Goal: Complete application form: Complete application form

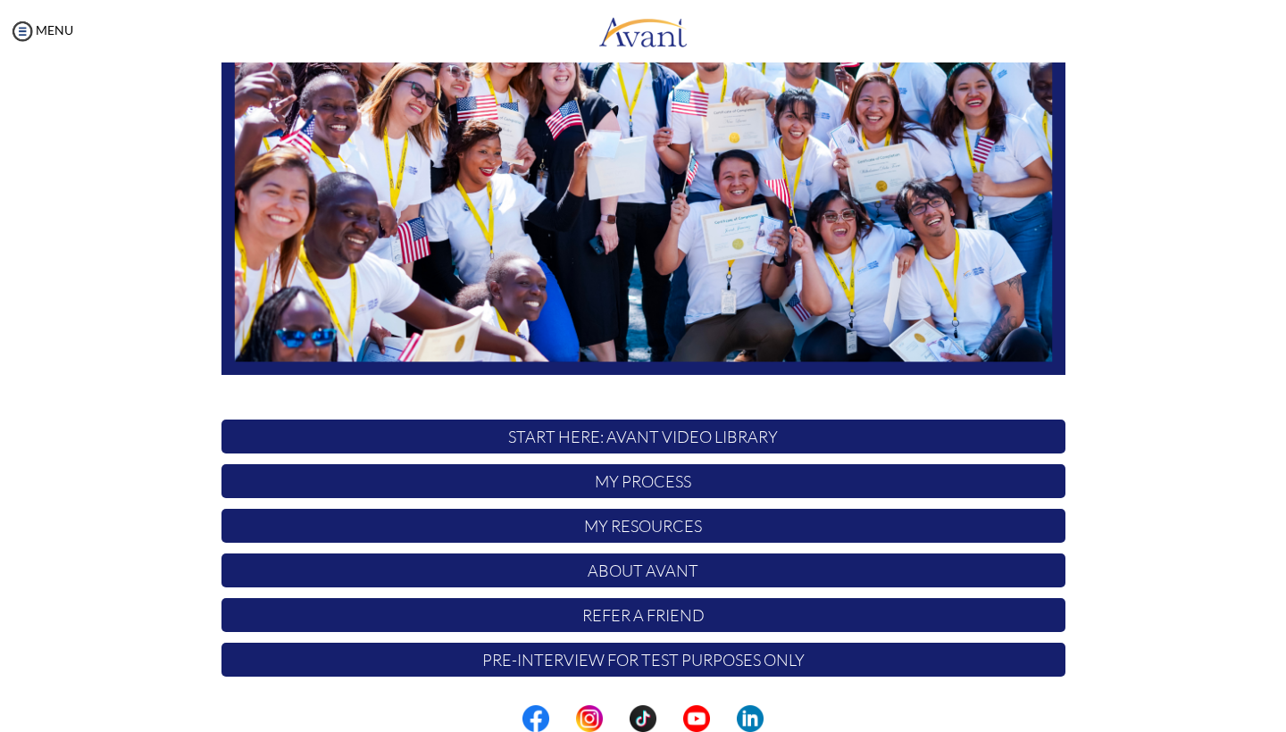
scroll to position [260, 0]
click at [667, 480] on p "My Process" at bounding box center [644, 481] width 844 height 34
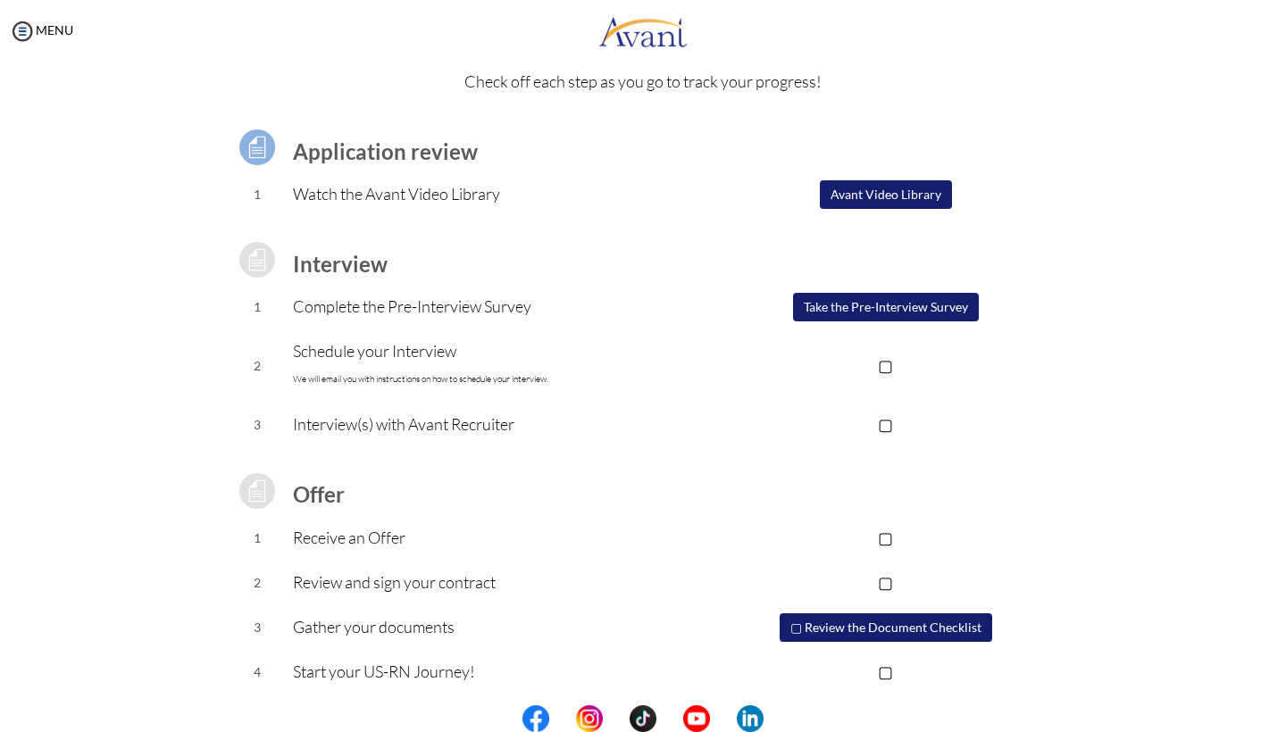
scroll to position [79, 0]
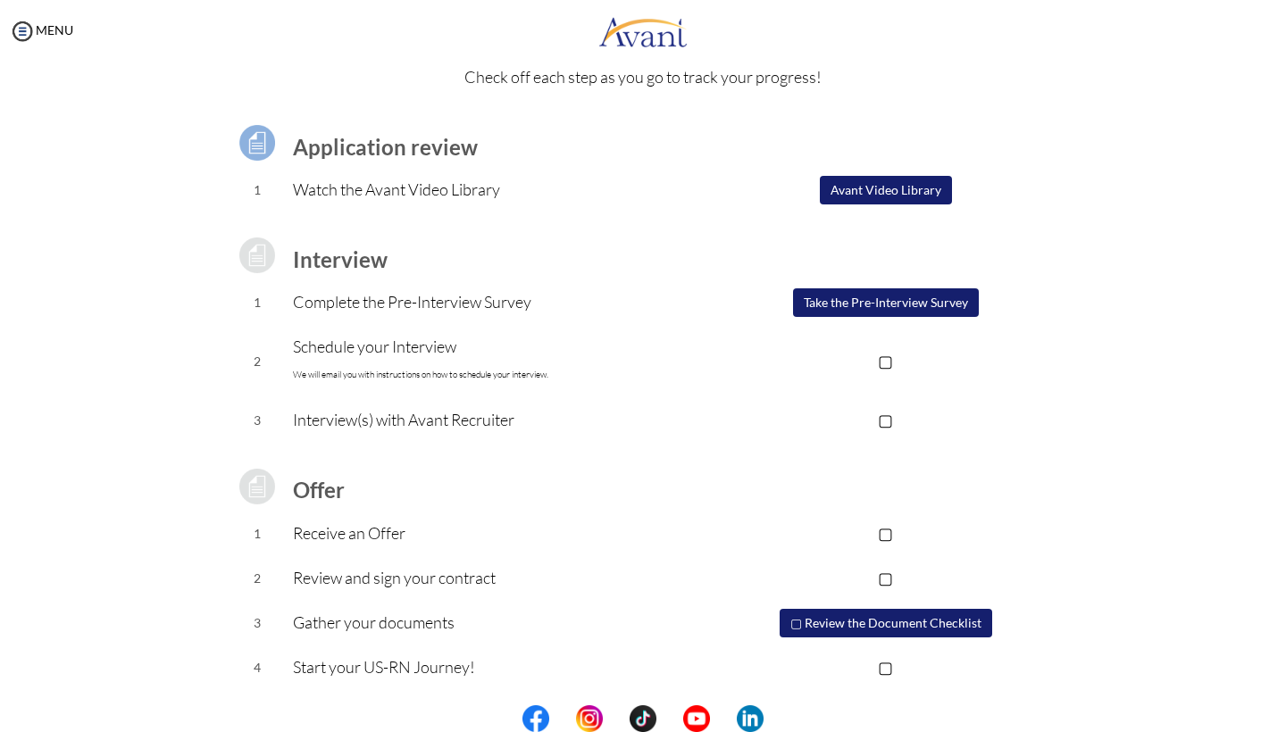
click at [862, 298] on button "Take the Pre-Interview Survey" at bounding box center [886, 302] width 186 height 29
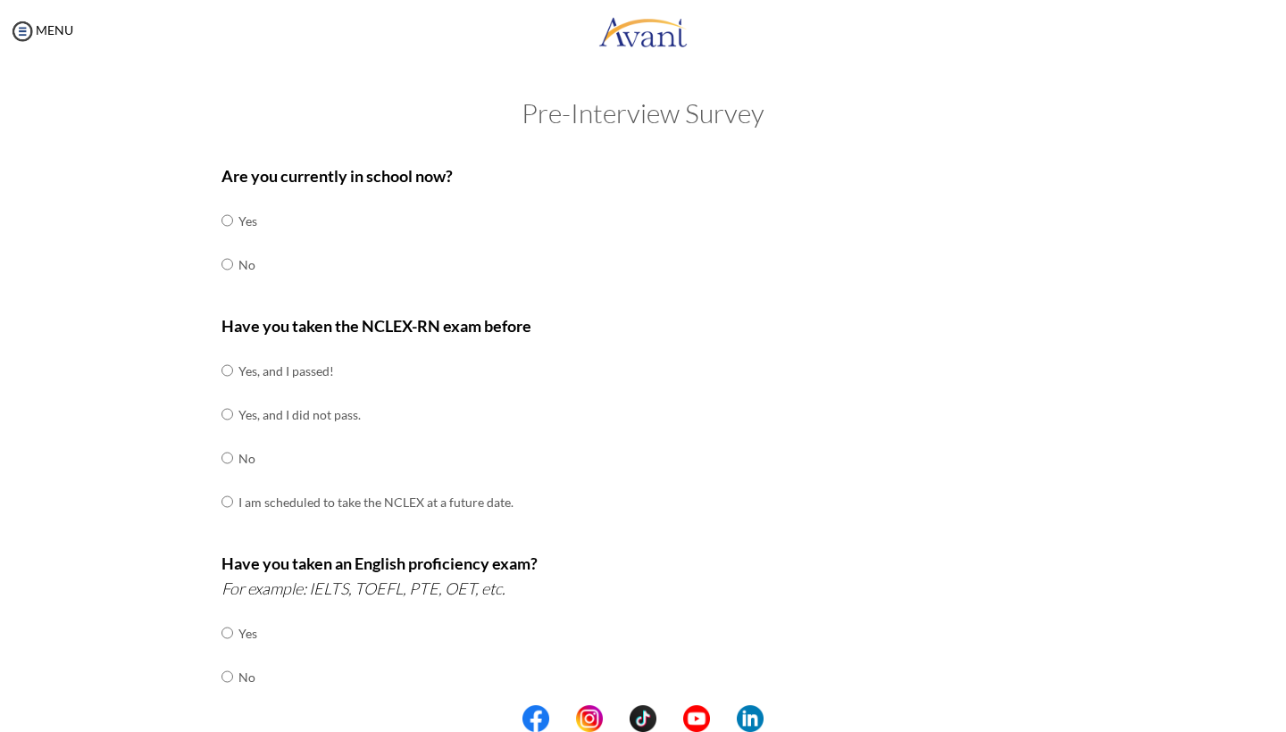
click at [247, 257] on td "No" at bounding box center [247, 265] width 19 height 44
click at [245, 272] on td "No" at bounding box center [247, 265] width 19 height 44
click at [245, 262] on td "No" at bounding box center [247, 265] width 19 height 44
click at [287, 366] on td "Yes, and I passed!" at bounding box center [375, 371] width 275 height 44
click at [233, 367] on td at bounding box center [235, 371] width 5 height 44
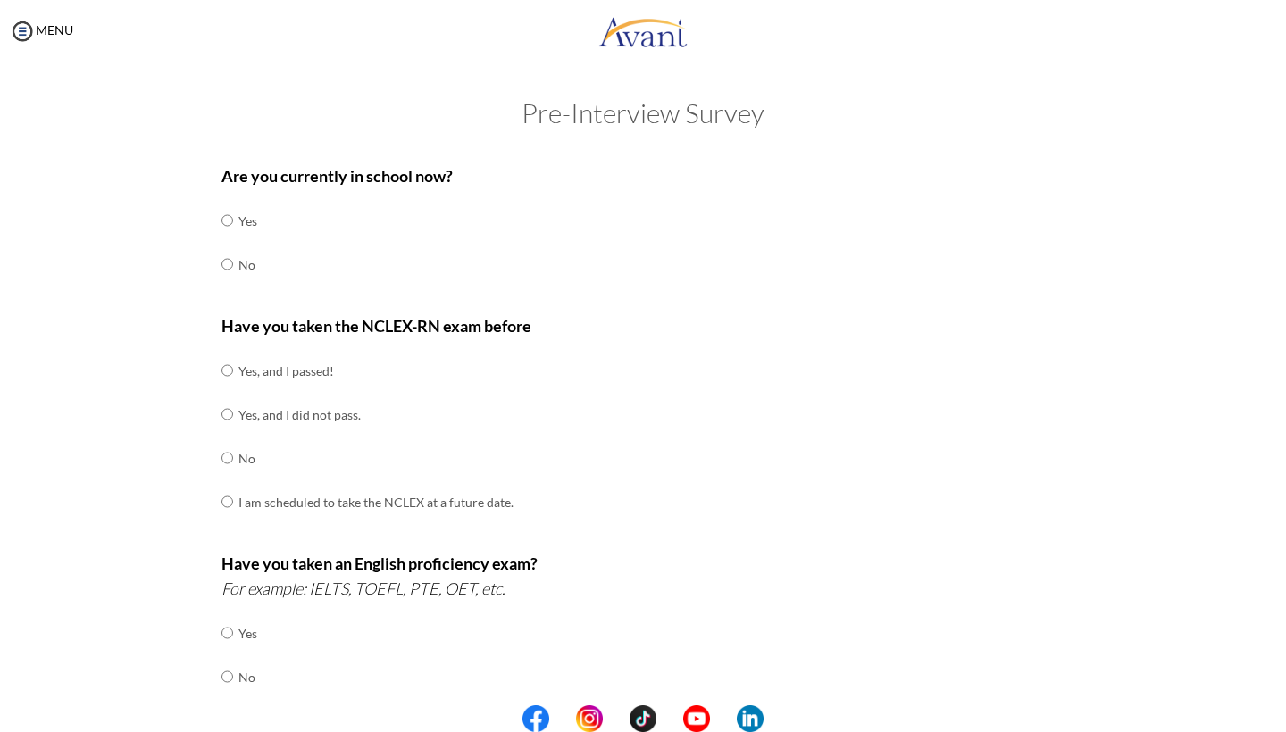
click at [227, 365] on input "radio" at bounding box center [228, 371] width 12 height 36
radio input "true"
click at [228, 261] on input "radio" at bounding box center [228, 265] width 12 height 36
radio input "true"
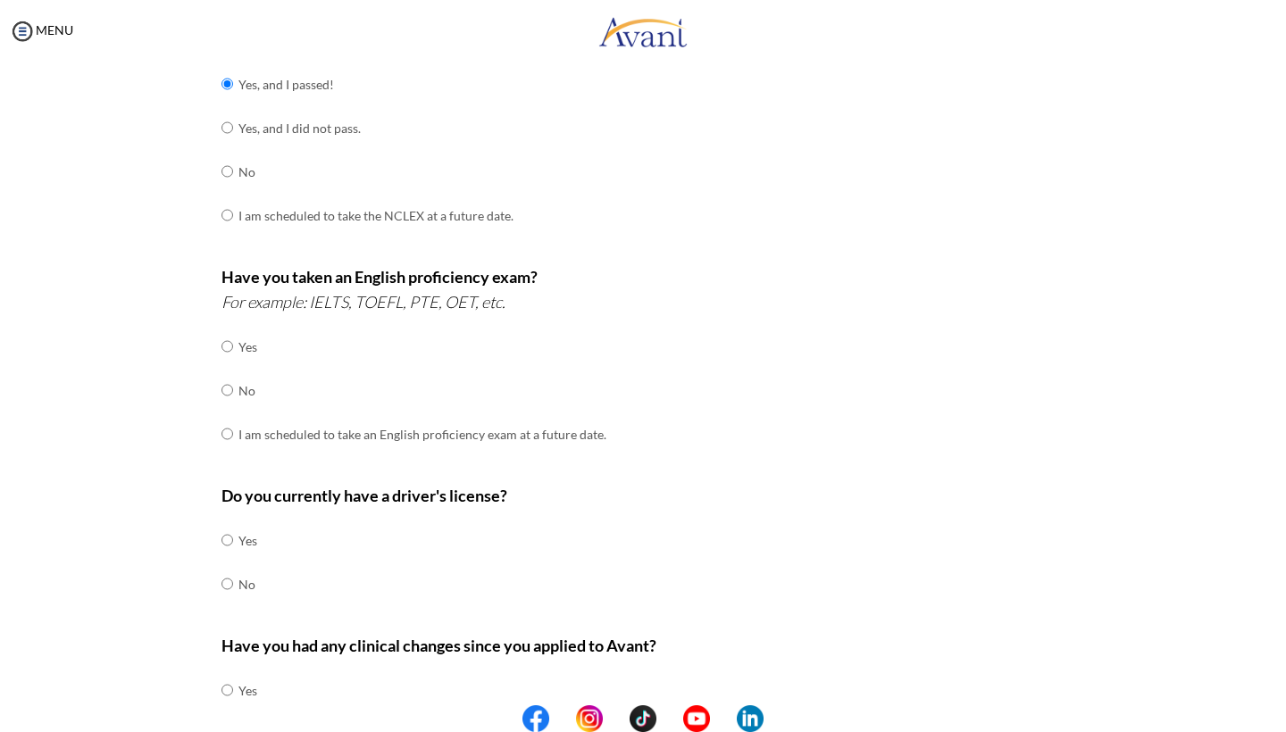
scroll to position [325, 0]
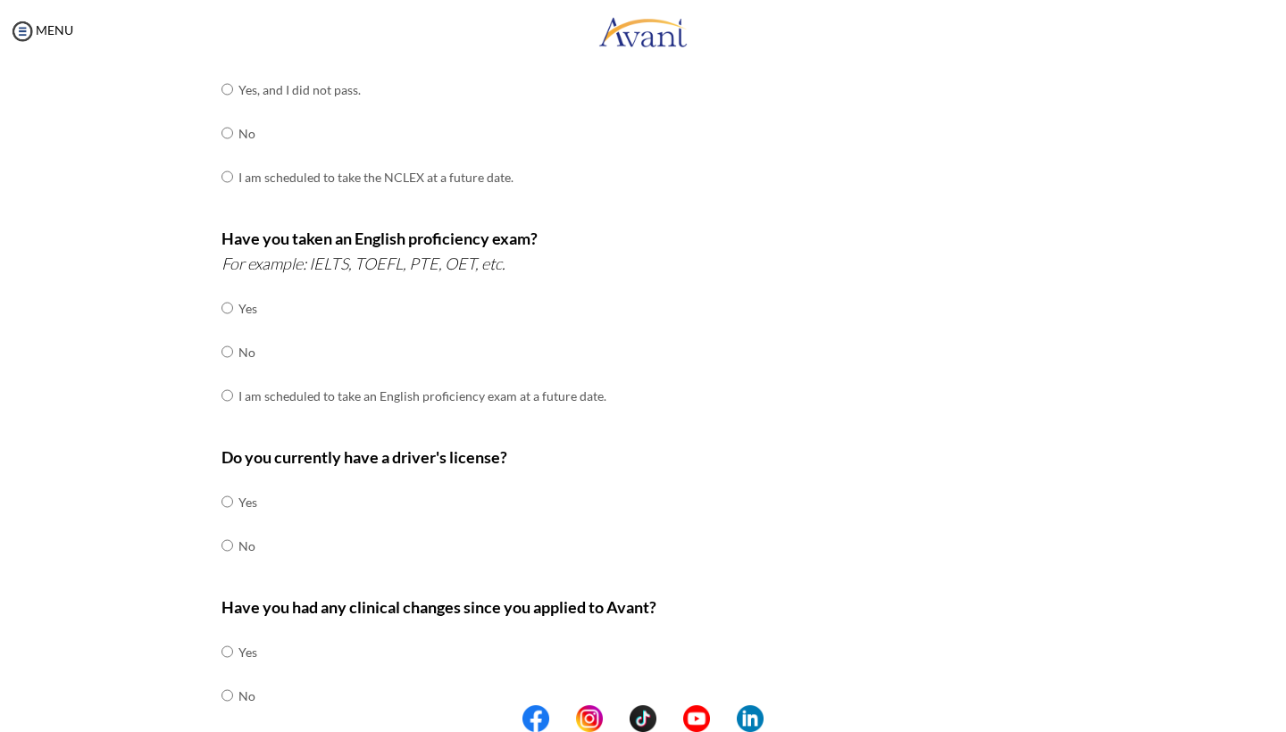
click at [228, 297] on input "radio" at bounding box center [228, 308] width 12 height 36
radio input "true"
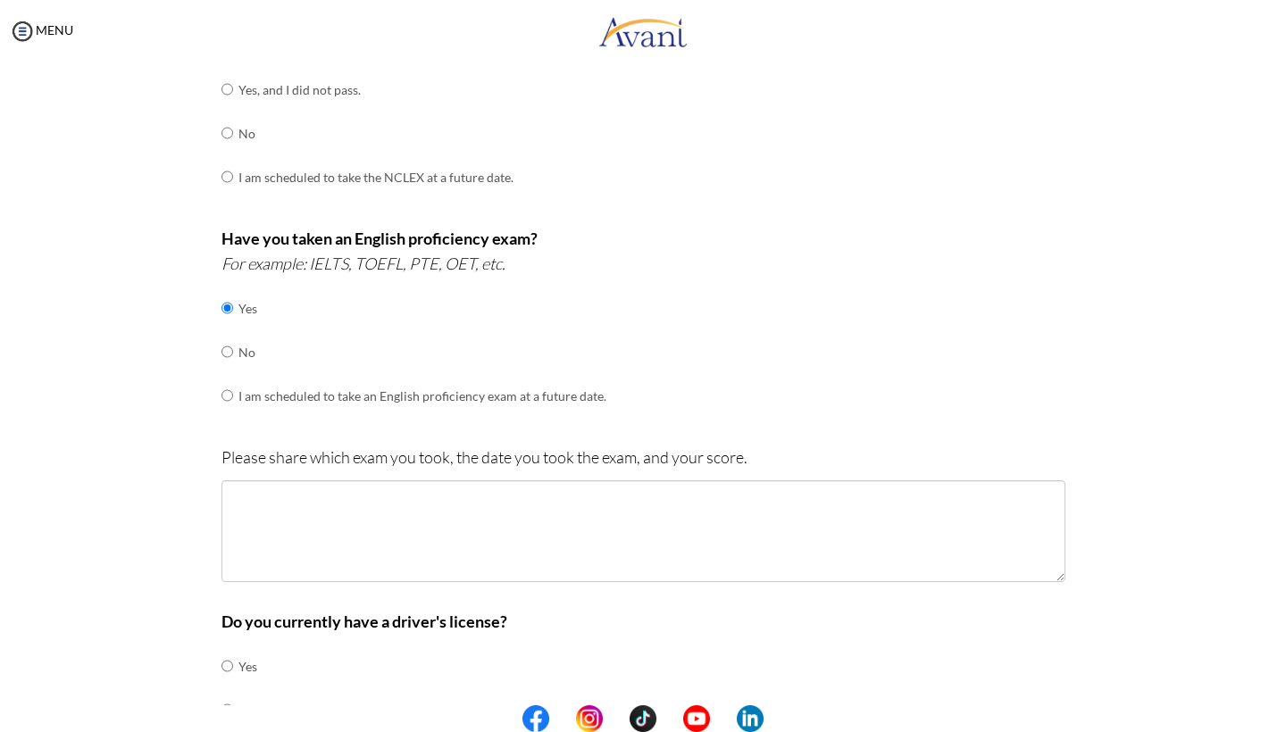
scroll to position [378, 0]
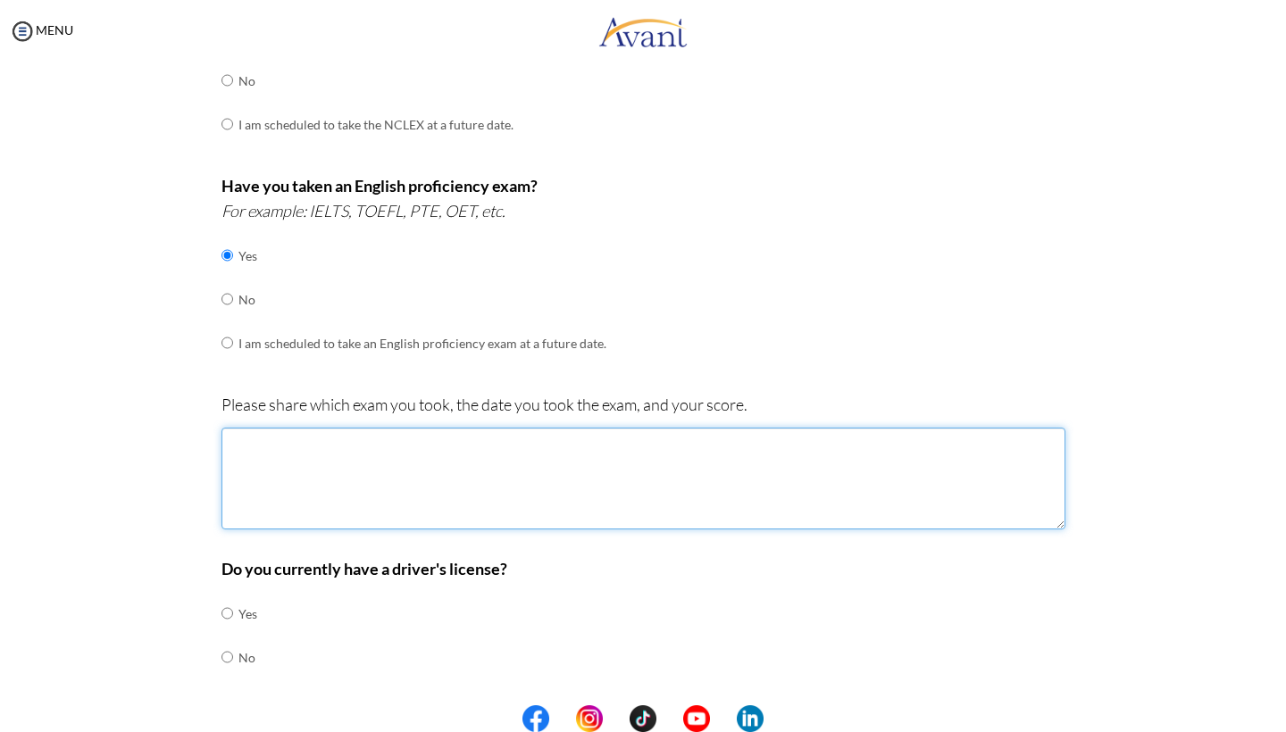
click at [597, 452] on textarea at bounding box center [644, 479] width 844 height 102
type textarea "T"
type textarea "TOEFL, Apri"
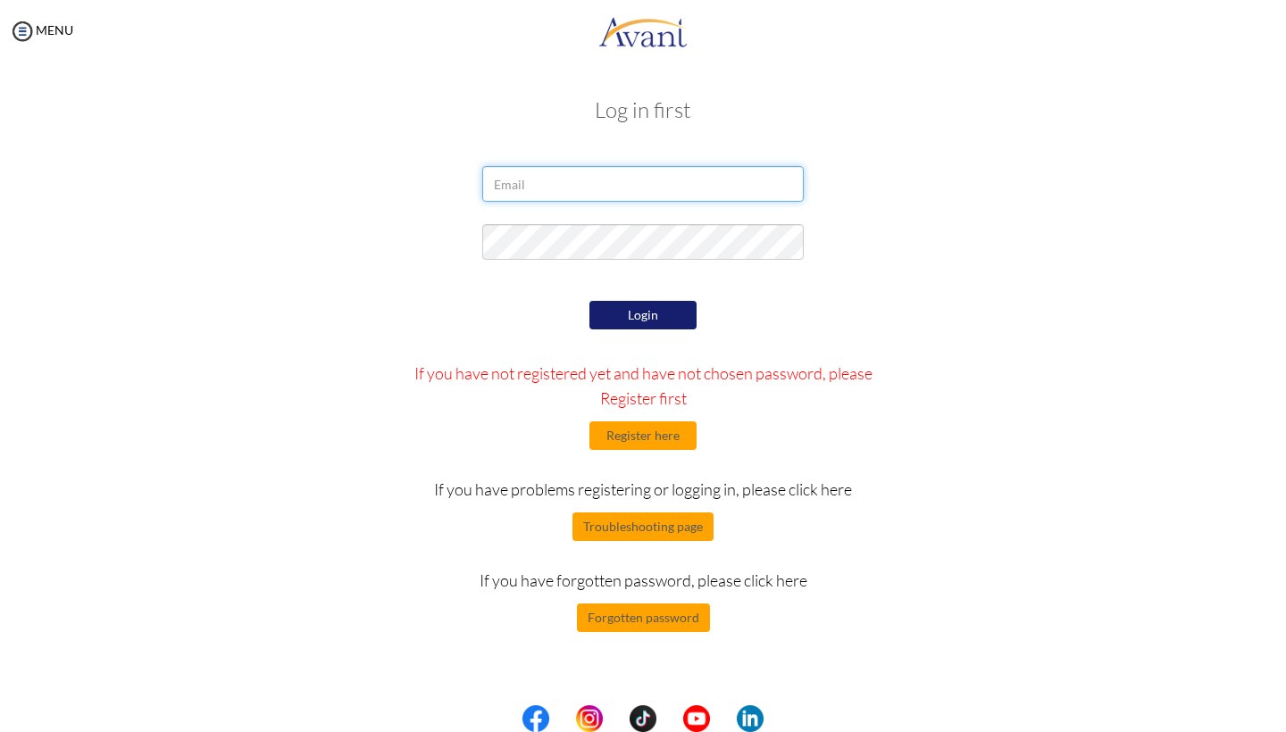
type input "audrey.baltus@hotmail.com"
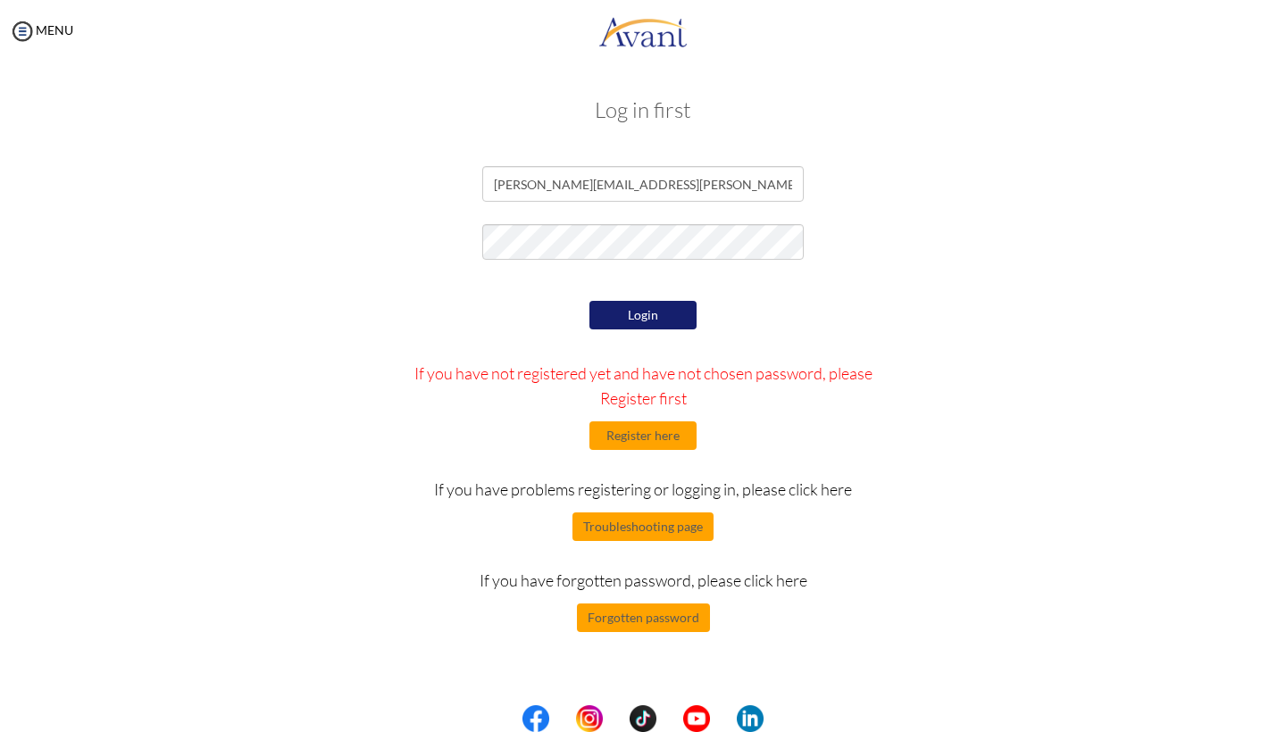
click at [668, 317] on button "Login" at bounding box center [643, 315] width 107 height 29
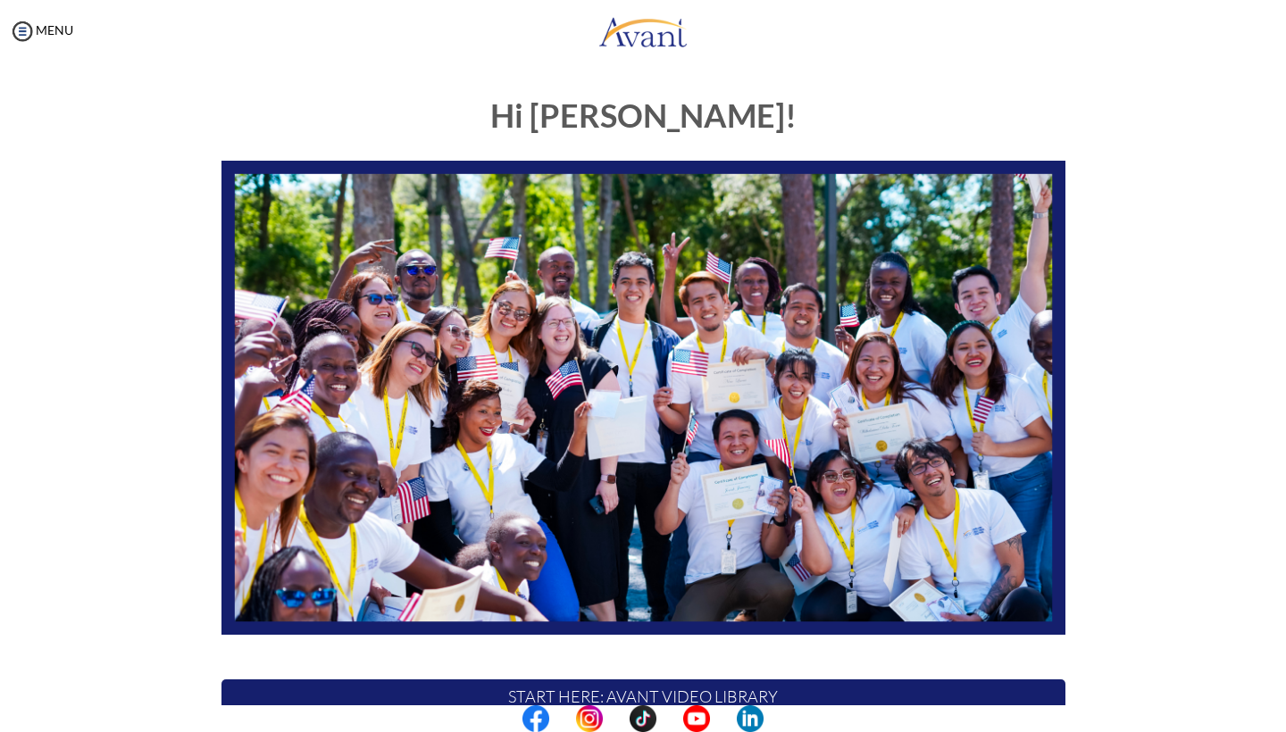
click at [663, 724] on p "My Process" at bounding box center [644, 741] width 844 height 34
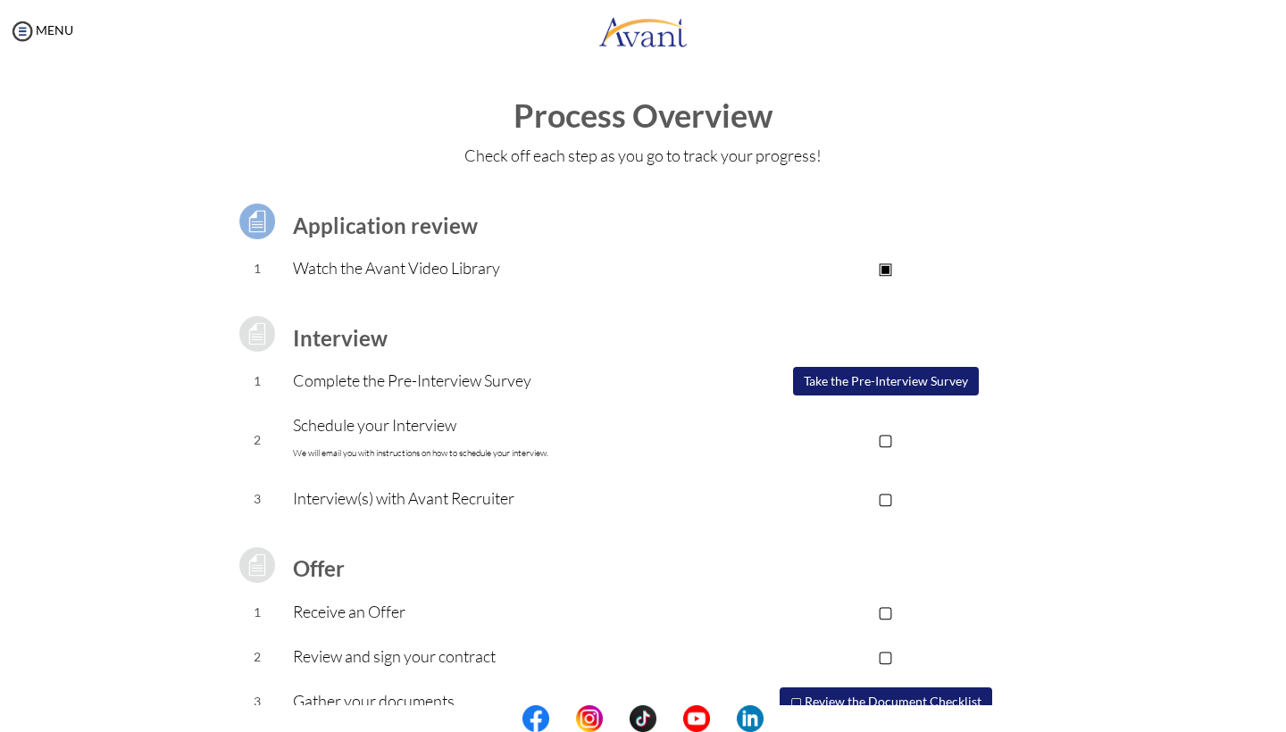
click at [857, 375] on button "Take the Pre-Interview Survey" at bounding box center [886, 381] width 186 height 29
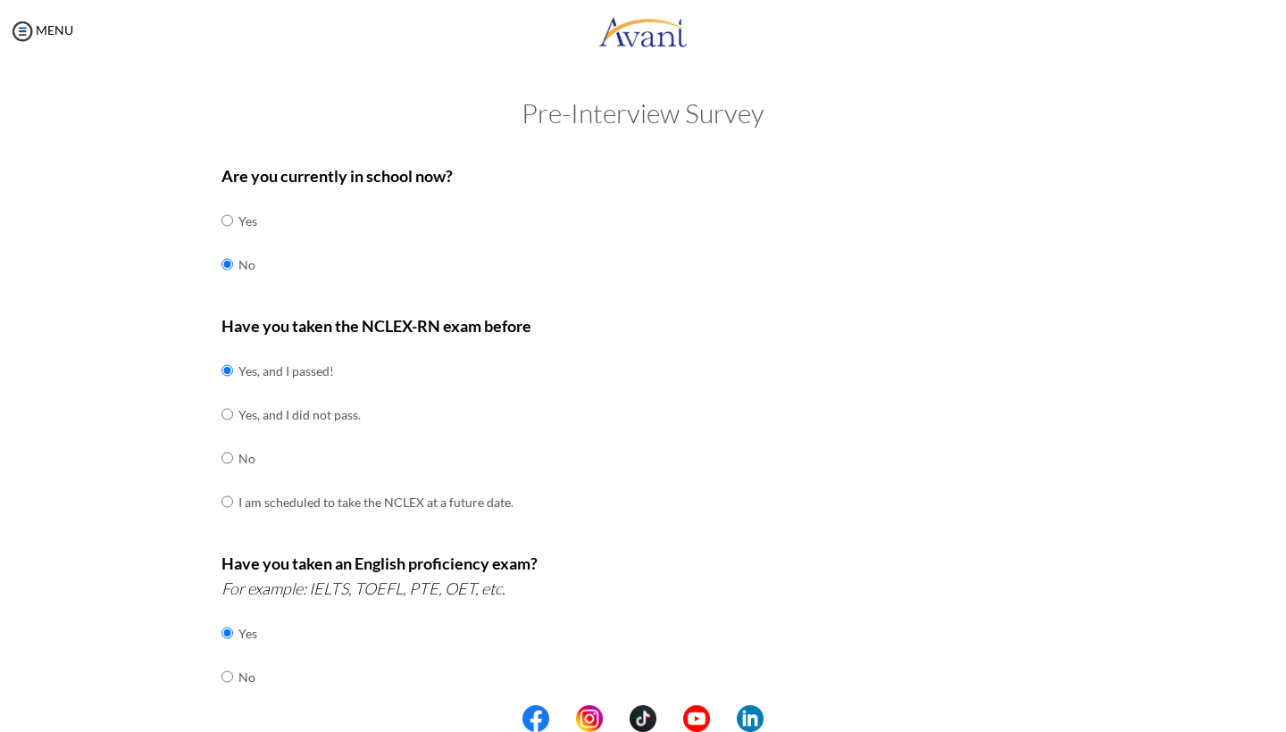
scroll to position [552, 0]
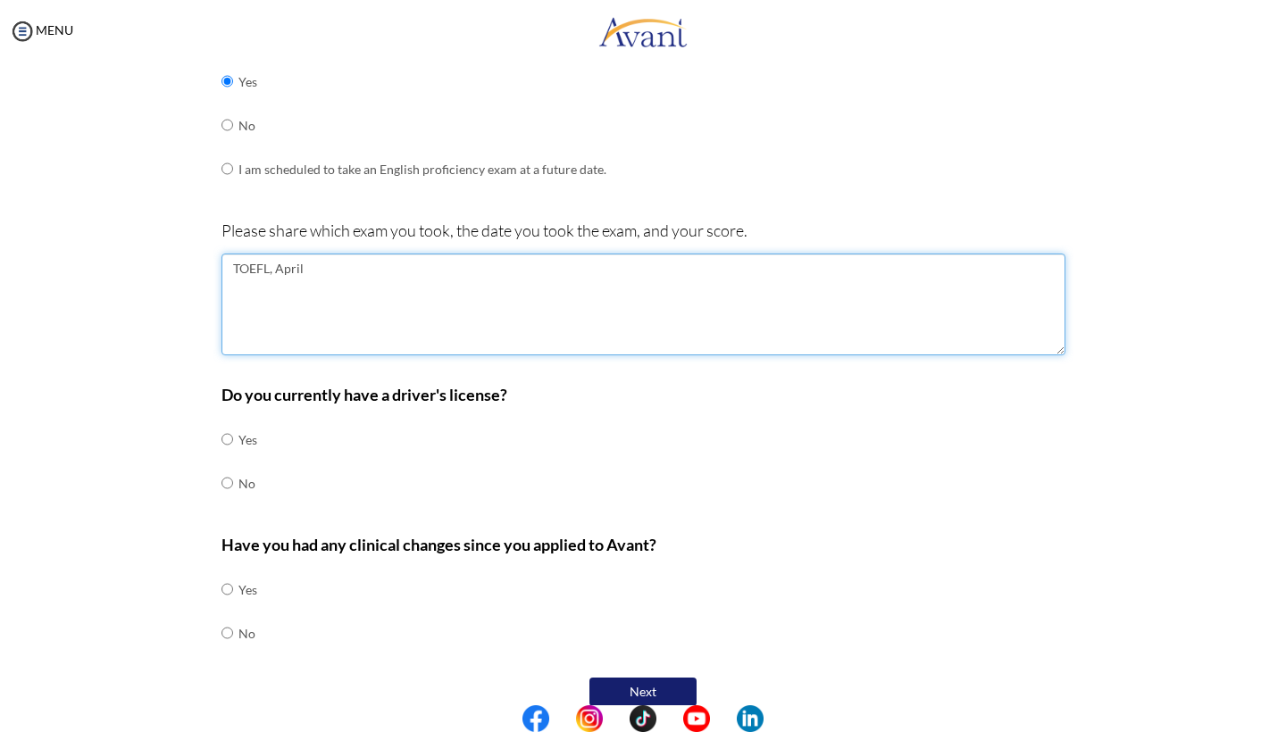
click at [331, 254] on textarea "TOEFL, April" at bounding box center [644, 305] width 844 height 102
type textarea "TOEFL, April 13 2024"
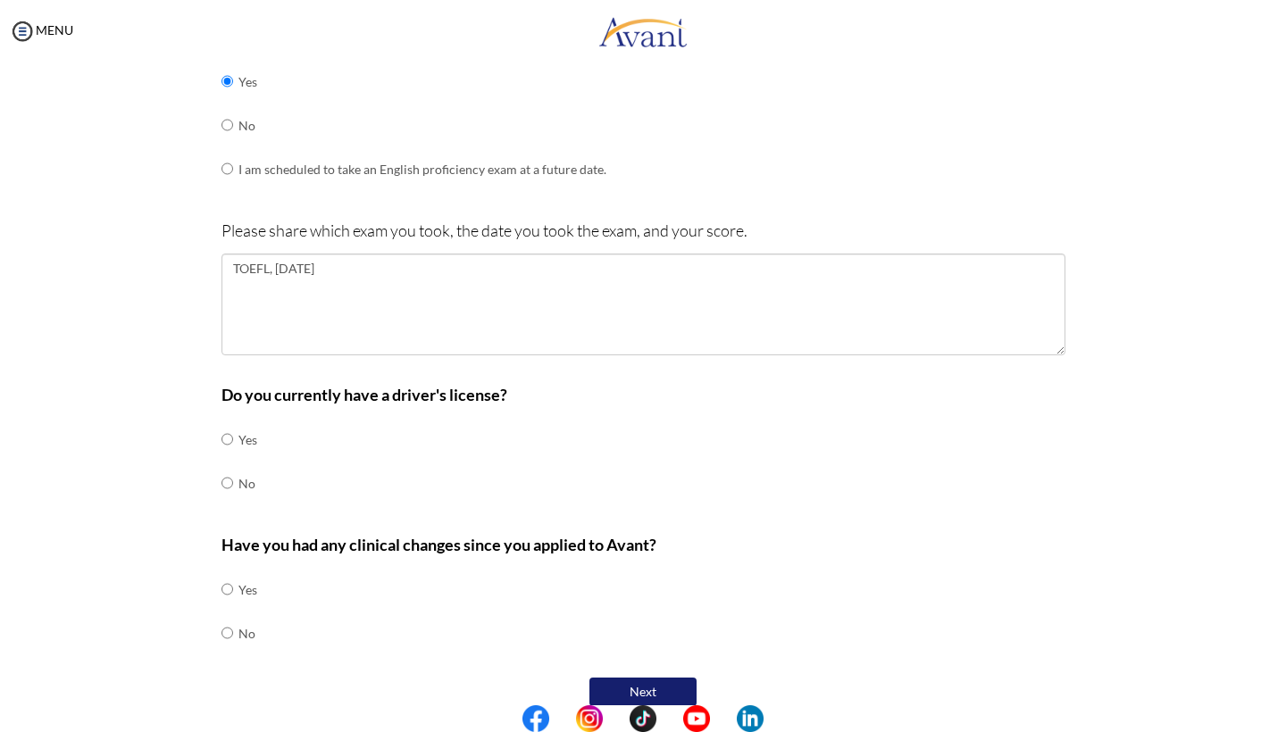
click at [247, 429] on td "Yes" at bounding box center [247, 440] width 19 height 44
click at [230, 422] on input "radio" at bounding box center [228, 440] width 12 height 36
radio input "true"
click at [227, 615] on input "radio" at bounding box center [228, 633] width 12 height 36
radio input "true"
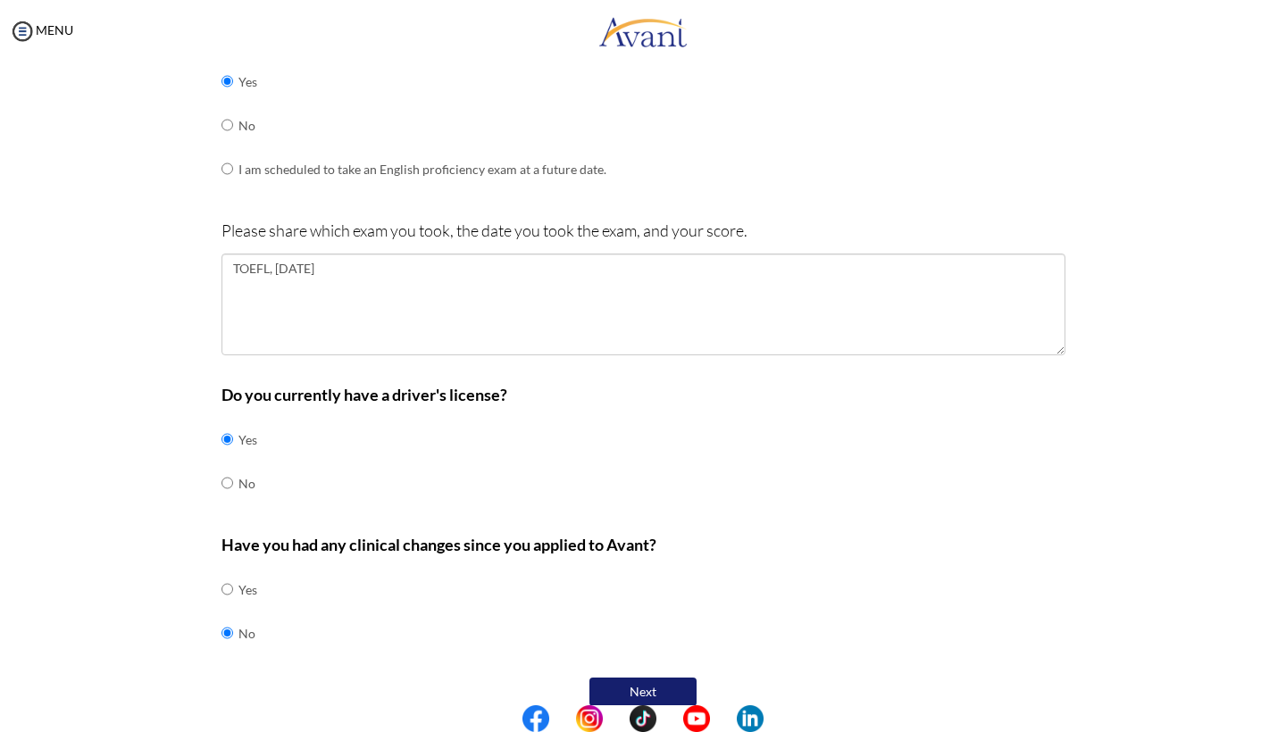
click at [655, 678] on button "Next" at bounding box center [643, 692] width 107 height 29
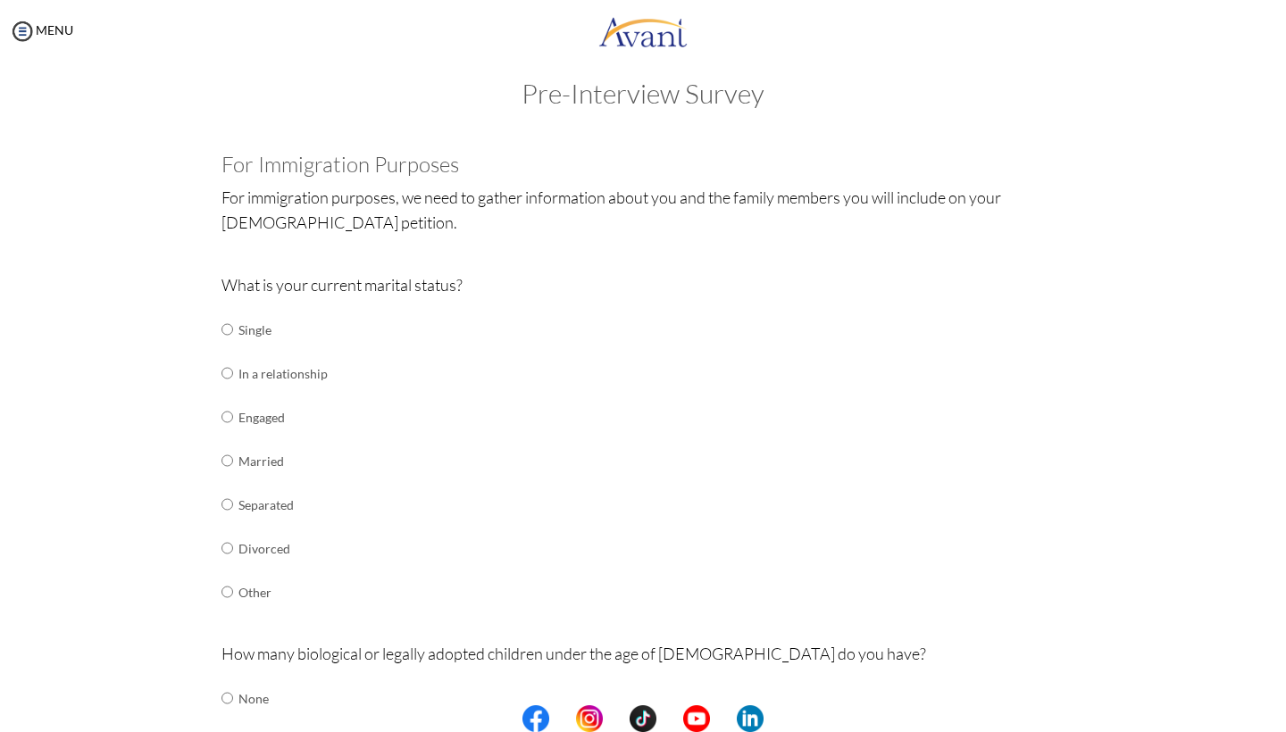
scroll to position [21, 0]
click at [226, 366] on input "radio" at bounding box center [228, 372] width 12 height 36
radio input "true"
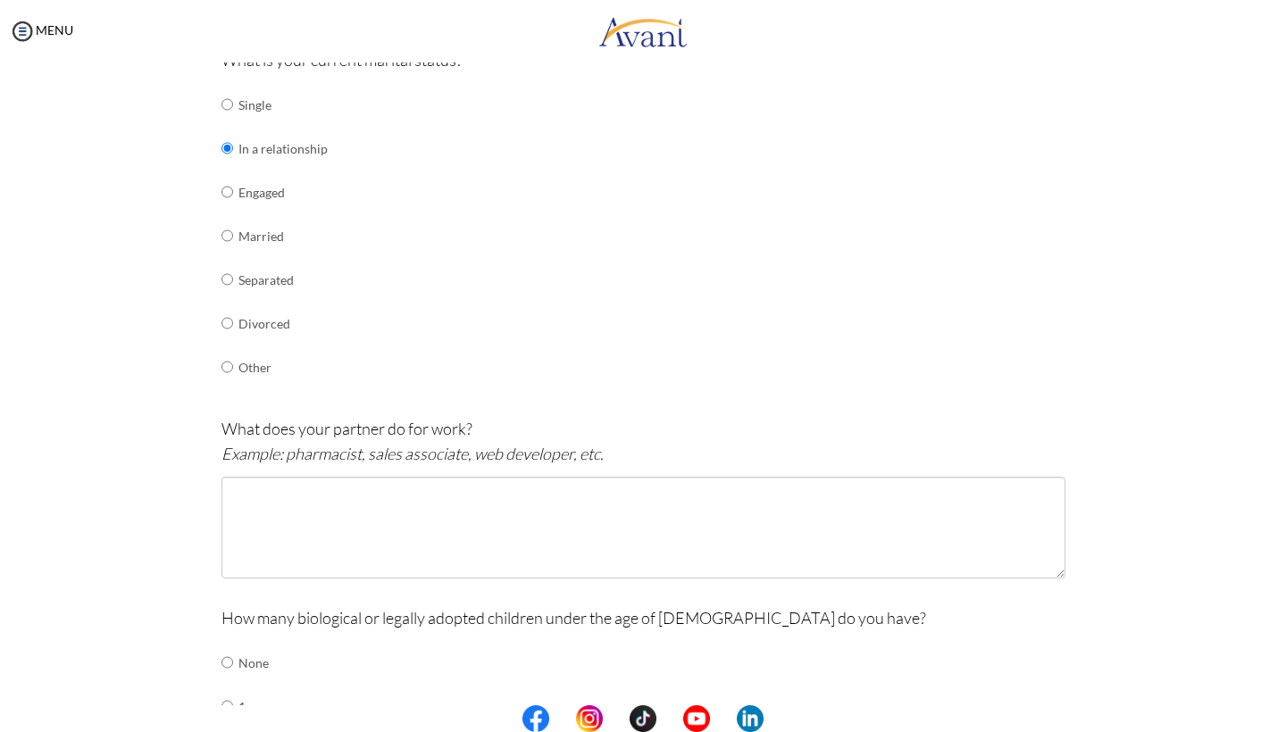
scroll to position [339, 0]
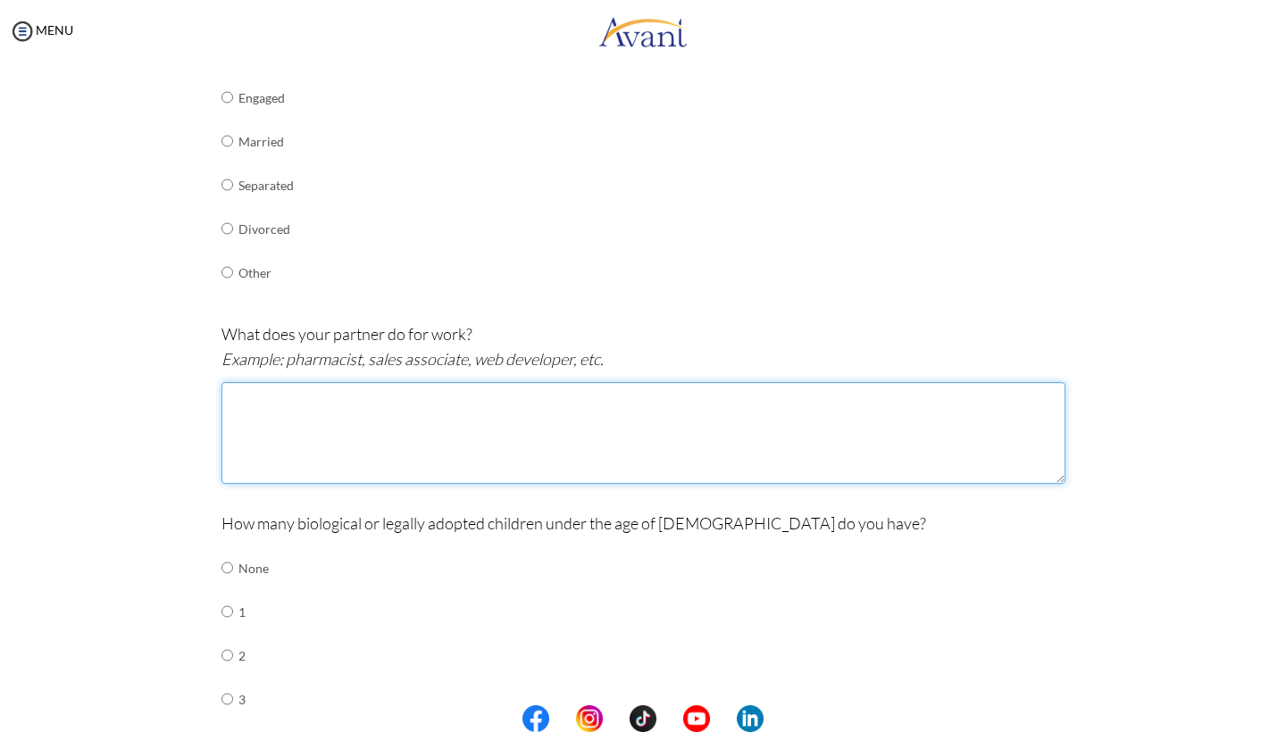
click at [355, 415] on textarea at bounding box center [644, 433] width 844 height 102
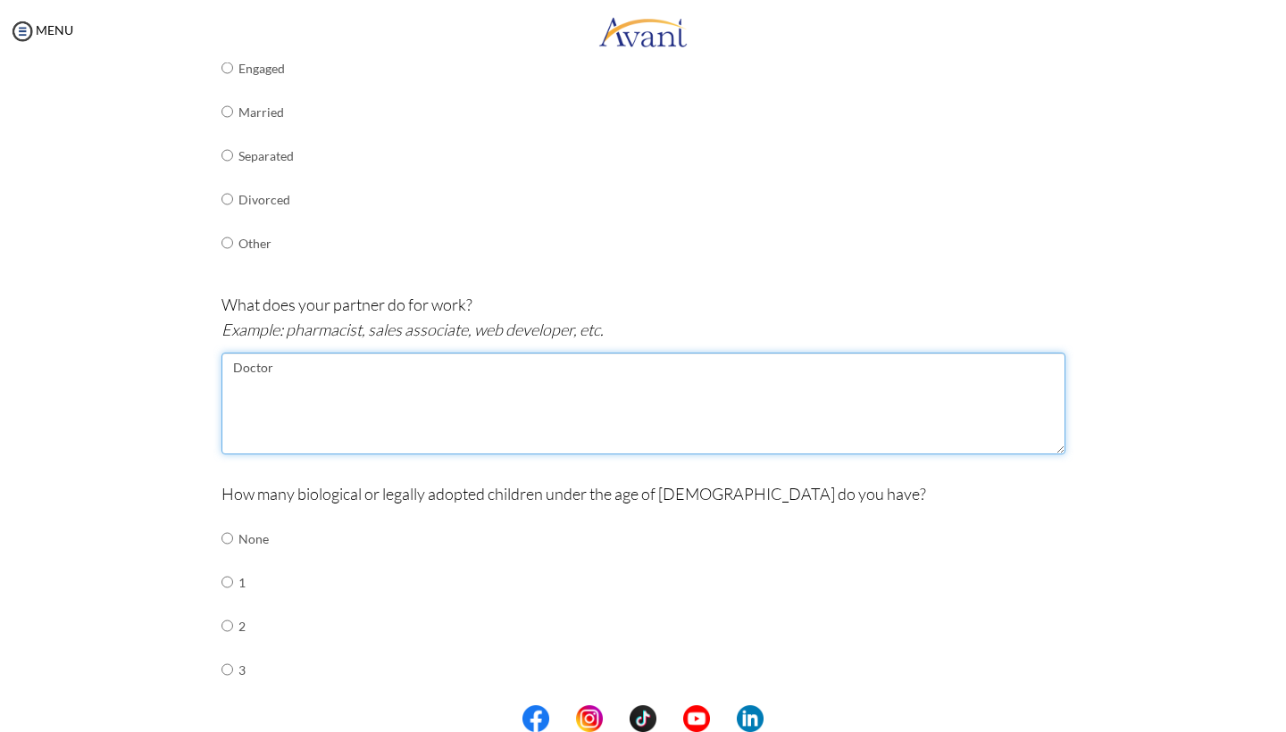
scroll to position [573, 0]
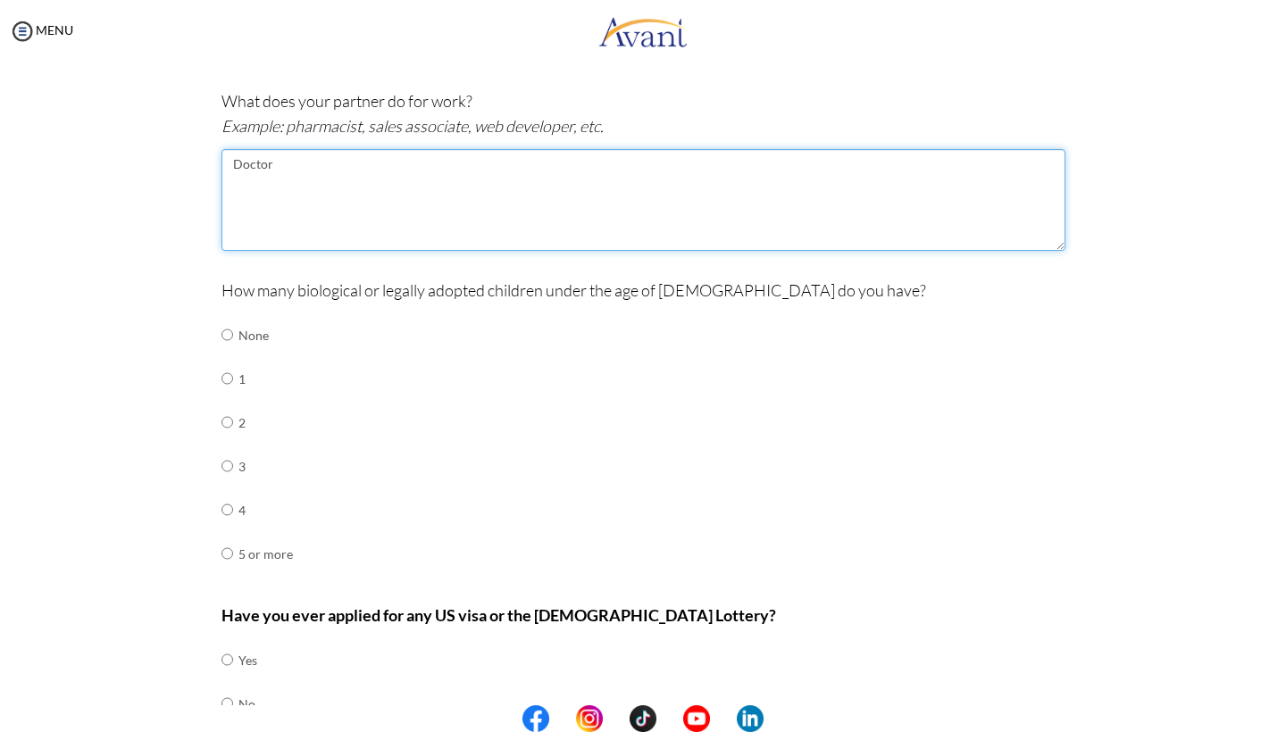
type textarea "Doctor"
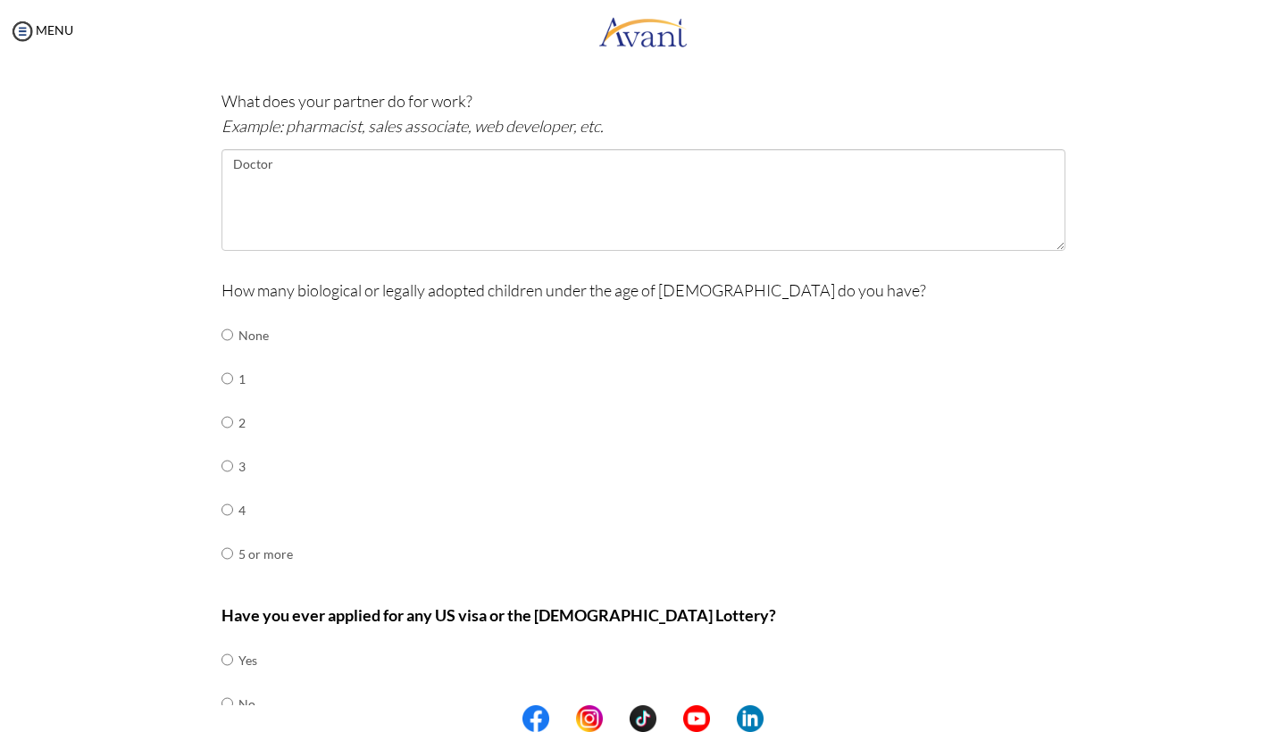
click at [225, 318] on input "radio" at bounding box center [228, 335] width 12 height 36
radio input "true"
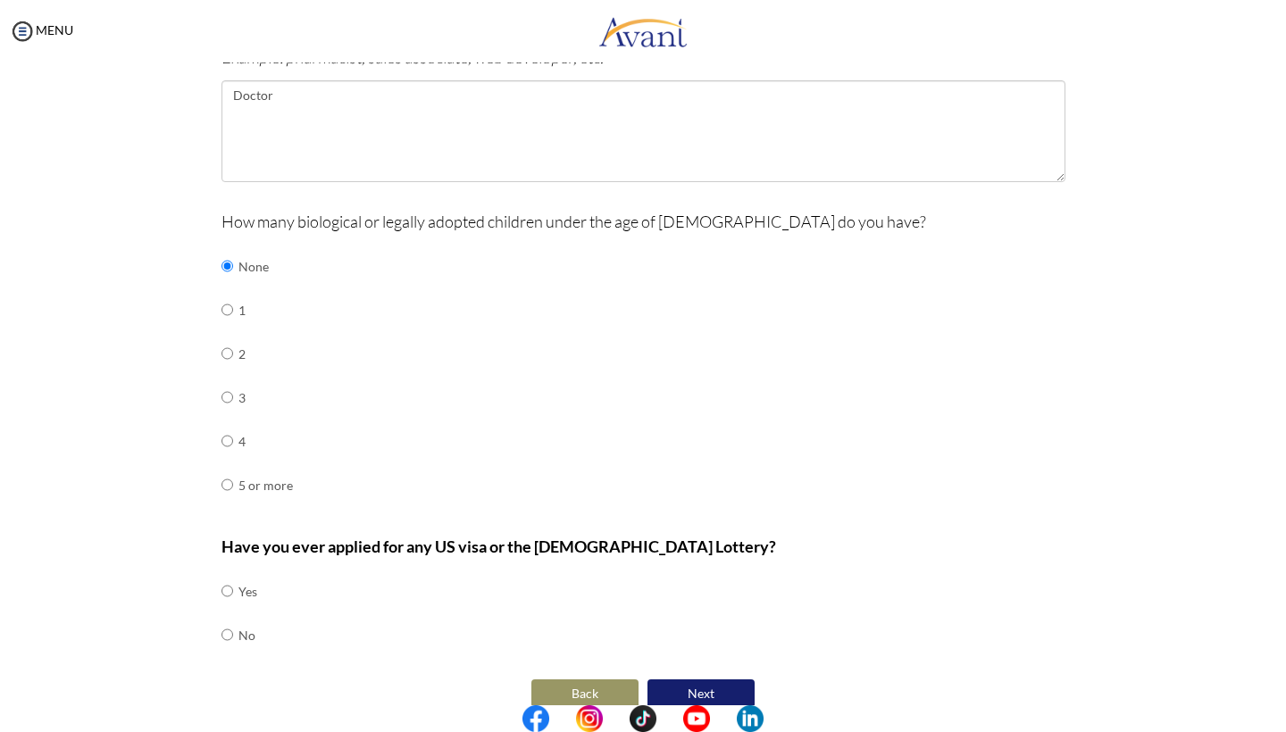
scroll to position [640, 0]
click at [227, 619] on input "radio" at bounding box center [228, 637] width 12 height 36
radio input "true"
click at [230, 575] on input "radio" at bounding box center [228, 593] width 12 height 36
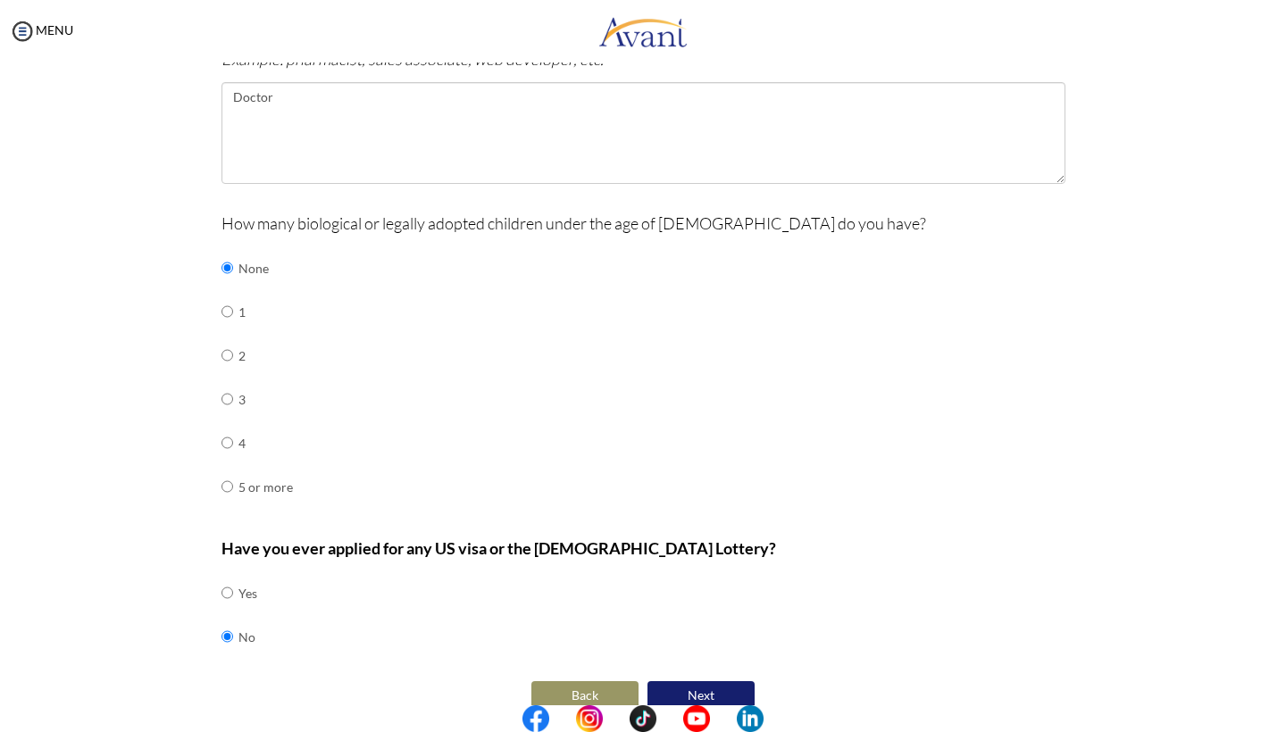
radio input "true"
click at [225, 619] on input "radio" at bounding box center [228, 637] width 12 height 36
radio input "true"
click at [729, 682] on button "Next" at bounding box center [701, 696] width 107 height 29
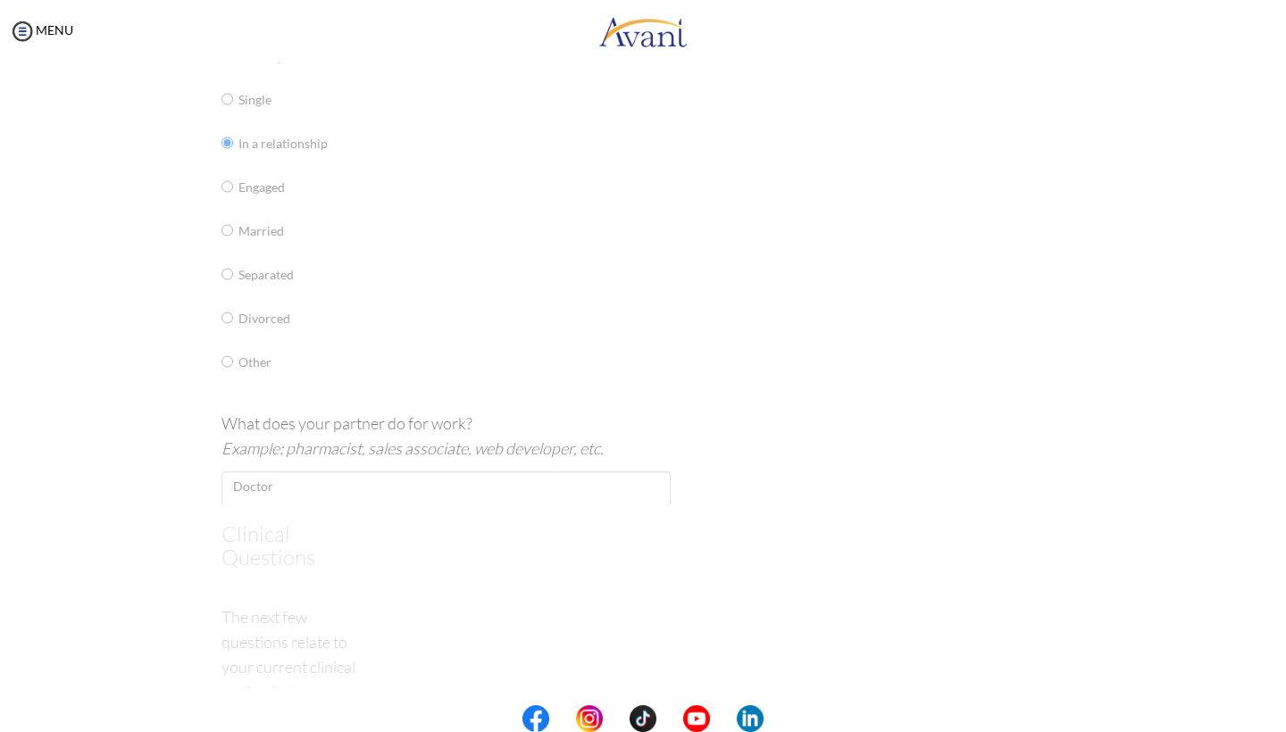
scroll to position [36, 0]
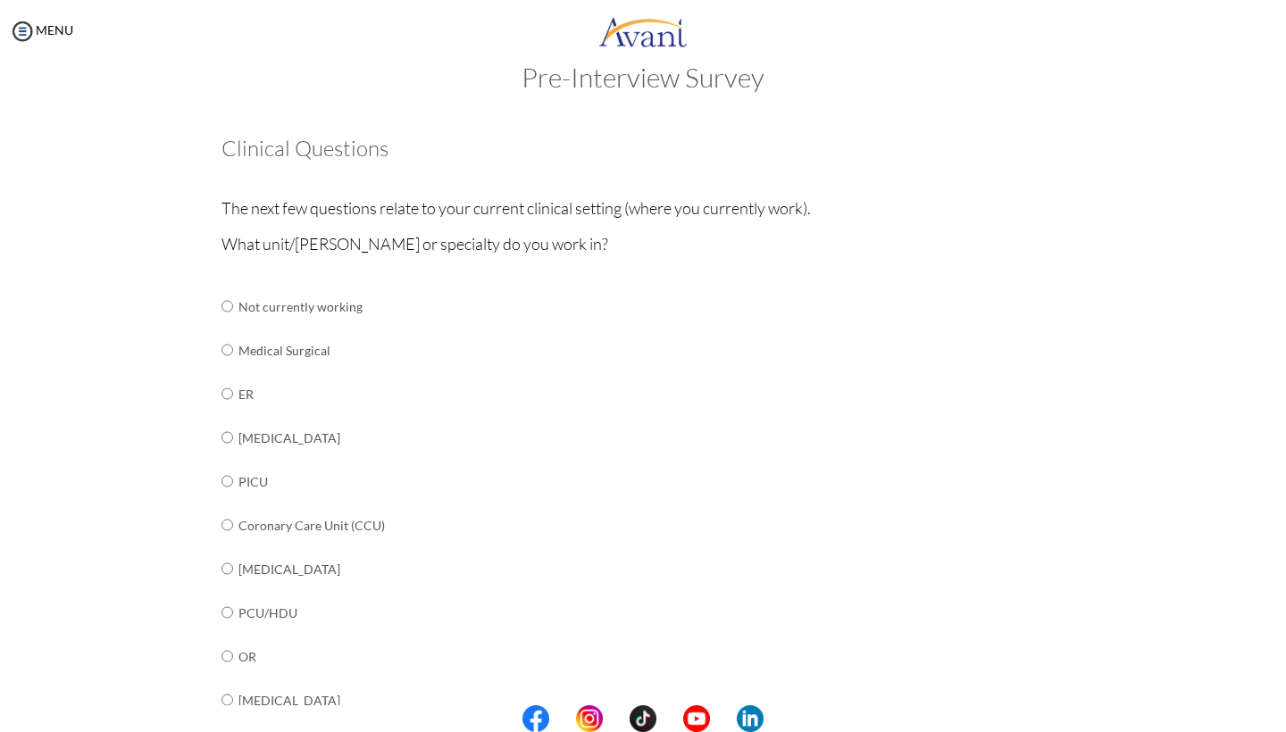
click at [224, 435] on input "radio" at bounding box center [228, 438] width 12 height 36
radio input "true"
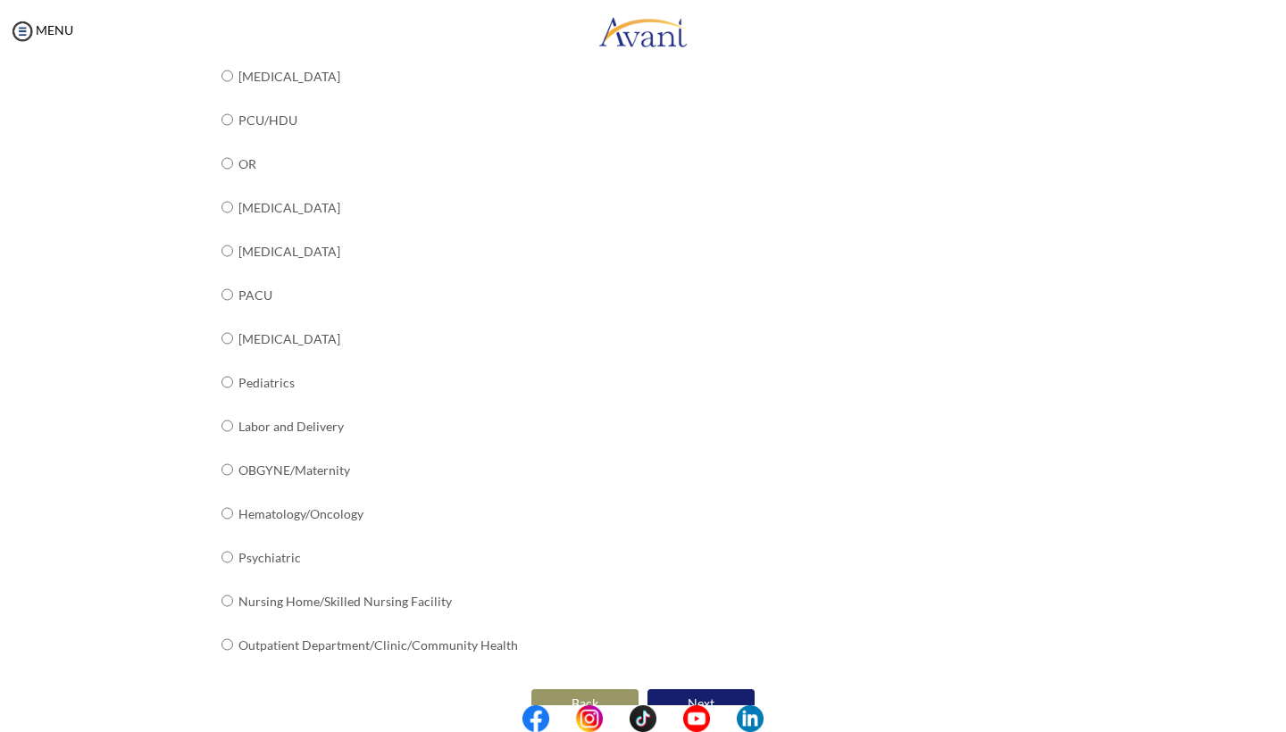
scroll to position [528, 0]
click at [692, 690] on button "Next" at bounding box center [701, 704] width 107 height 29
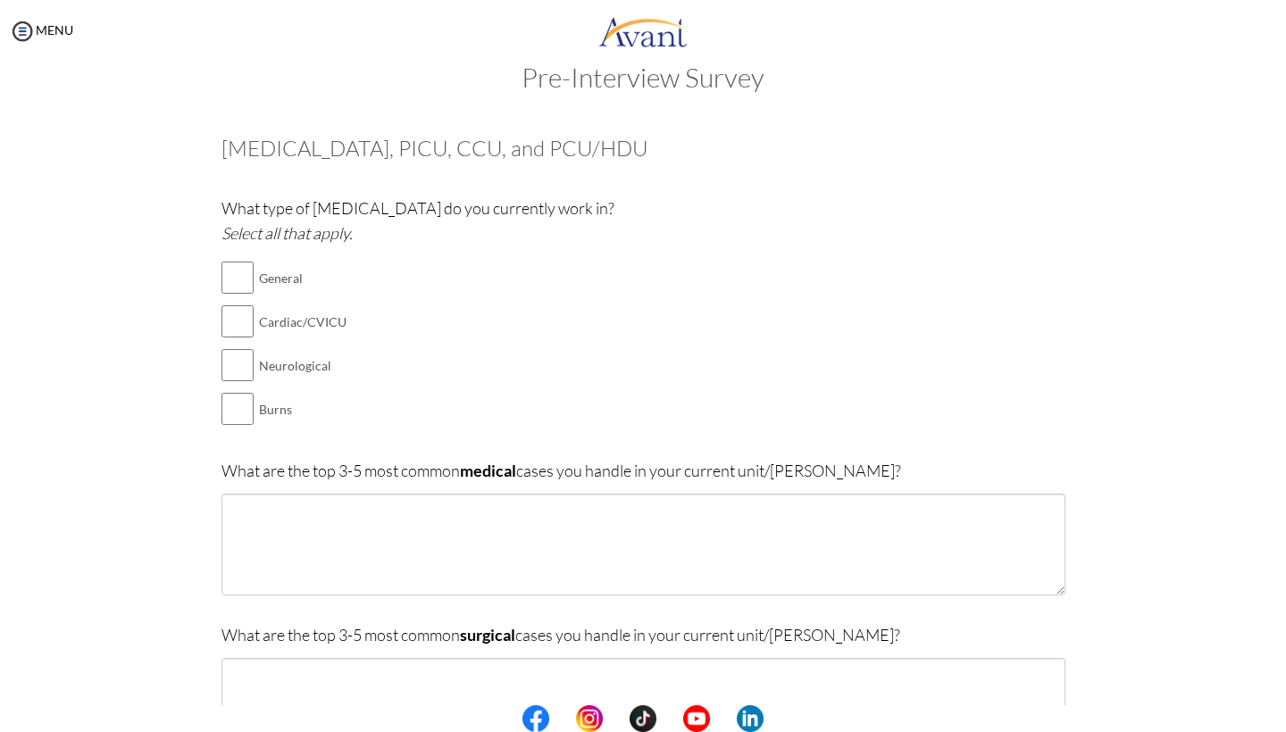
click at [227, 276] on input "checkbox" at bounding box center [238, 278] width 32 height 36
checkbox input "true"
click at [229, 320] on input "checkbox" at bounding box center [238, 322] width 32 height 36
checkbox input "true"
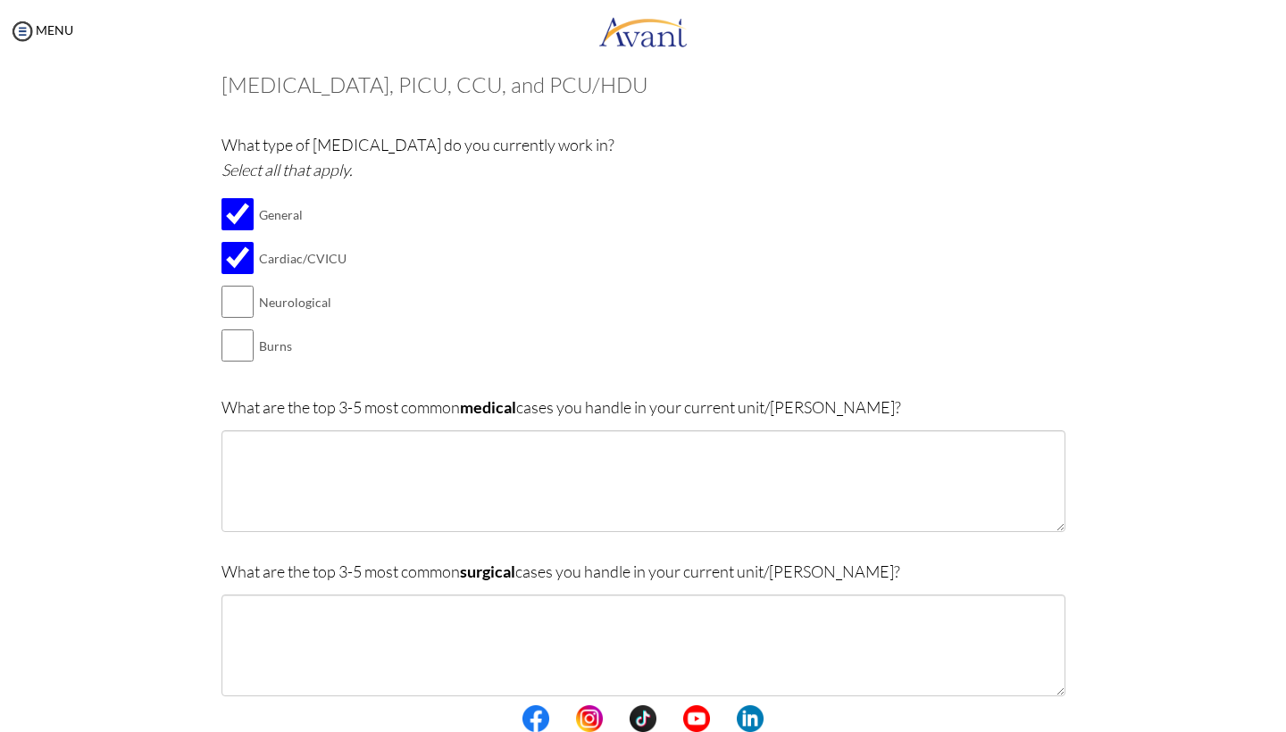
scroll to position [121, 0]
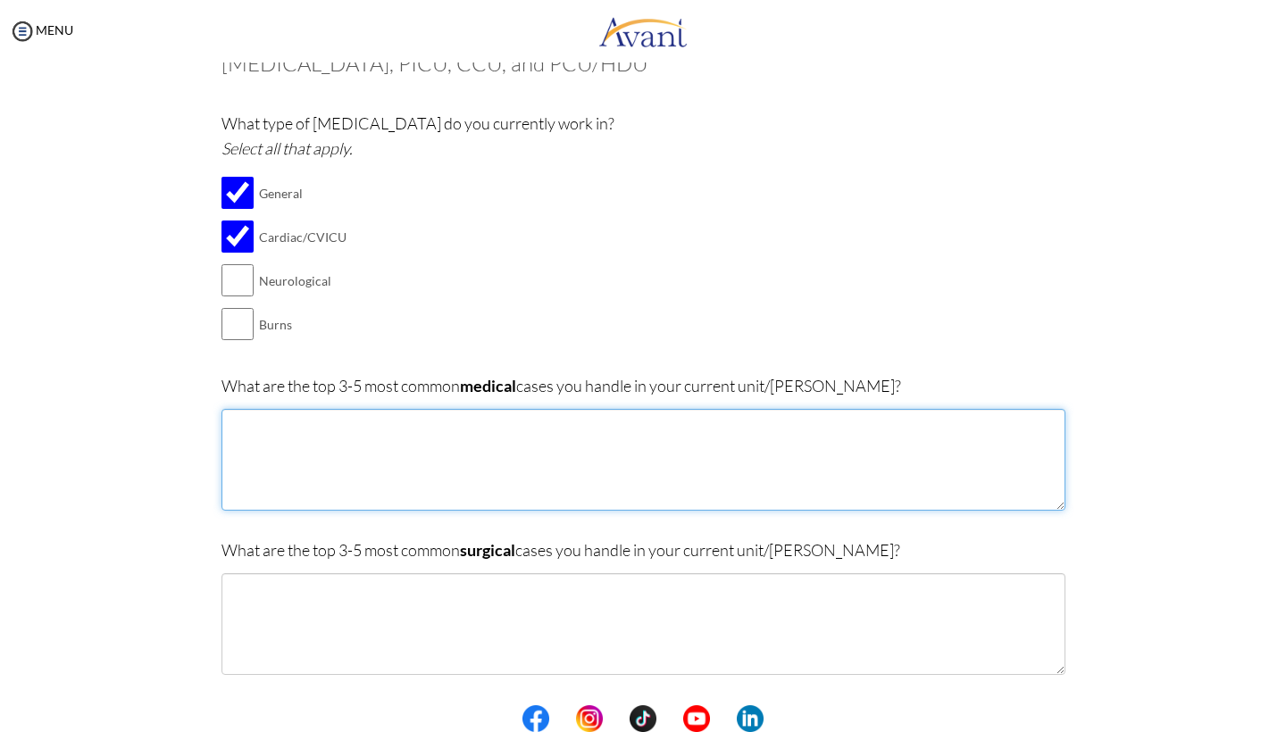
click at [463, 450] on textarea at bounding box center [644, 460] width 844 height 102
type textarea "P"
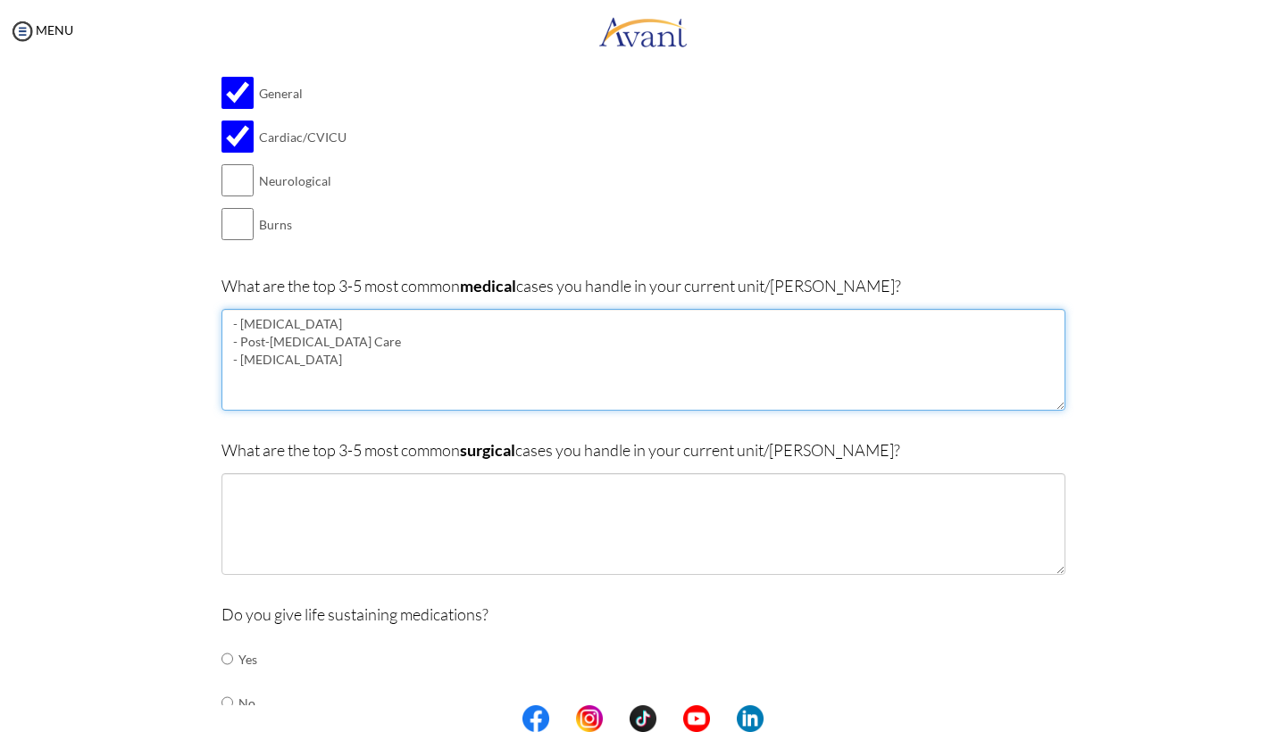
scroll to position [248, 0]
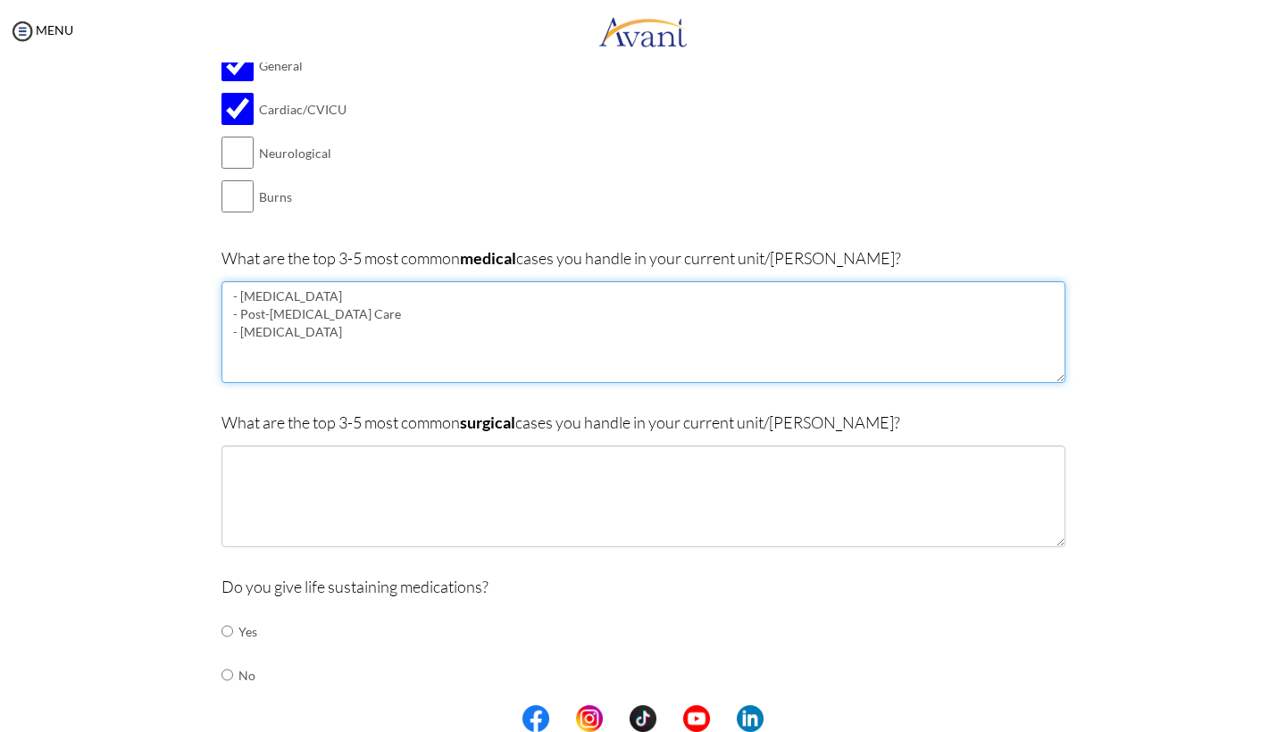
type textarea "- Infarction - Post-cardiac Arrest Care - Respiratory failure"
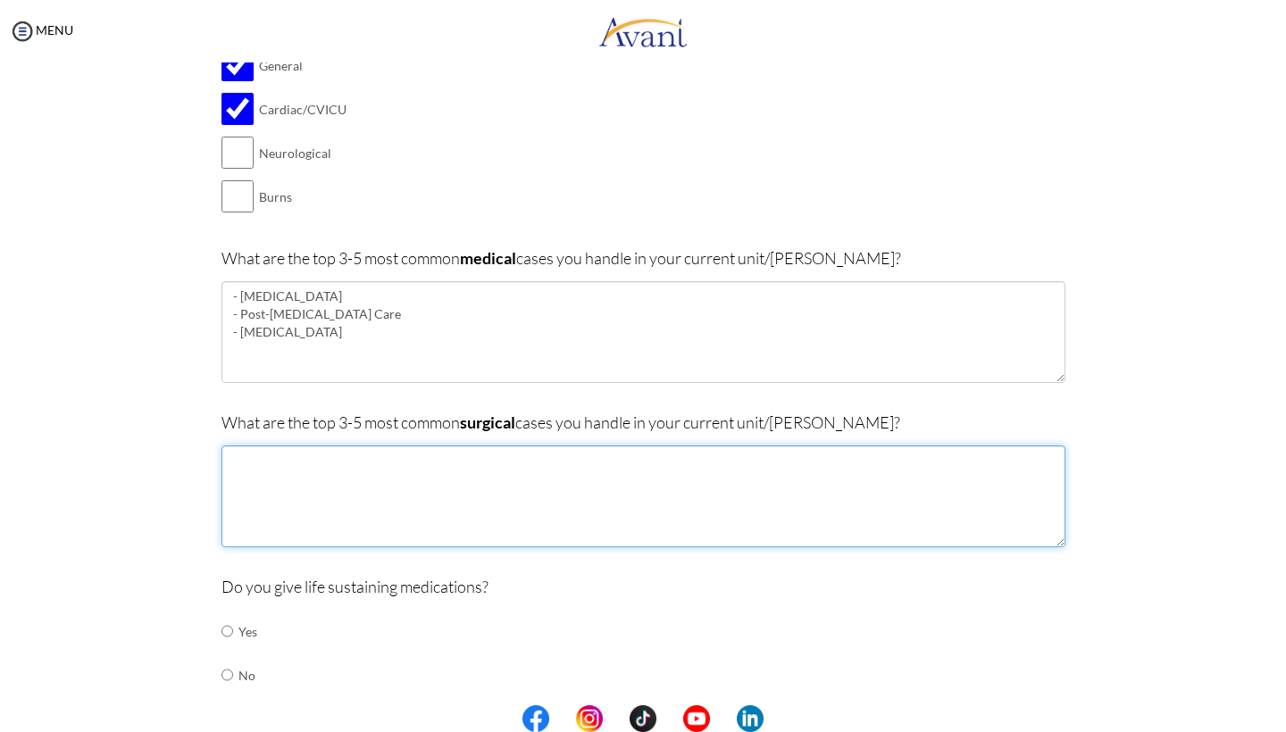
click at [369, 449] on textarea at bounding box center [644, 497] width 844 height 102
type textarea "-"
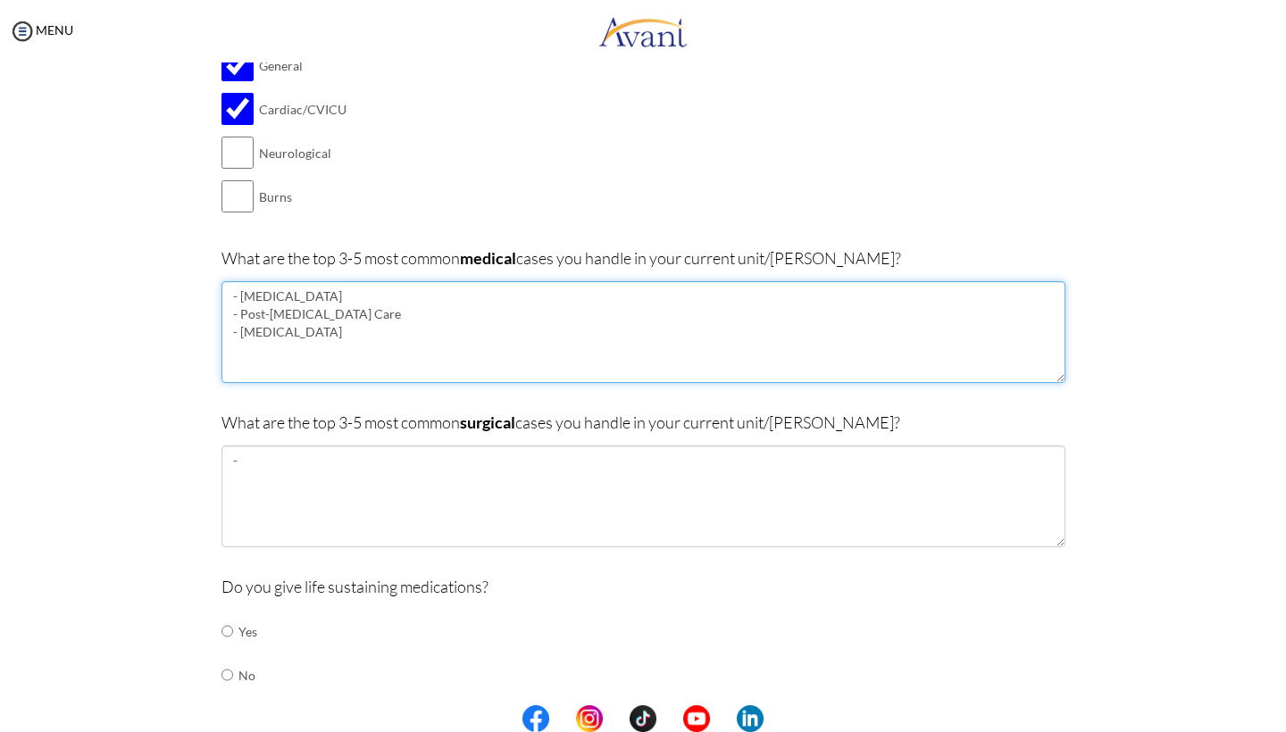
click at [386, 320] on textarea "- Infarction - Post-cardiac Arrest Care - Respiratory failure" at bounding box center [644, 332] width 844 height 102
type textarea "- Infarction - Post-cardiac Arrest Care - Respiratory failure -"
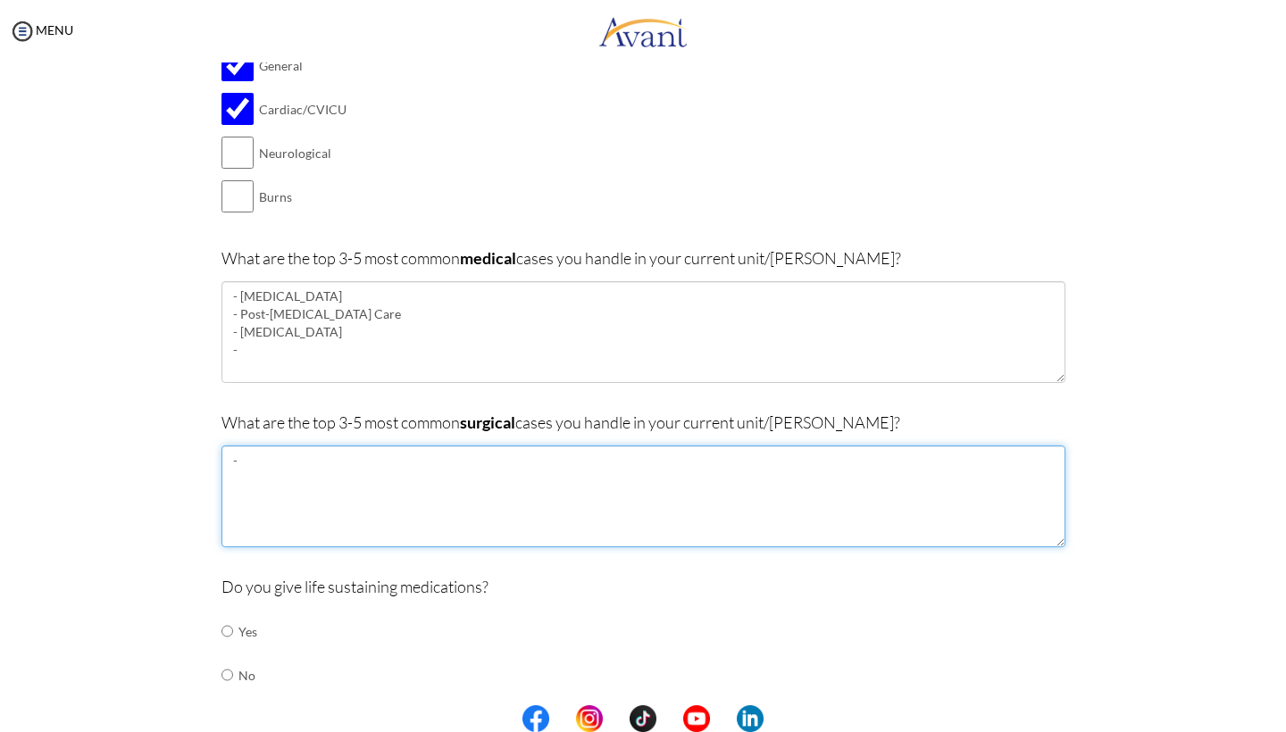
click at [352, 479] on textarea "-" at bounding box center [644, 497] width 844 height 102
click at [348, 456] on textarea "-" at bounding box center [644, 497] width 844 height 102
type textarea "-Post cardiac surgery"
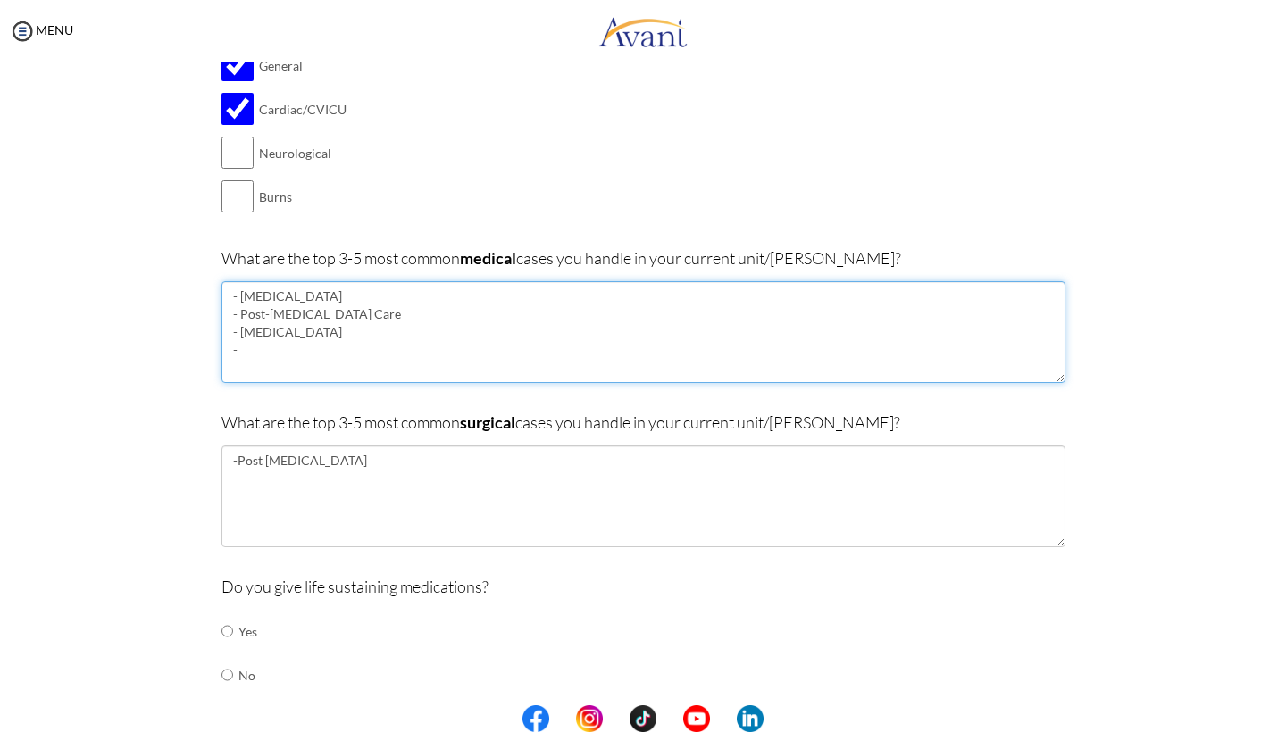
click at [355, 342] on textarea "- Infarction - Post-cardiac Arrest Care - Respiratory failure -" at bounding box center [644, 332] width 844 height 102
click at [290, 336] on textarea "- Infarction - Post-cardiac Arrest Care - Respiratory failure -" at bounding box center [644, 332] width 844 height 102
type textarea "- Infarction - Post-cardiac Arrest Care - Respiratory failure - Drug overdose -…"
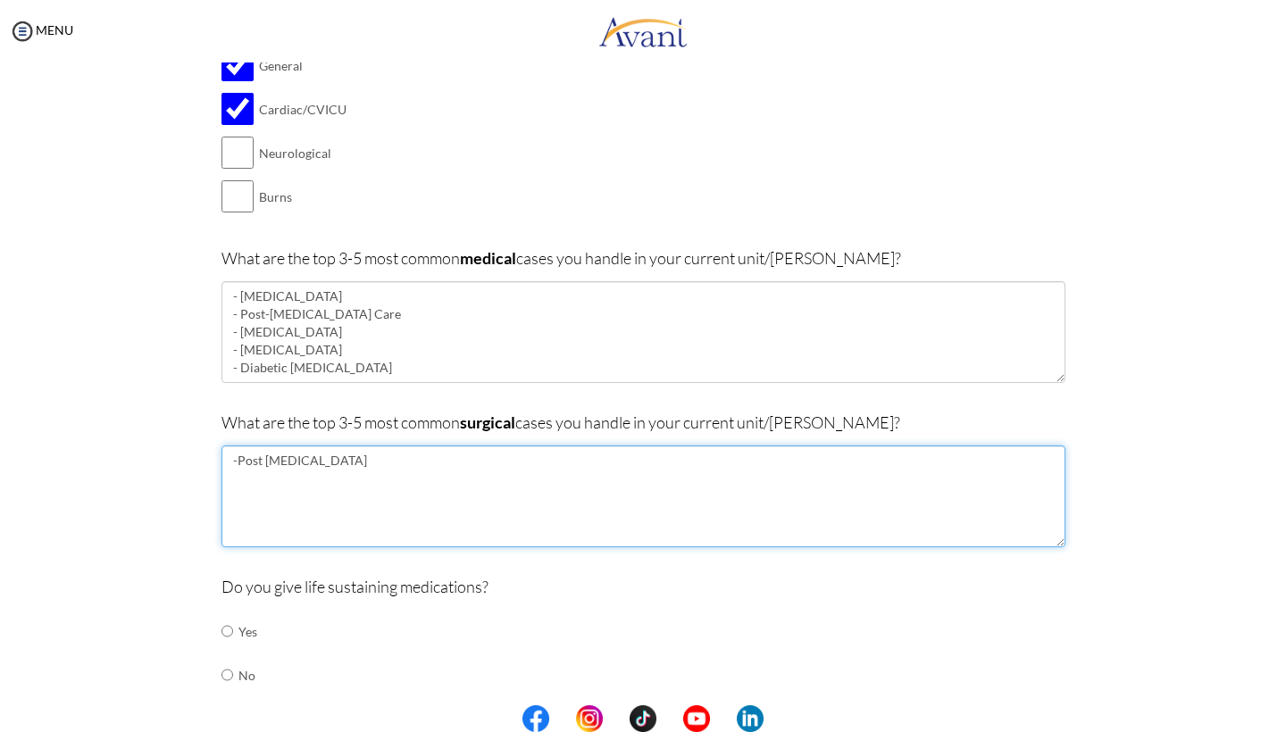
click at [376, 447] on textarea "-Post cardiac surgery" at bounding box center [644, 497] width 844 height 102
type textarea "-Post cardiac surgery -"
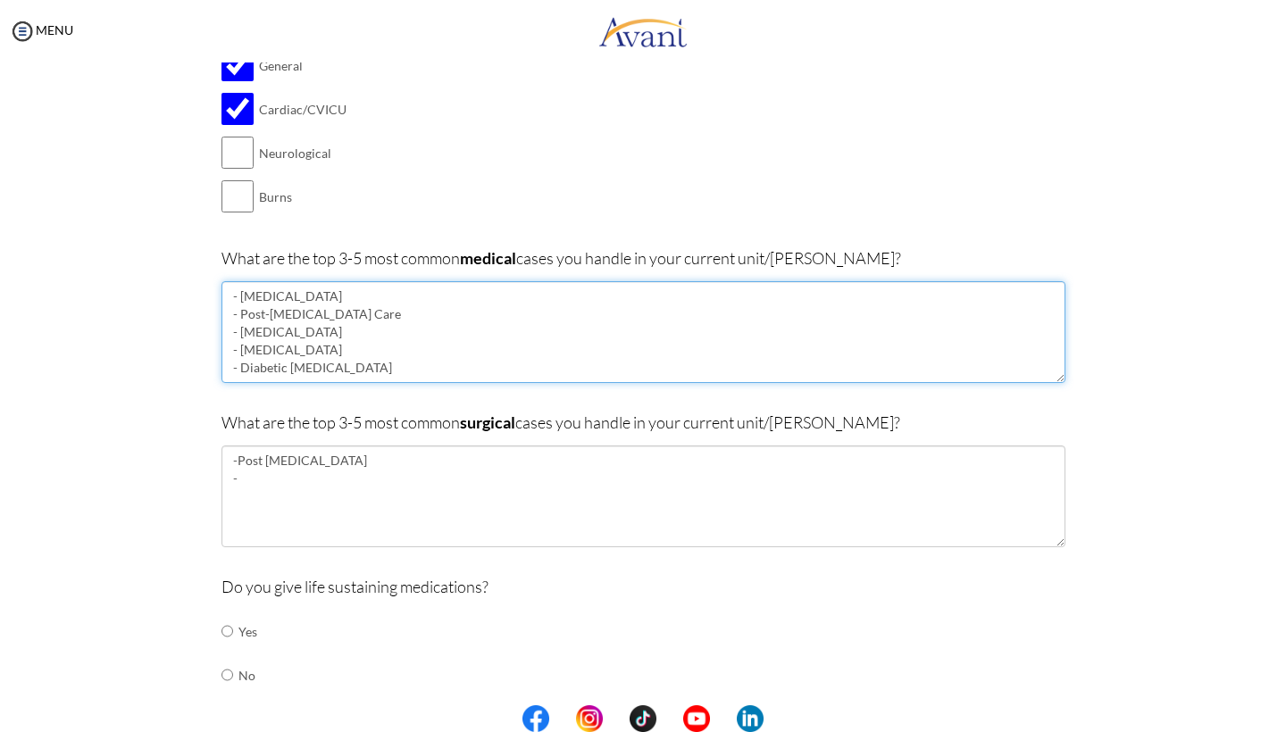
click at [348, 290] on textarea "- Infarction - Post-cardiac Arrest Care - Respiratory failure - Drug overdose -…" at bounding box center [644, 332] width 844 height 102
type textarea "- Infarction (post cath-lab) - Post-cardiac Arrest Care - Respiratory failure -…"
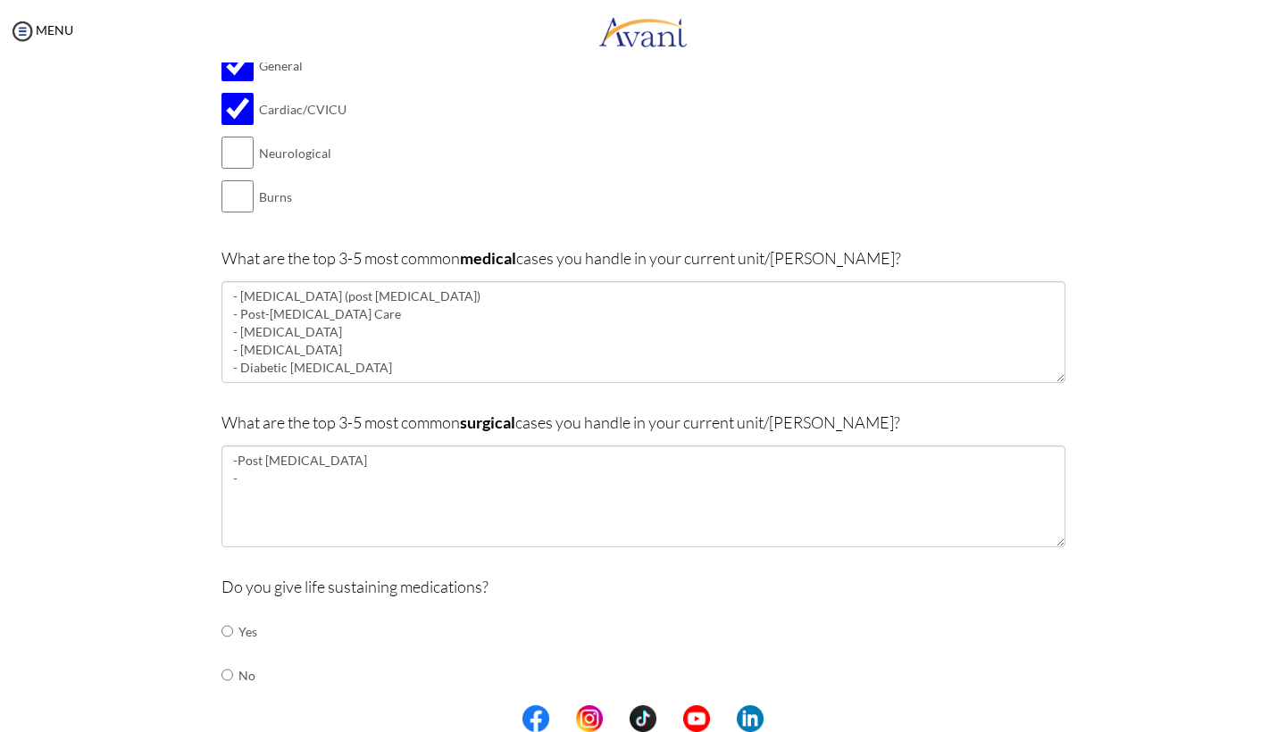
click at [389, 435] on div "What are the top 3-5 most common surgical cases you handle in your current unit…" at bounding box center [644, 487] width 844 height 155
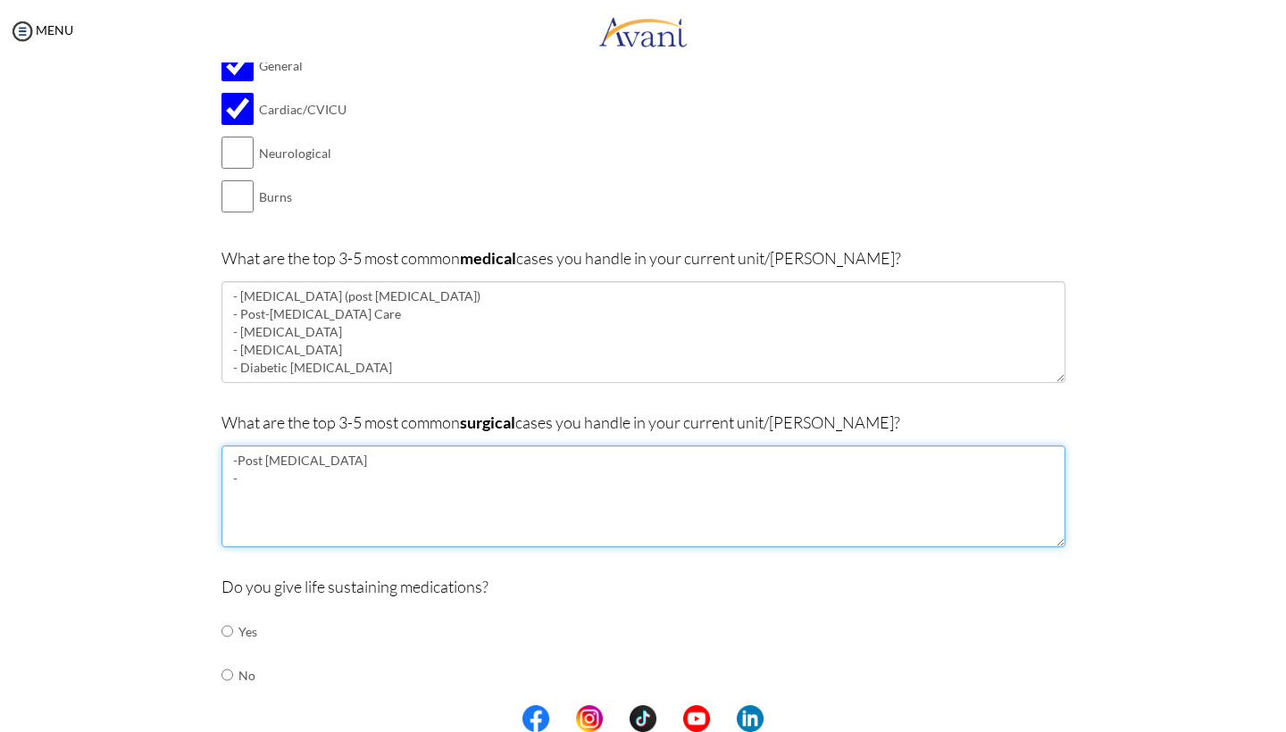
click at [288, 468] on textarea "-Post cardiac surgery -" at bounding box center [644, 497] width 844 height 102
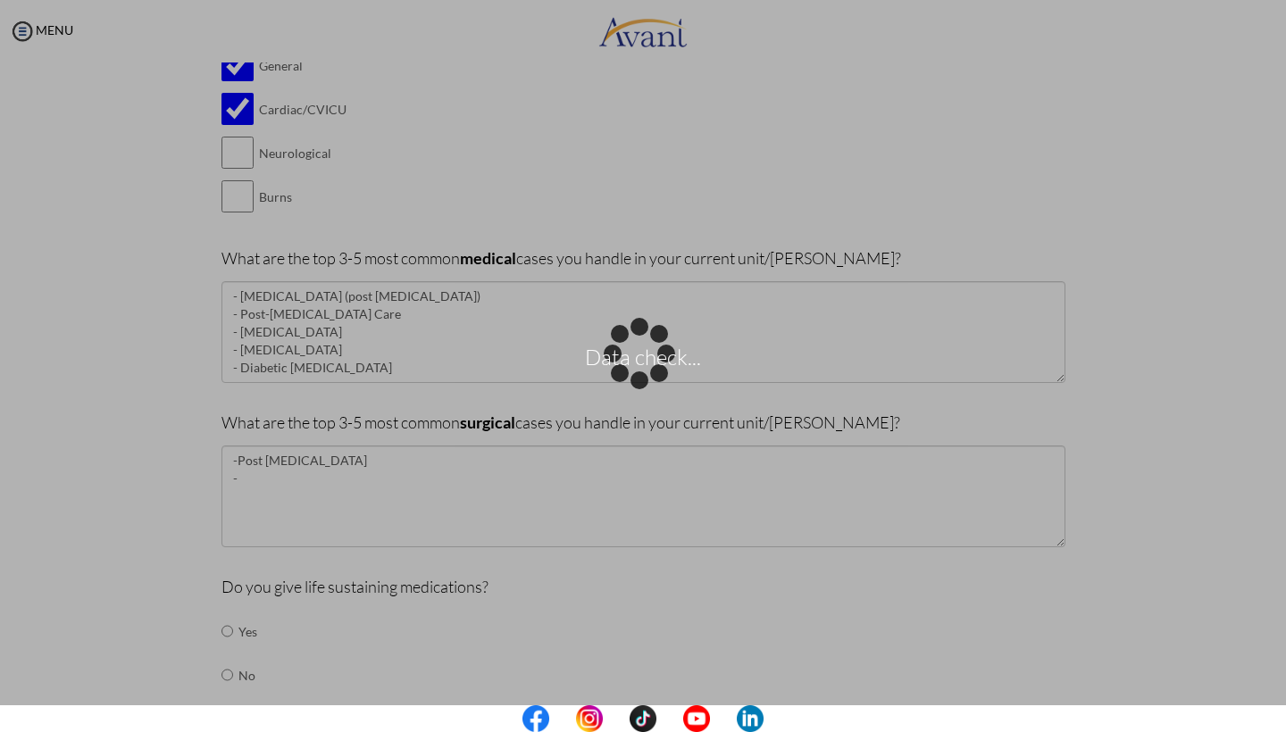
click at [631, 379] on div "Data check..." at bounding box center [643, 366] width 25 height 25
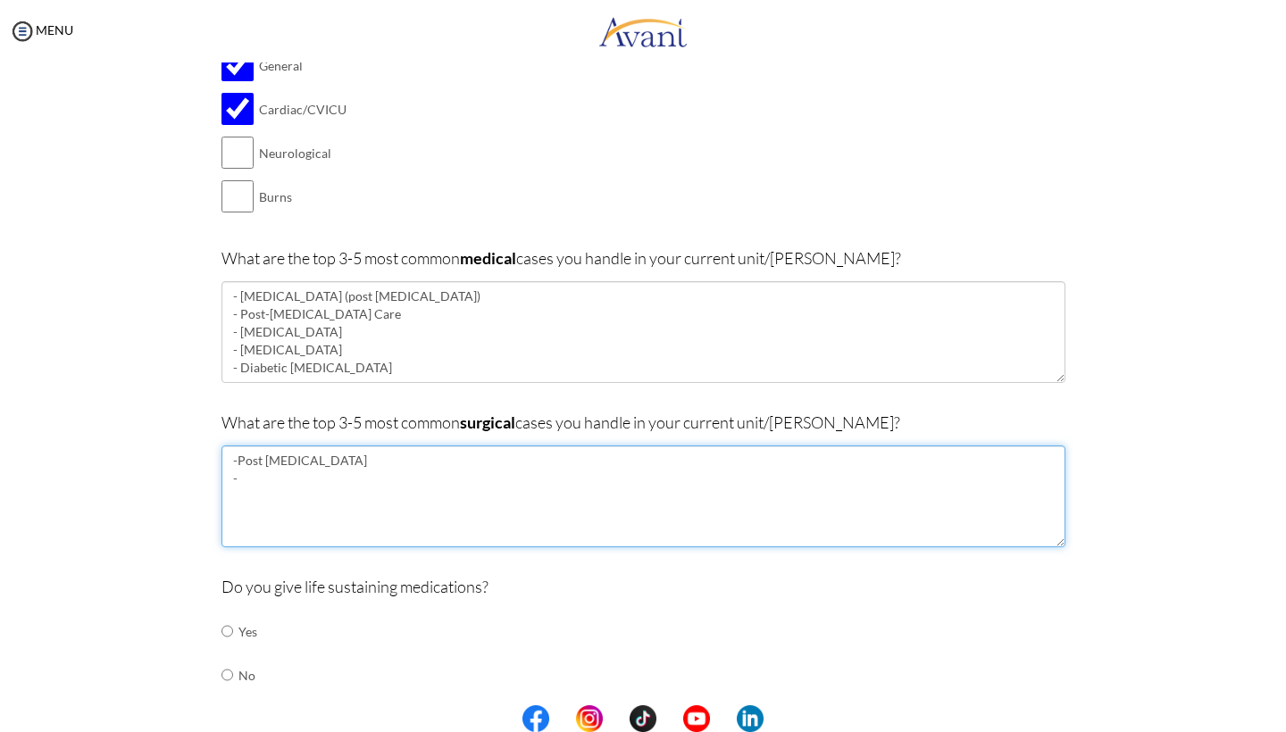
click at [305, 480] on textarea "-Post cardiac surgery -" at bounding box center [644, 497] width 844 height 102
paste textarea "orto-bifemoral bypass"
click at [244, 472] on textarea "-Post cardiac surgery - orto-bifemoral bypass" at bounding box center [644, 497] width 844 height 102
click at [388, 474] on textarea "-Post cardiac surgery - Aorto-bifemoral bypass" at bounding box center [644, 497] width 844 height 102
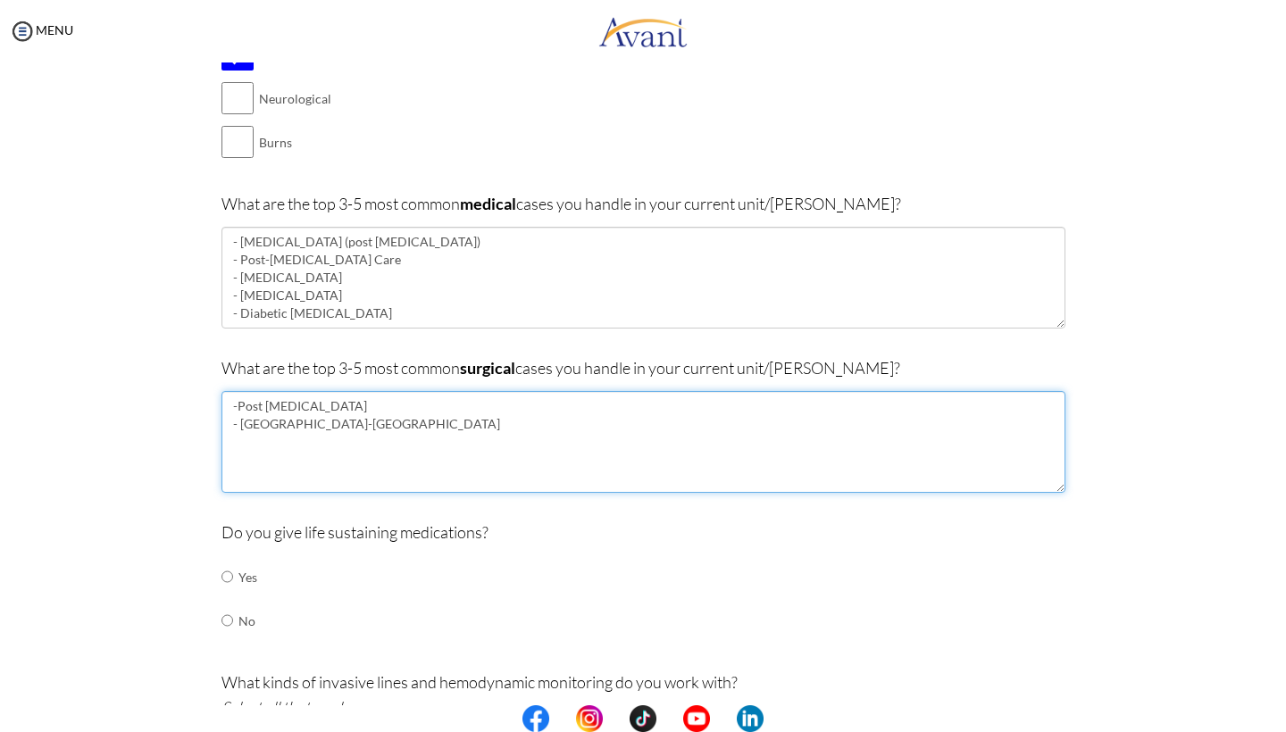
scroll to position [326, 0]
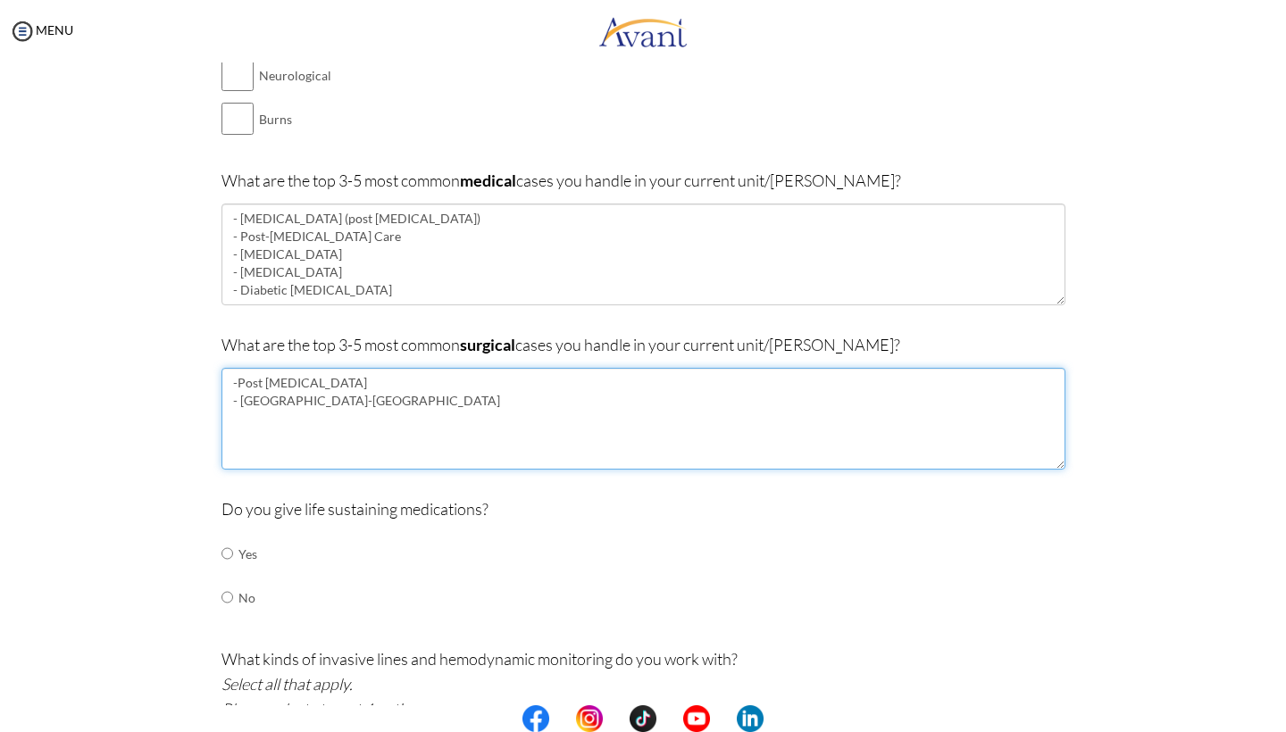
type textarea "-Post cardiac surgery - Aorto-bifemoral bypass"
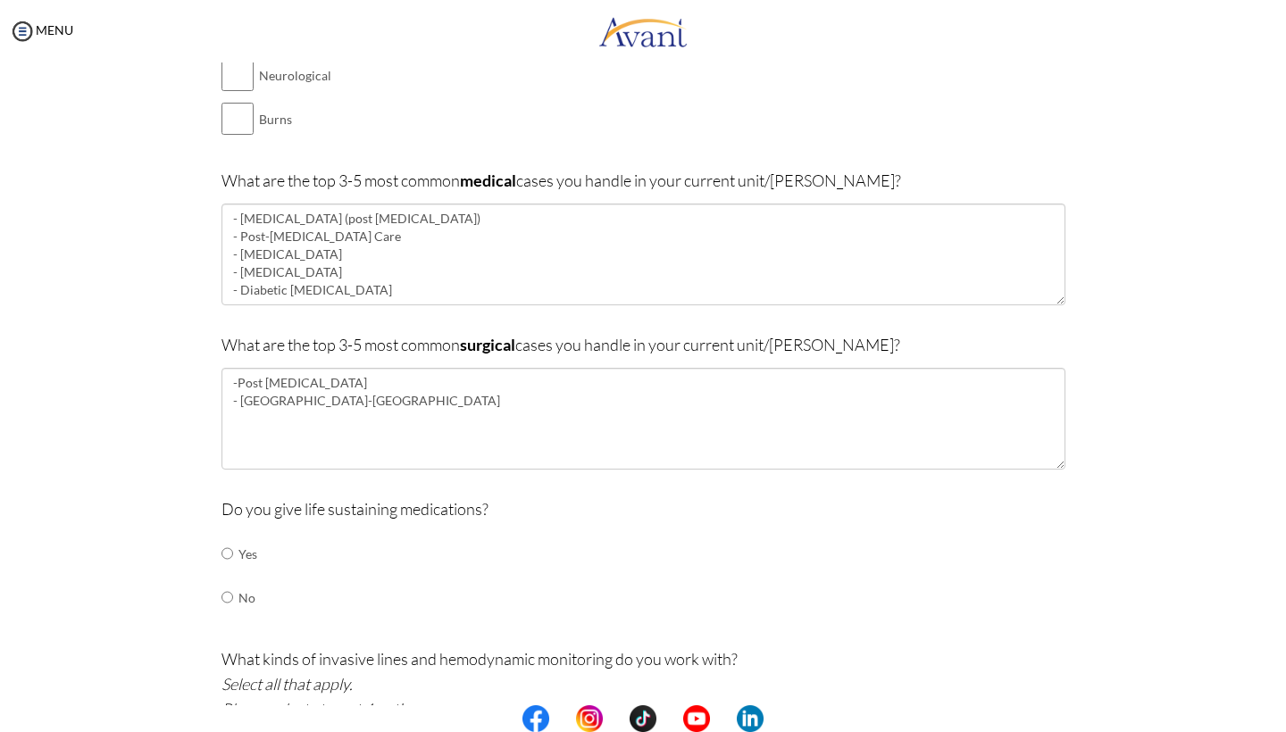
click at [252, 546] on td "Yes" at bounding box center [247, 554] width 19 height 44
click at [247, 546] on td "Yes" at bounding box center [247, 554] width 19 height 44
click at [238, 546] on td "Yes" at bounding box center [247, 554] width 19 height 44
click at [233, 546] on td at bounding box center [235, 554] width 5 height 44
click at [227, 546] on input "radio" at bounding box center [228, 554] width 12 height 36
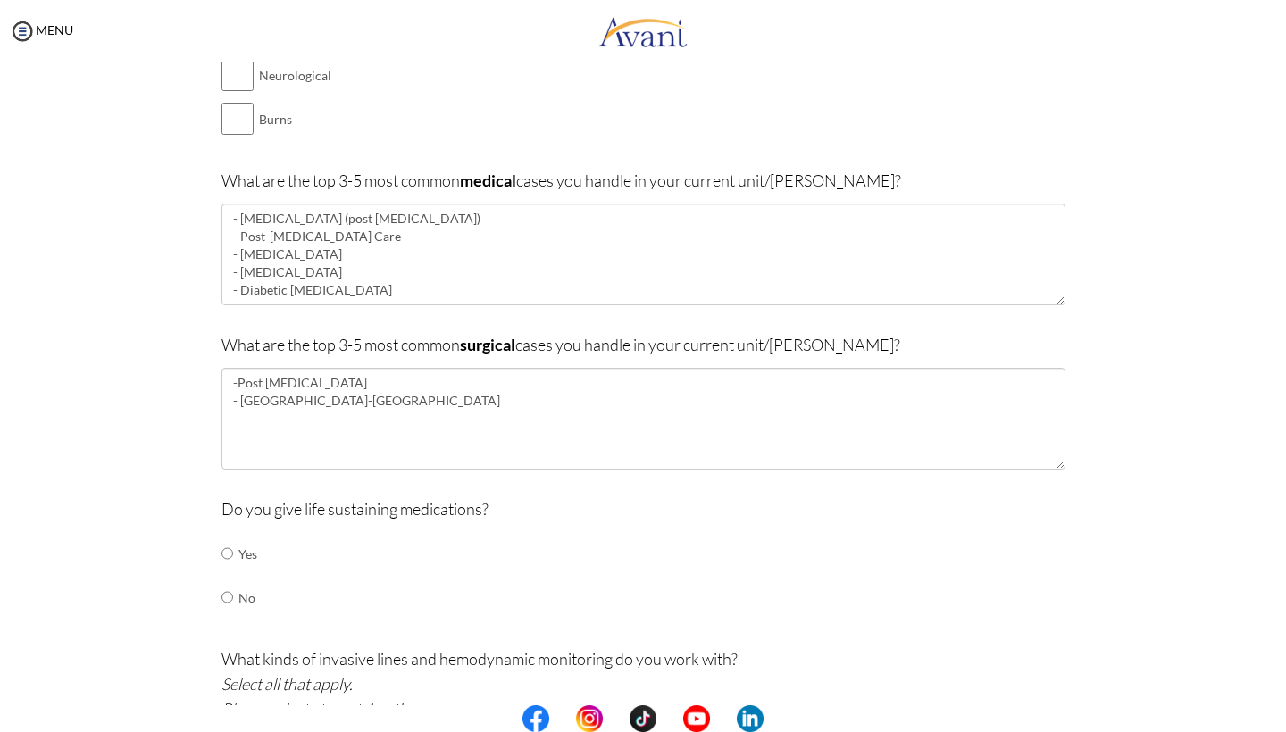
radio input "true"
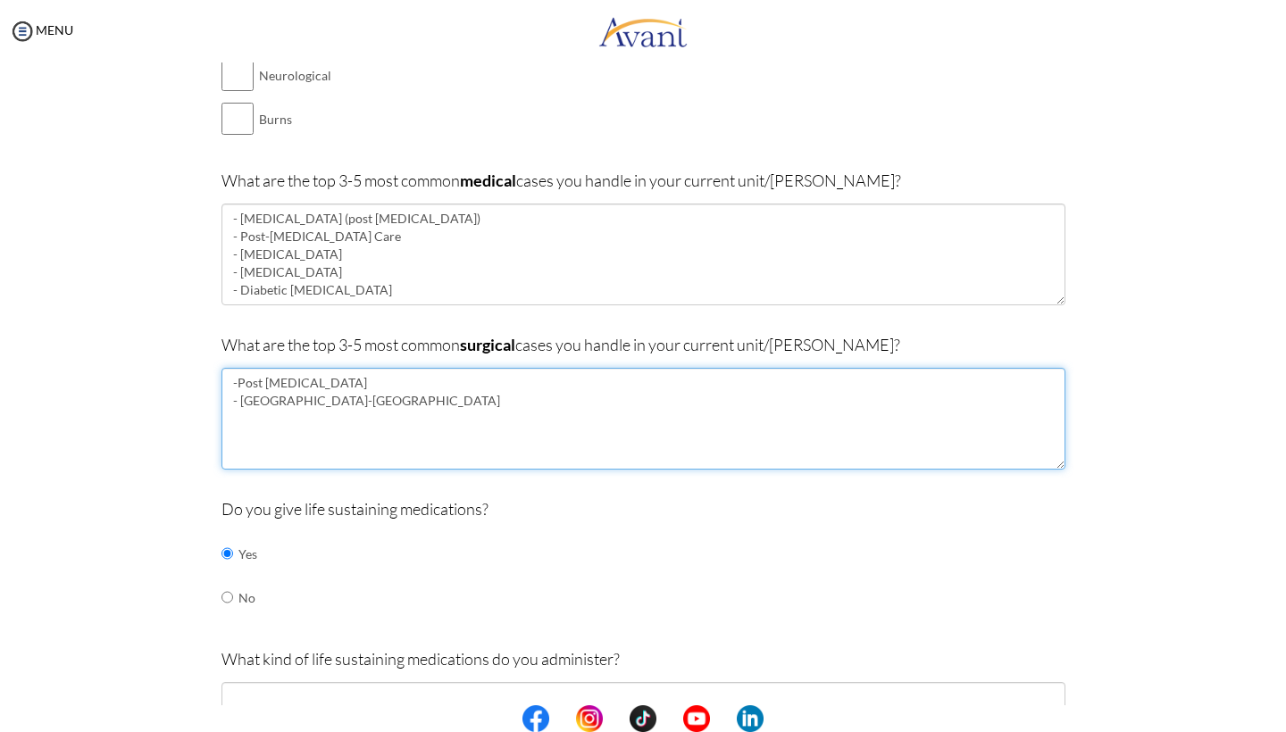
click at [411, 402] on textarea "-Post cardiac surgery - Aorto-bifemoral bypass" at bounding box center [644, 419] width 844 height 102
click at [411, 397] on textarea "-Post cardiac surgery - Aorto-bifemoral bypass" at bounding box center [644, 419] width 844 height 102
click at [242, 393] on textarea "-Post cardiac surgery - Aorto-bifemoral bypass grafting" at bounding box center [644, 419] width 844 height 102
click at [237, 376] on textarea "-Post cardiac surgery - Aorto-bifemoral bypass grafting" at bounding box center [644, 419] width 844 height 102
click at [431, 396] on textarea "- Post cardiac surgery - Aorto-bifemoral bypass grafting" at bounding box center [644, 419] width 844 height 102
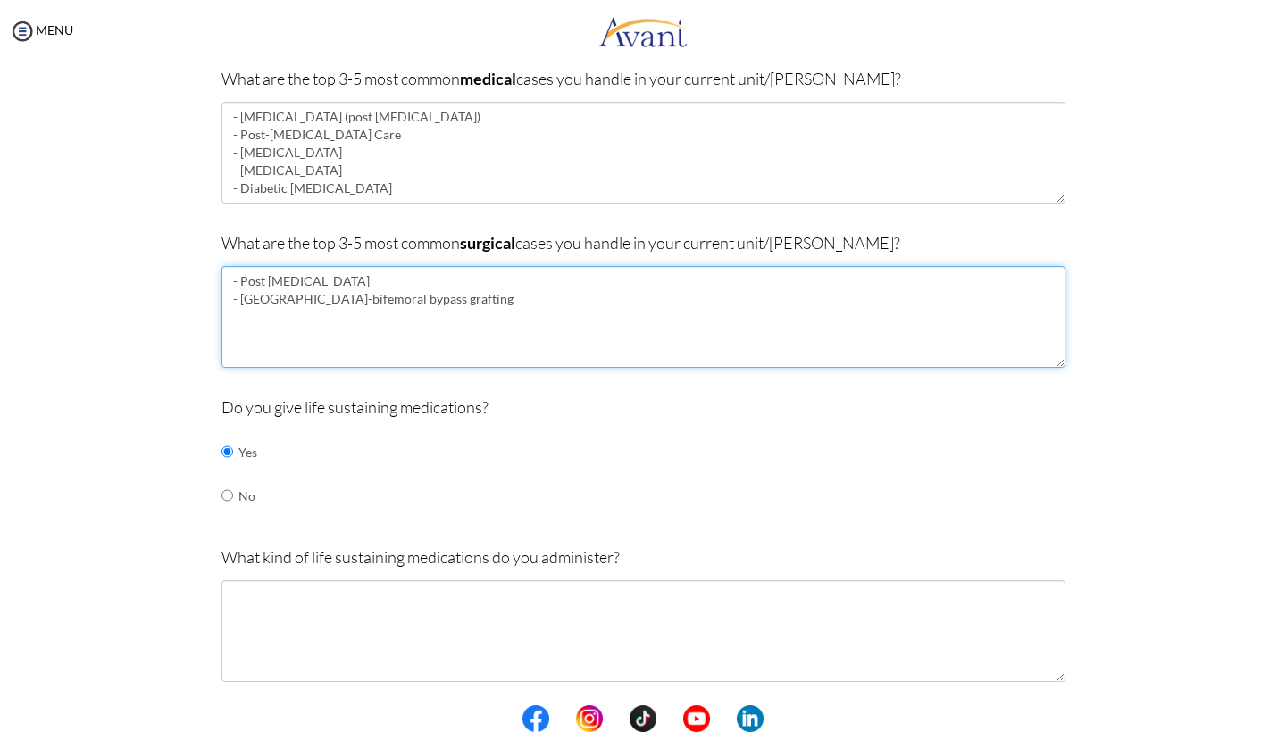
scroll to position [429, 0]
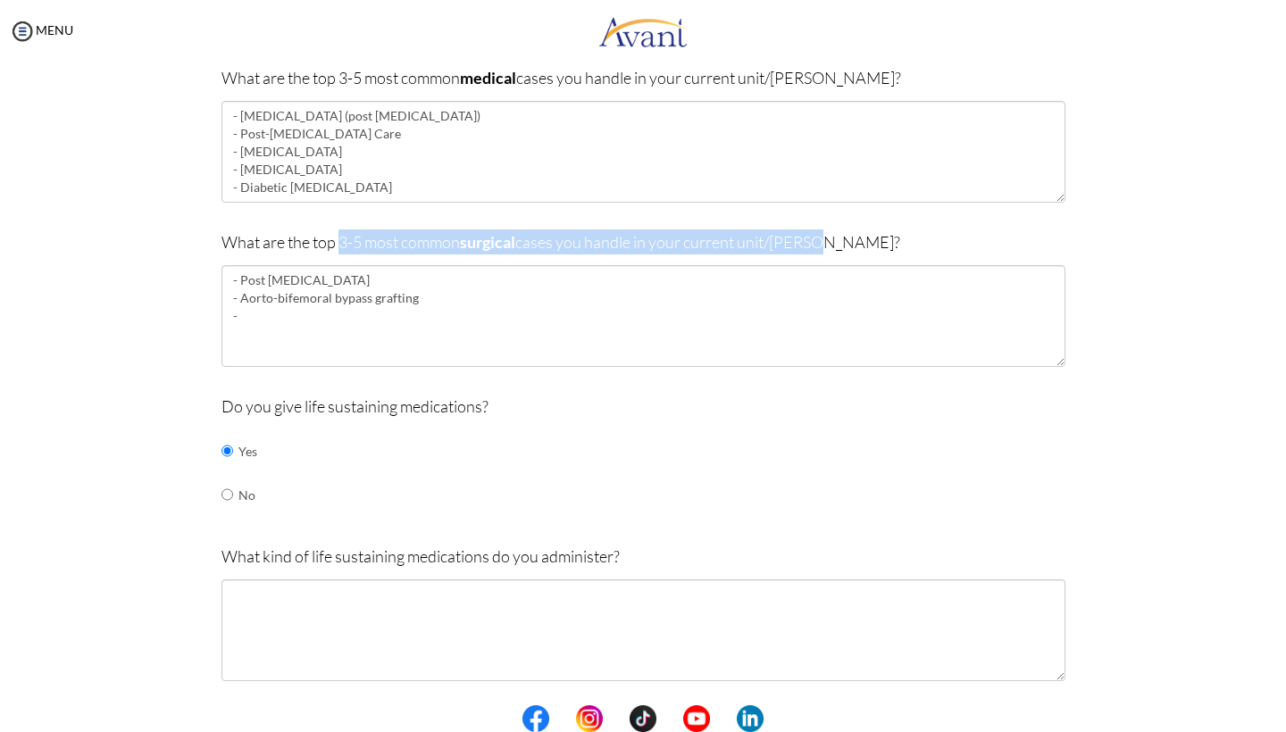
drag, startPoint x: 339, startPoint y: 238, endPoint x: 875, endPoint y: 238, distance: 535.9
click at [875, 238] on p "What are the top 3-5 most common surgical cases you handle in your current unit…" at bounding box center [644, 242] width 844 height 25
copy p "3-5 most common surgical cases you handle in your current unit/ward?"
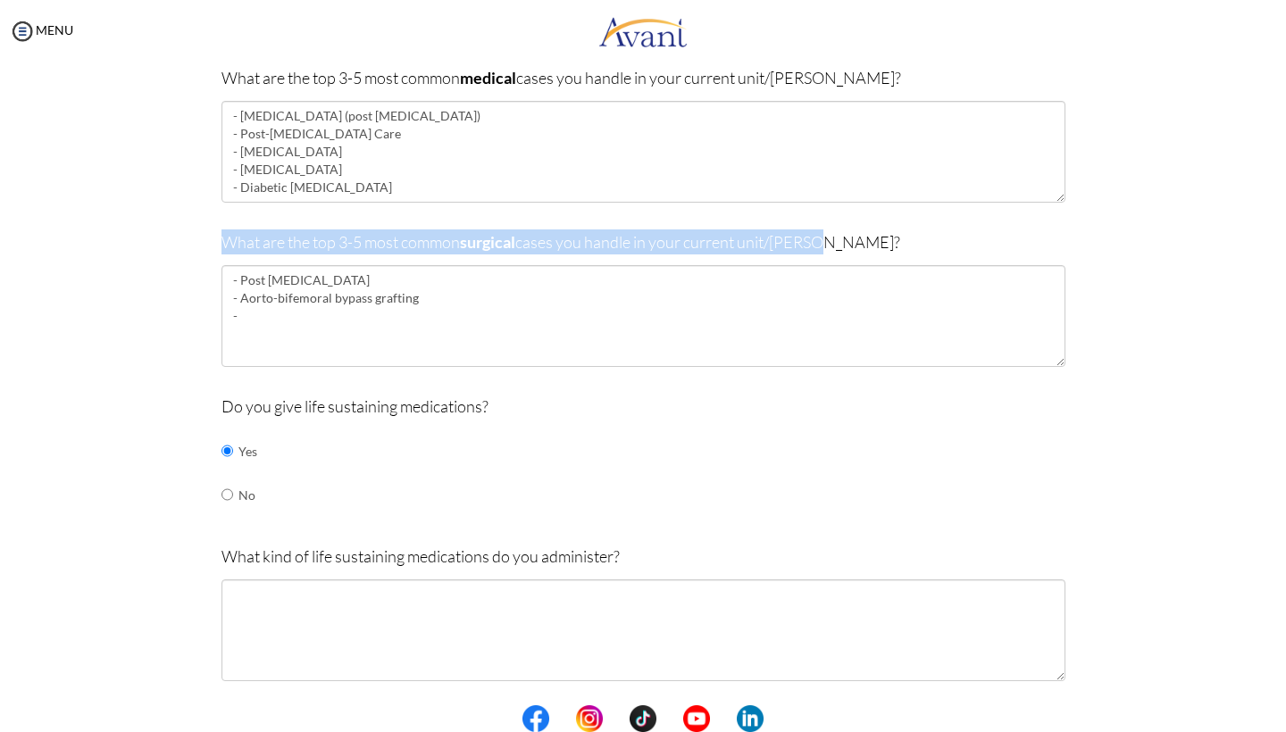
drag, startPoint x: 317, startPoint y: 233, endPoint x: 997, endPoint y: 226, distance: 679.8
click at [997, 230] on p "What are the top 3-5 most common surgical cases you handle in your current unit…" at bounding box center [644, 242] width 844 height 25
copy p "What are the top 3-5 most common surgical cases you handle in your current unit…"
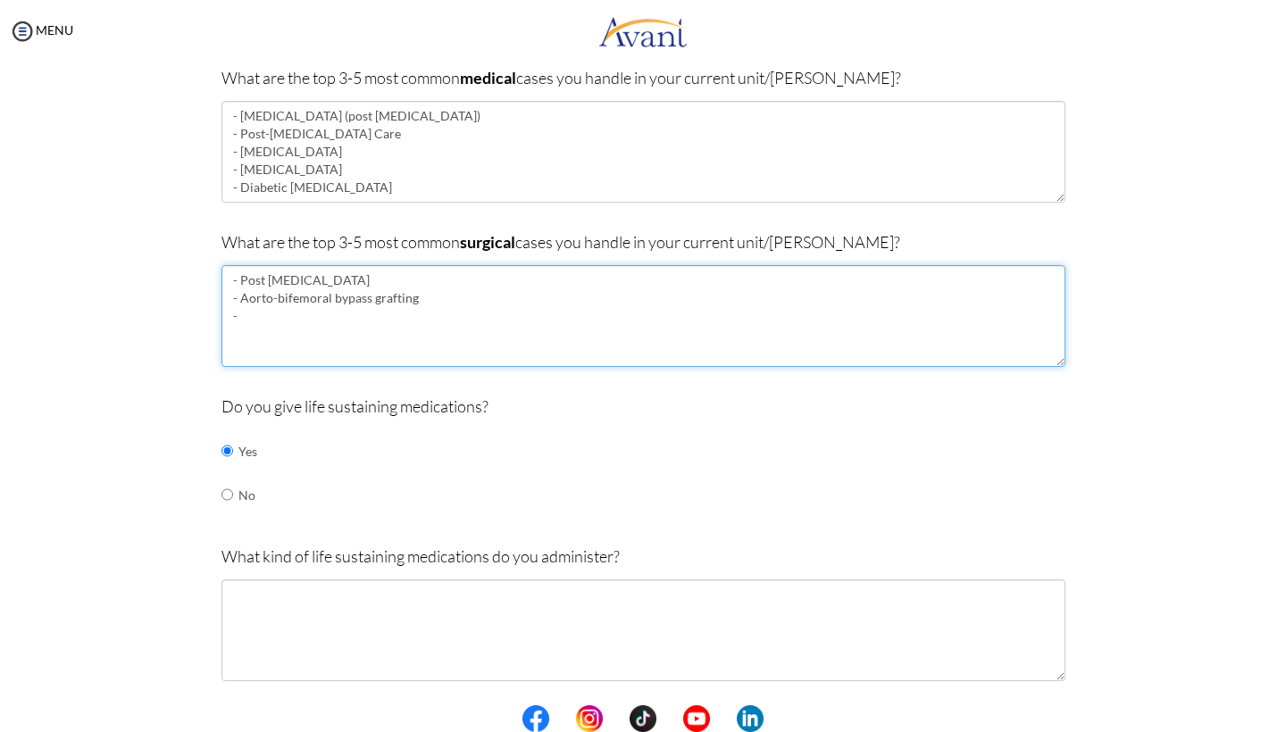
drag, startPoint x: 373, startPoint y: 271, endPoint x: 199, endPoint y: 271, distance: 174.2
paste textarea "Coronary Artery Bypass Grafting (CABG)"
click at [230, 272] on textarea "Coronary Artery Bypass Grafting (CABG) - Aorto-bifemoral bypass grafting -" at bounding box center [644, 316] width 844 height 102
drag, startPoint x: 447, startPoint y: 297, endPoint x: 150, endPoint y: 297, distance: 297.4
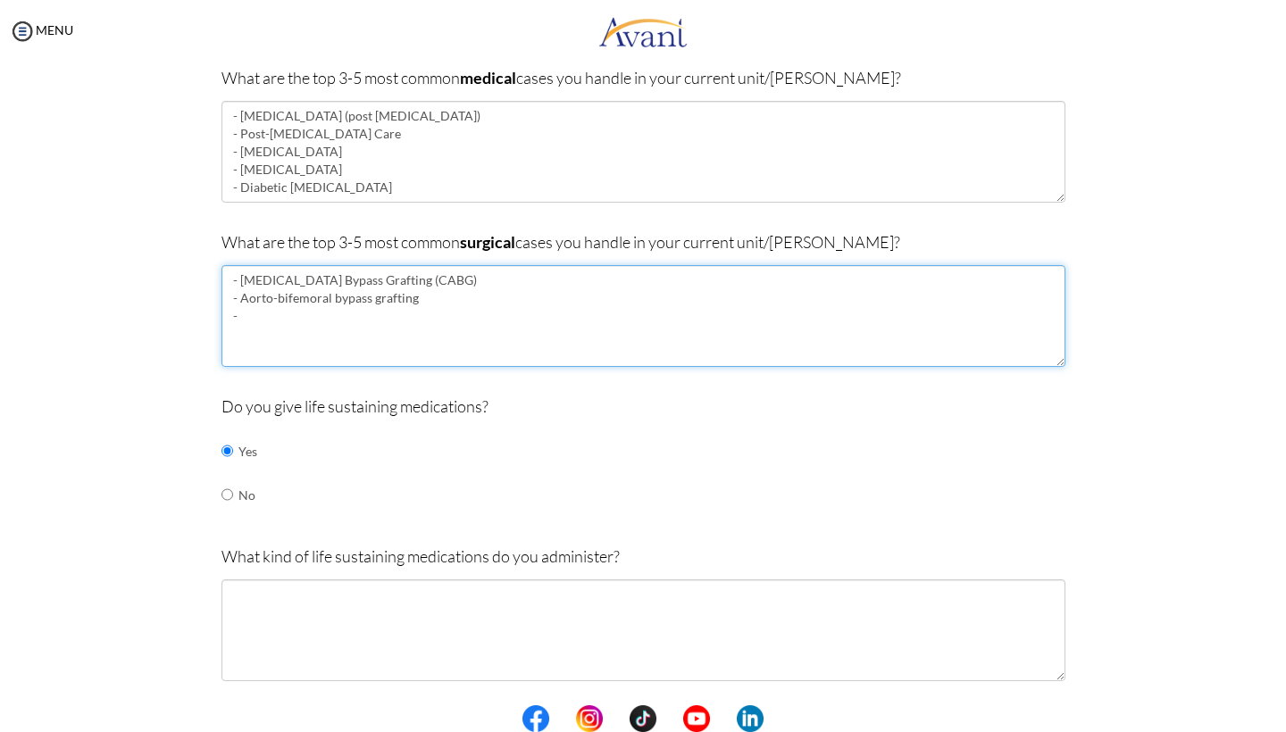
paste textarea "Valve Replacement or Repair (Aortic, Mitral, Tricuspid)"
click at [228, 292] on textarea "- Coronary Artery Bypass Grafting (CABG) Valve Replacement or Repair (Aortic, M…" at bounding box center [644, 316] width 844 height 102
drag, startPoint x: 402, startPoint y: 295, endPoint x: 657, endPoint y: 292, distance: 255.5
click at [657, 292] on textarea "- Coronary Artery Bypass Grafting (CABG) - Valve Replacement or Repair (Aortic,…" at bounding box center [644, 316] width 844 height 102
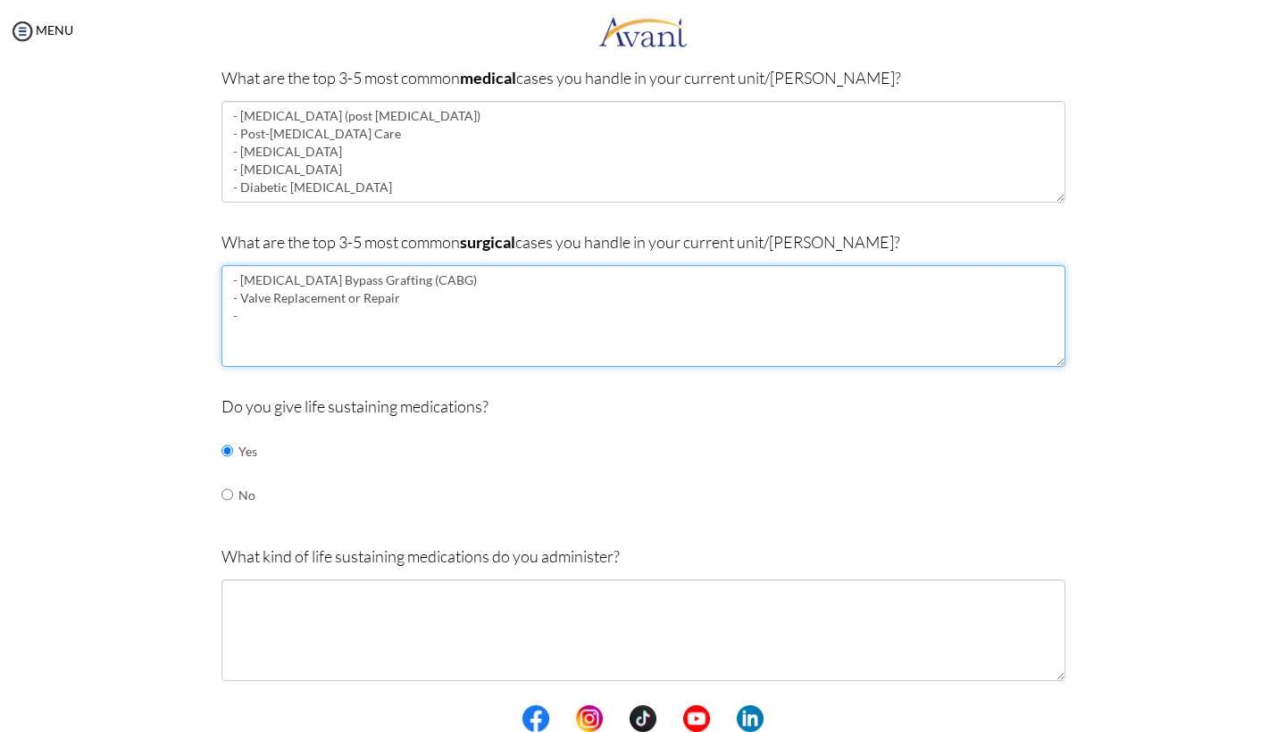
click at [369, 290] on textarea "- Coronary Artery Bypass Grafting (CABG) - Valve Replacement or Repair -" at bounding box center [644, 316] width 844 height 102
click at [431, 294] on textarea "- Coronary Artery Bypass Grafting (CABG) - Valve Replacement or repair -" at bounding box center [644, 316] width 844 height 102
paste textarea "Aortic Surgery (e.g., Aortic Aneurysm Repair / Dissection Repair)"
click at [378, 324] on textarea "- Coronary Artery Bypass Grafting (CABG) - Valve Replacement or repair - Aortic…" at bounding box center [644, 316] width 844 height 102
drag, startPoint x: 348, startPoint y: 311, endPoint x: 238, endPoint y: 310, distance: 109.9
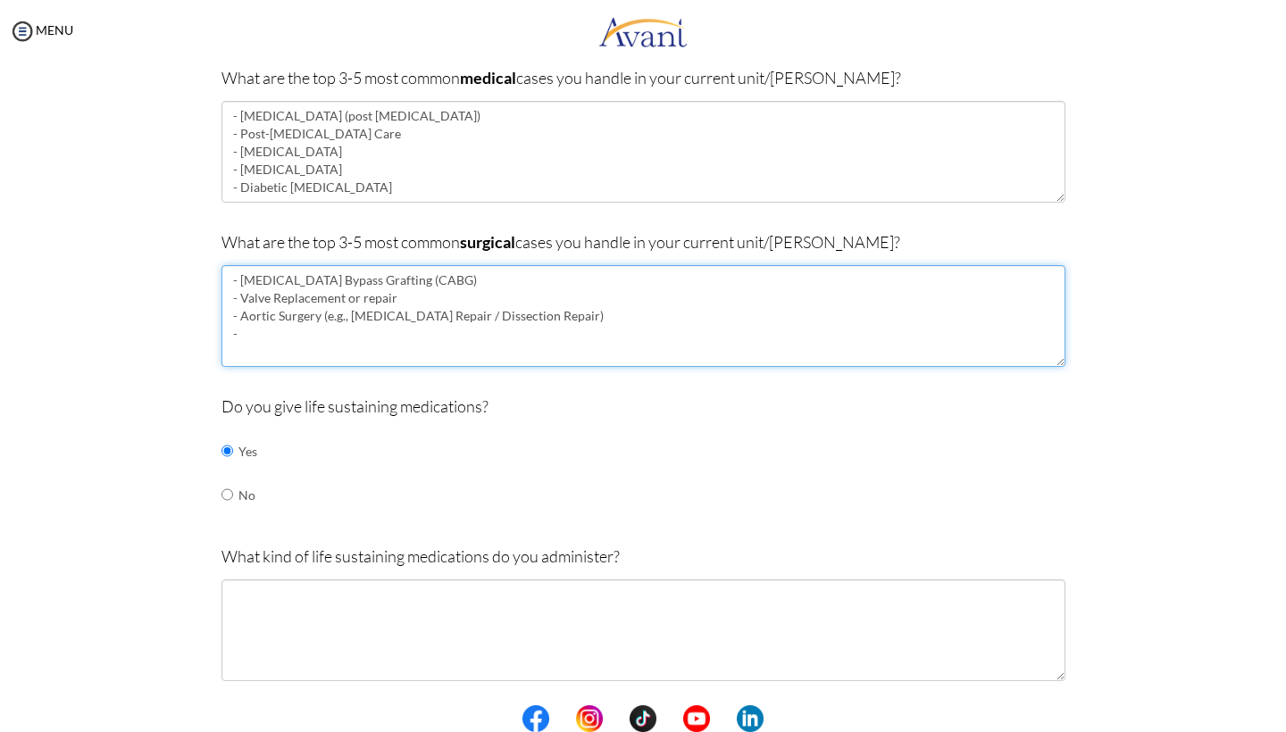
click at [238, 310] on textarea "- Coronary Artery Bypass Grafting (CABG) - Valve Replacement or repair - Aortic…" at bounding box center [644, 316] width 844 height 102
click at [364, 325] on textarea "- Coronary Artery Bypass Grafting (CABG) - Valve Replacement or repair - Aortic…" at bounding box center [644, 316] width 844 height 102
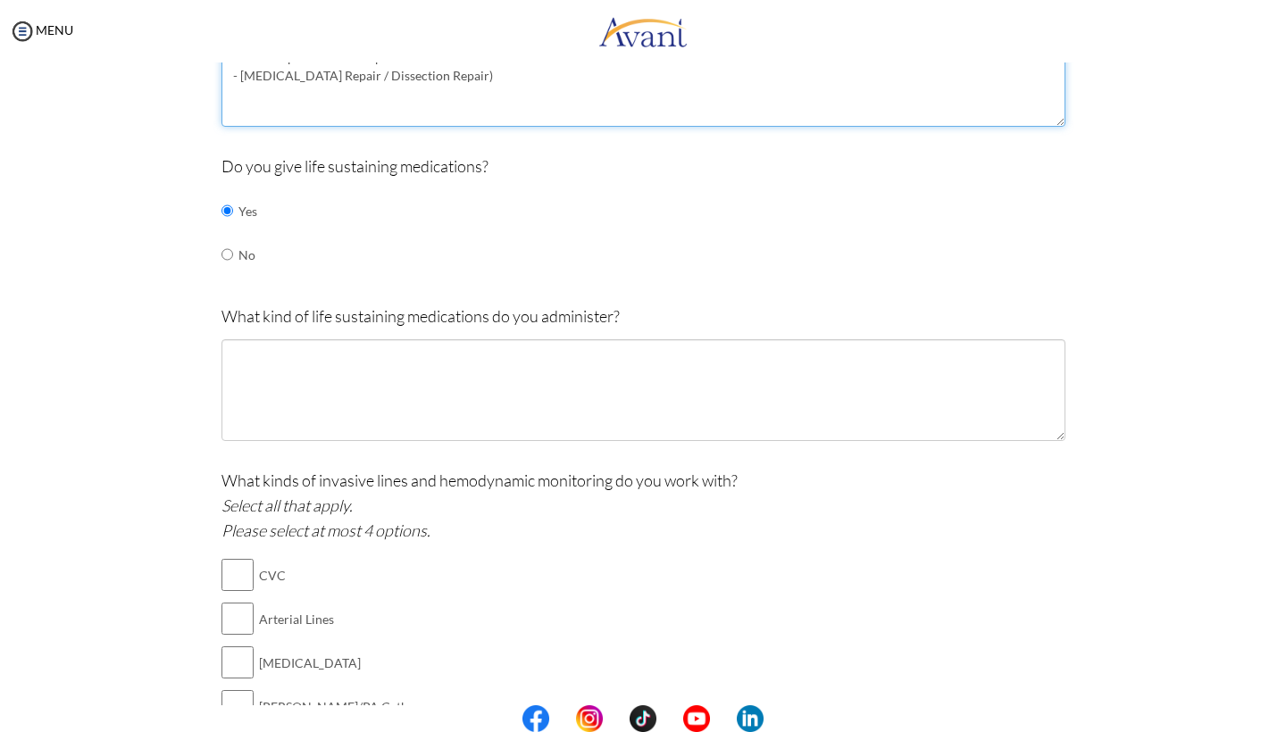
scroll to position [668, 0]
type textarea "- Coronary Artery Bypass Grafting (CABG) - Valve Replacement or repair - Aortic…"
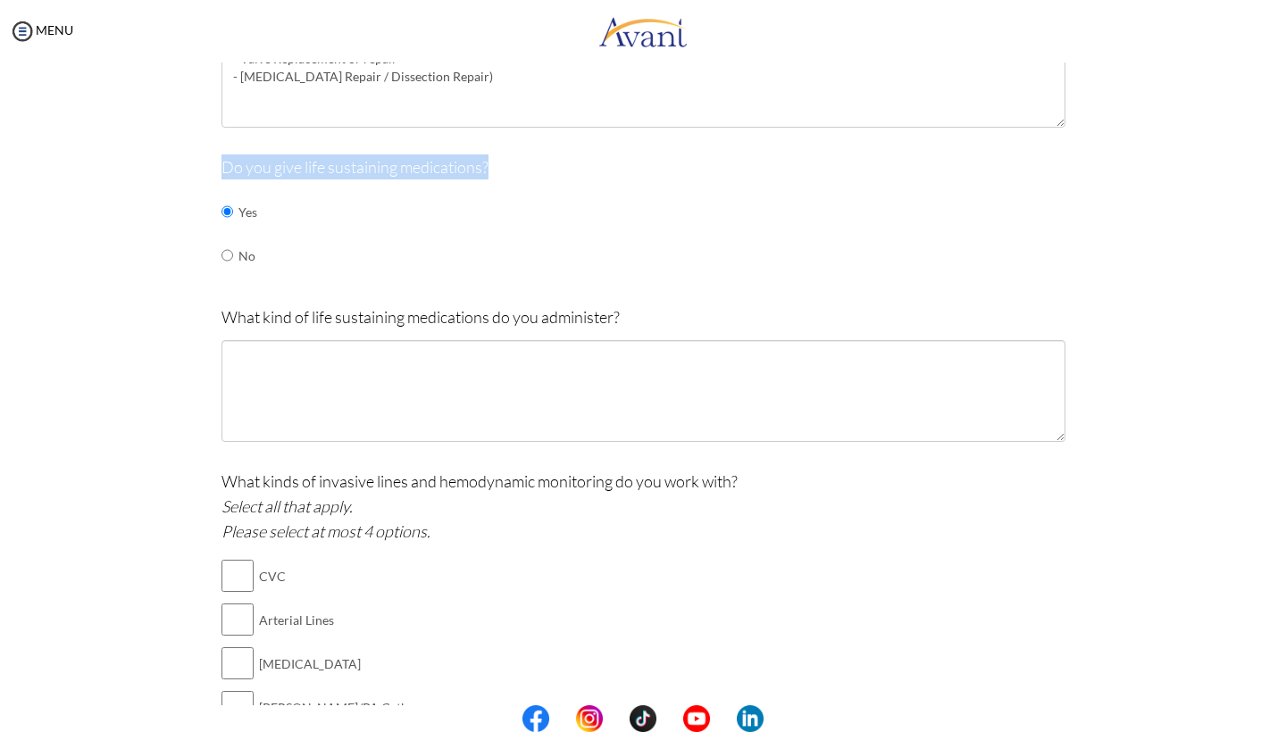
drag, startPoint x: 220, startPoint y: 158, endPoint x: 606, endPoint y: 157, distance: 385.9
copy p "Do you give life sustaining medications?"
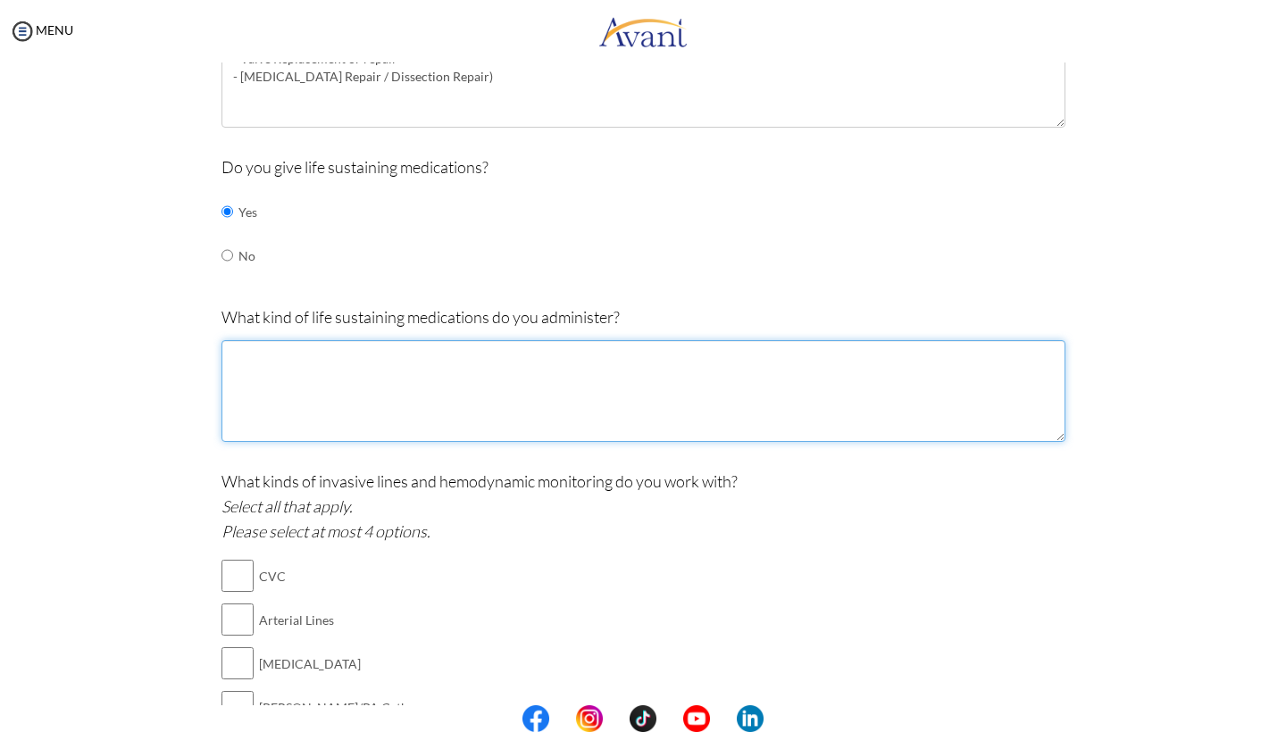
click at [405, 360] on textarea at bounding box center [644, 391] width 844 height 102
paste textarea "Norepinephrine Dopamine"
click at [233, 364] on textarea "Norepinephrine Dopamine" at bounding box center [644, 391] width 844 height 102
click at [408, 343] on textarea "Norepinephrine, Dopamine" at bounding box center [644, 391] width 844 height 102
paste textarea "Dobutamine"
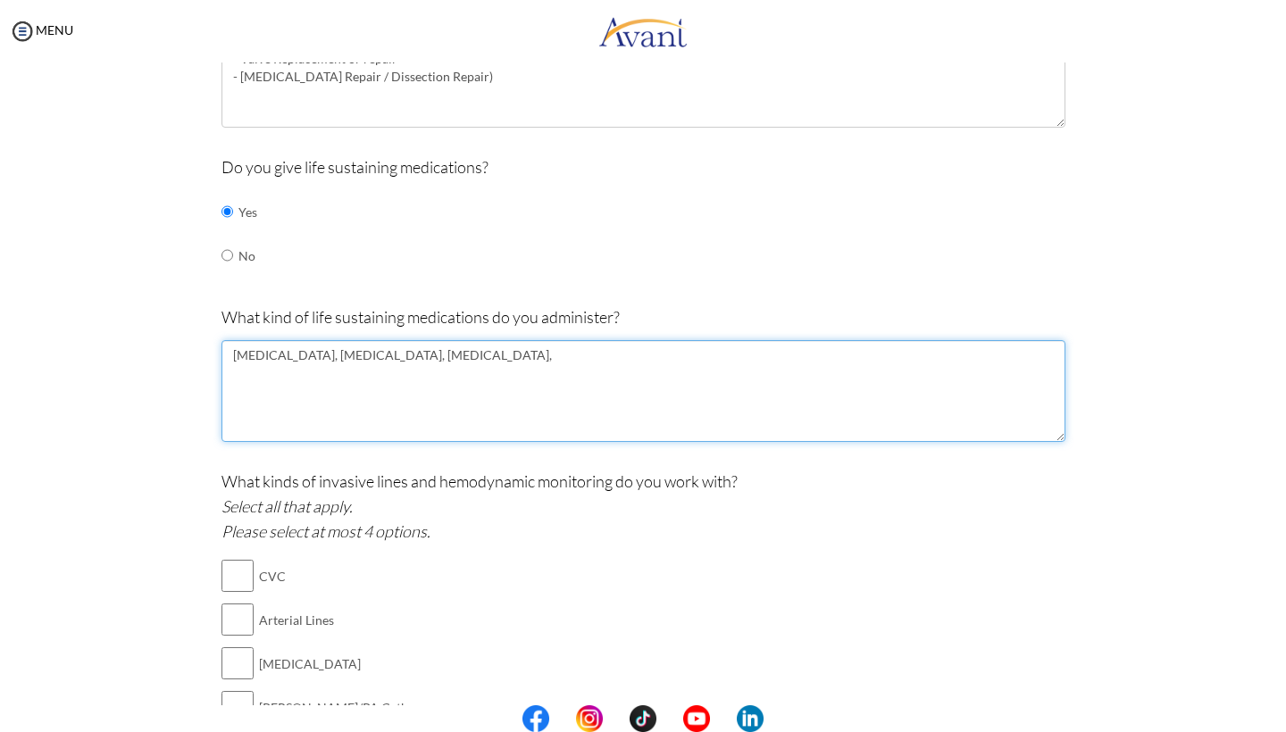
paste textarea "Amiodarone Lidocaine Beta-blockers"
click at [231, 365] on textarea "Norepinephrine, Dopamine, Dobutamine, Amiodarone Lidocaine Beta-blockers" at bounding box center [644, 391] width 844 height 102
click at [235, 365] on textarea "Norepinephrine, Dopamine, Dobutamine, Amiodarone, Lidocaine Beta-blockers" at bounding box center [644, 391] width 844 height 102
click at [698, 347] on textarea "Norepinephrine, Dopamine, Dobutamine, Amiodarone, Lidocaine, Beta-blockers" at bounding box center [644, 391] width 844 height 102
click at [388, 350] on textarea "Norepinephrine, Dopamine, Dobutamine, Amiodarone, Lidocaine, Beta-blockers," at bounding box center [644, 391] width 844 height 102
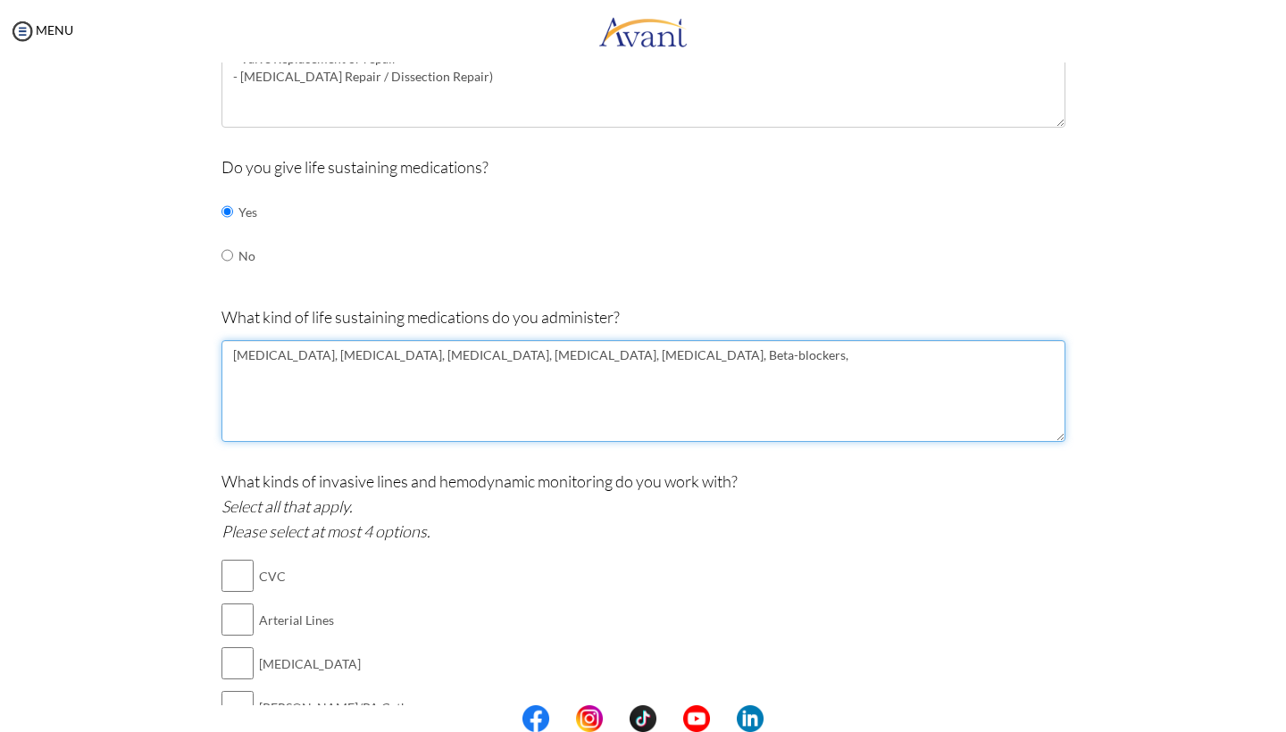
click at [325, 346] on textarea "Norepinephrine, Dopamine, Dobutamine, Amiodarone, Lidocaine, Beta-blockers," at bounding box center [644, 391] width 844 height 102
paste textarea "Vasopressin"
click at [757, 342] on textarea "Norepinephrine, Vasopressin, Dopamine, Dobutamine, Amiodarone, Lidocaine, Beta-…" at bounding box center [644, 391] width 844 height 102
paste textarea "Propofol Fentanyl"
click at [229, 361] on textarea "Norepinephrine, Vasopressin, Dopamine, Dobutamine, Amiodarone, Lidocaine, Beta-…" at bounding box center [644, 391] width 844 height 102
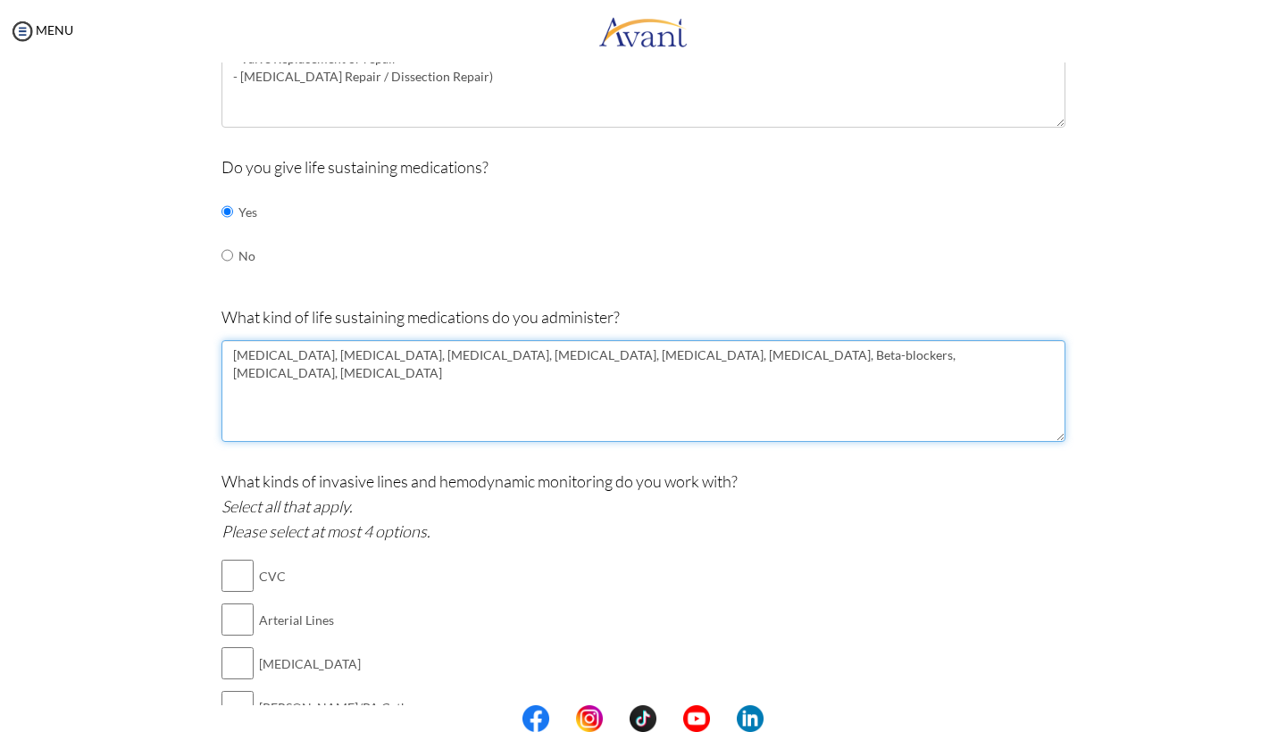
click at [854, 346] on textarea "Norepinephrine, Vasopressin, Dopamine, Dobutamine, Amiodarone, Lidocaine, Beta-…" at bounding box center [644, 391] width 844 height 102
paste textarea "Heparin"
type textarea "Norepinephrine, Vasopressin, Dopamine, Dobutamine, Amiodarone, Lidocaine, Beta-…"
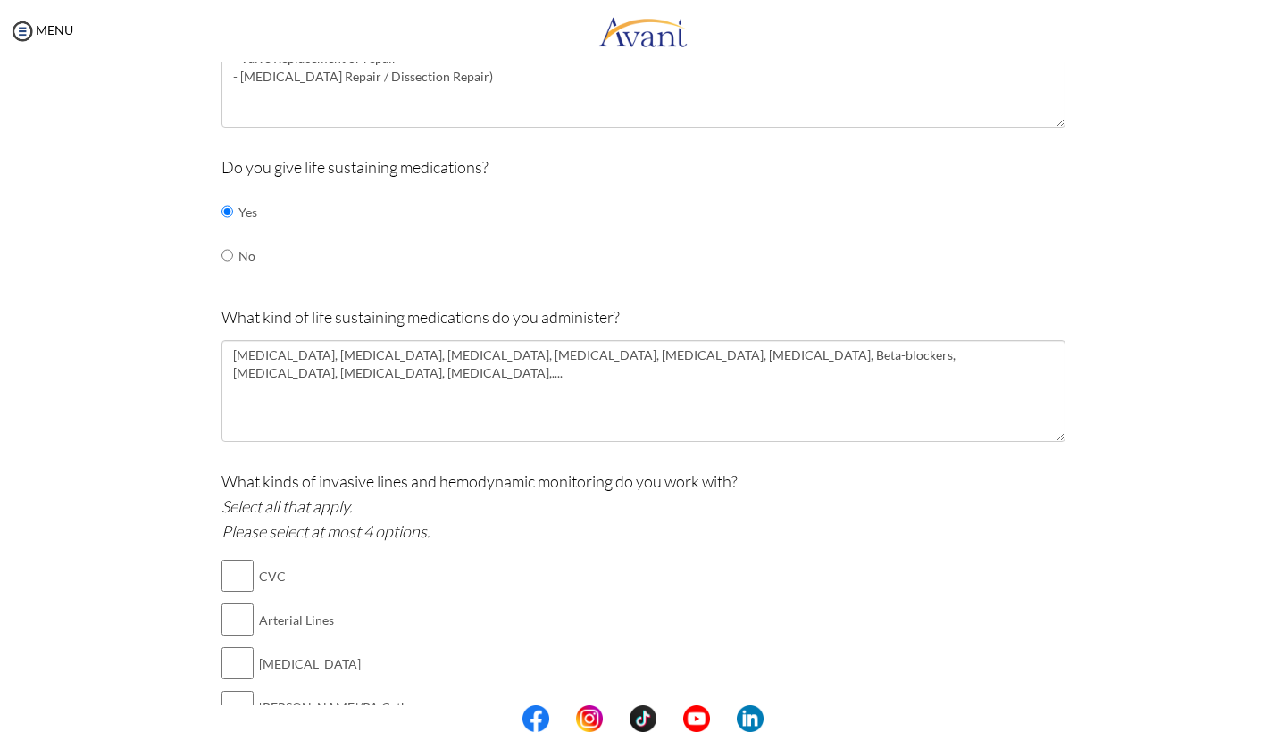
click at [984, 705] on div "What kinds of invasive lines and hemodynamic monitoring do you work with? Selec…" at bounding box center [644, 630] width 844 height 322
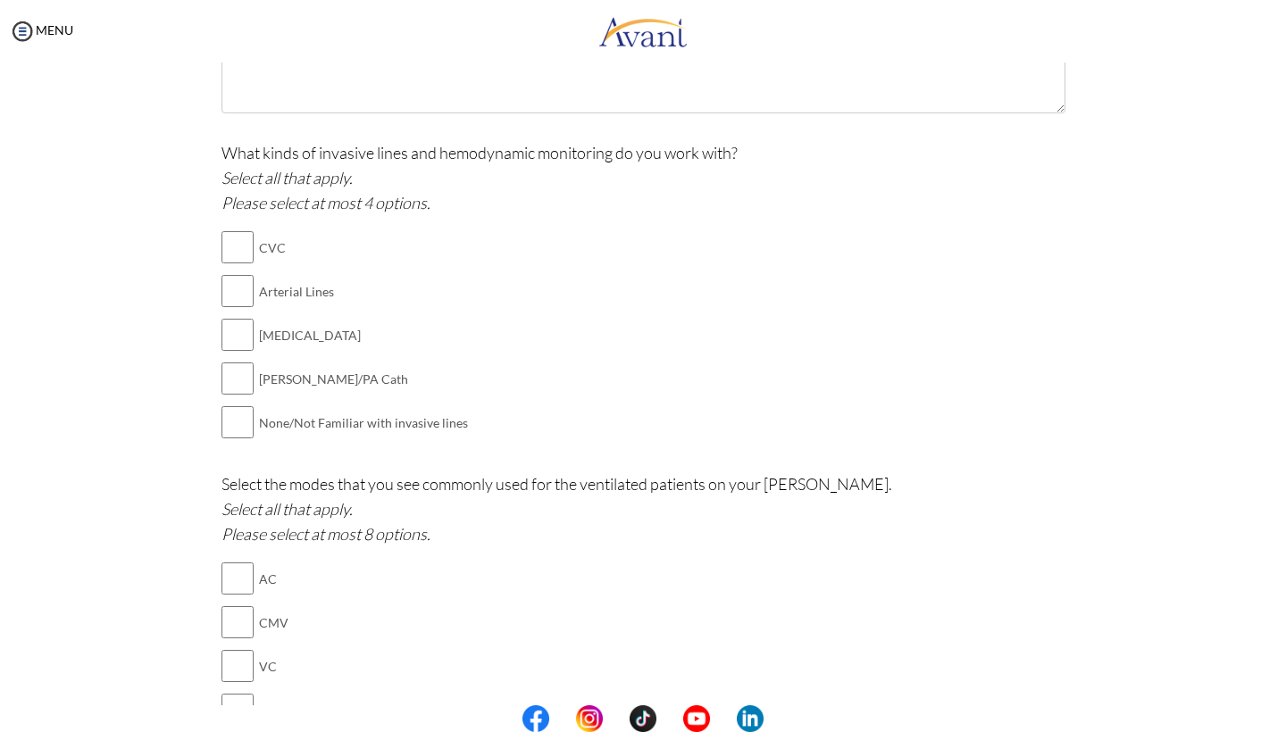
scroll to position [999, 0]
click at [279, 232] on td "CVC" at bounding box center [363, 245] width 209 height 44
click at [290, 267] on td "Arterial Lines" at bounding box center [363, 289] width 209 height 44
click at [228, 230] on input "checkbox" at bounding box center [238, 245] width 32 height 36
checkbox input "true"
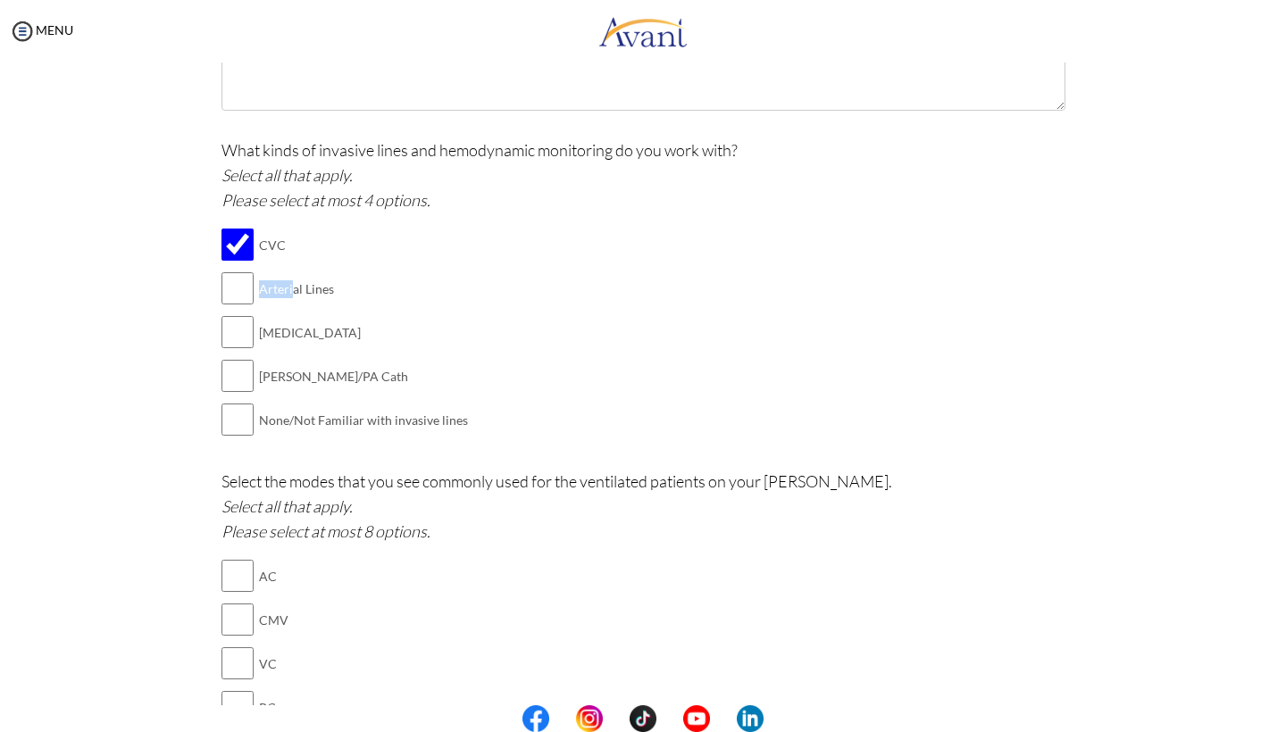
click at [228, 277] on input "checkbox" at bounding box center [238, 289] width 32 height 36
checkbox input "true"
click at [427, 242] on td "CVC" at bounding box center [363, 245] width 209 height 44
click at [229, 314] on input "checkbox" at bounding box center [238, 332] width 32 height 36
checkbox input "true"
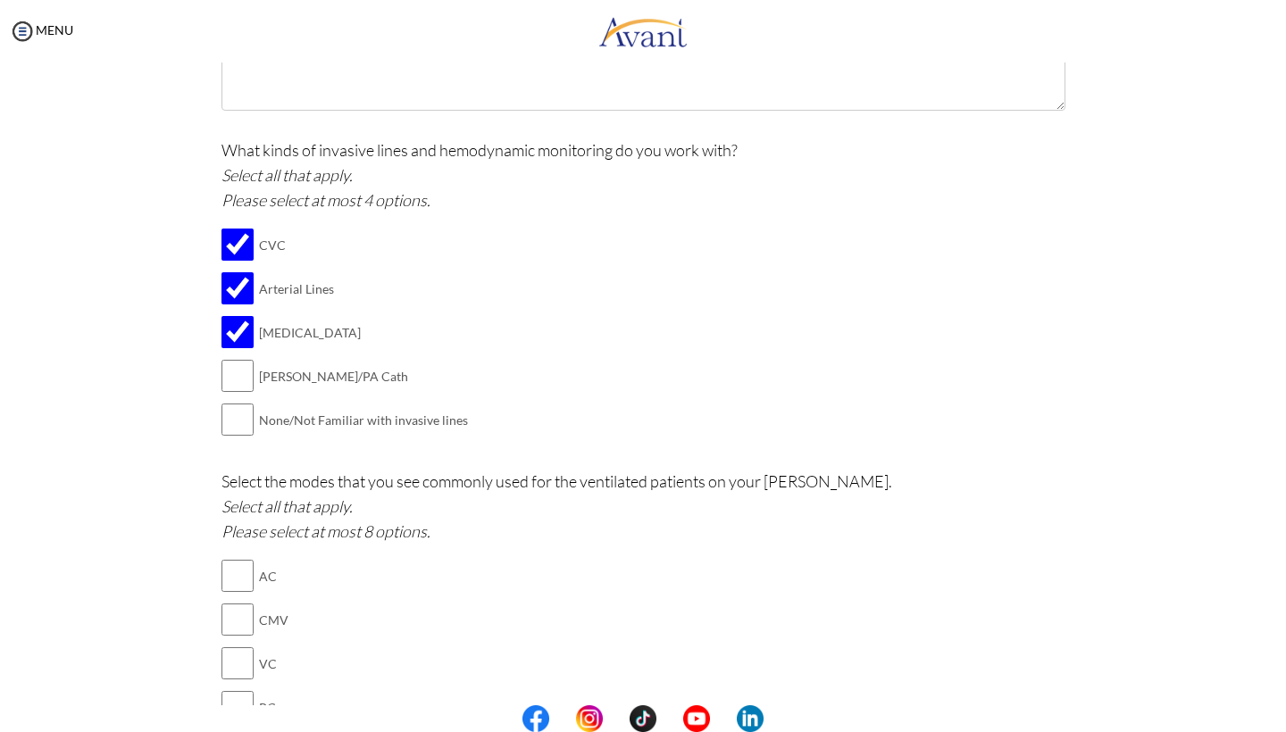
click at [226, 358] on input "checkbox" at bounding box center [238, 376] width 32 height 36
checkbox input "true"
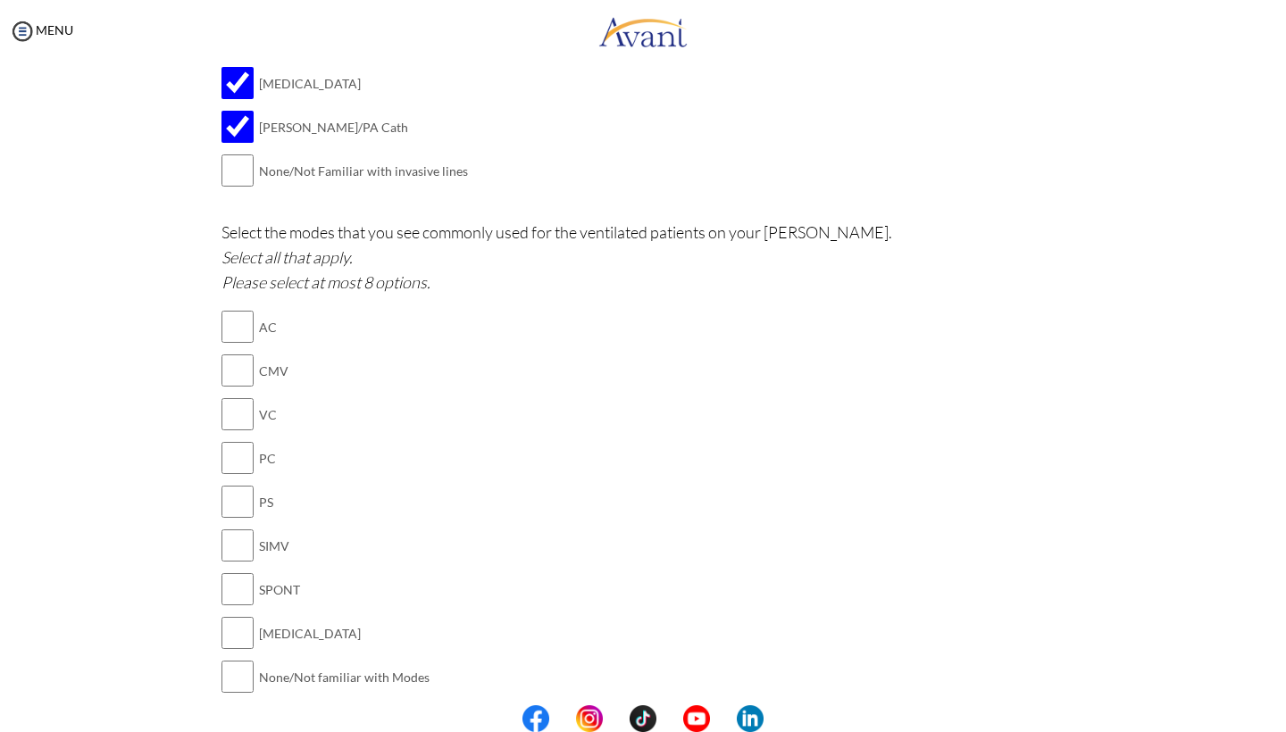
scroll to position [1266, 0]
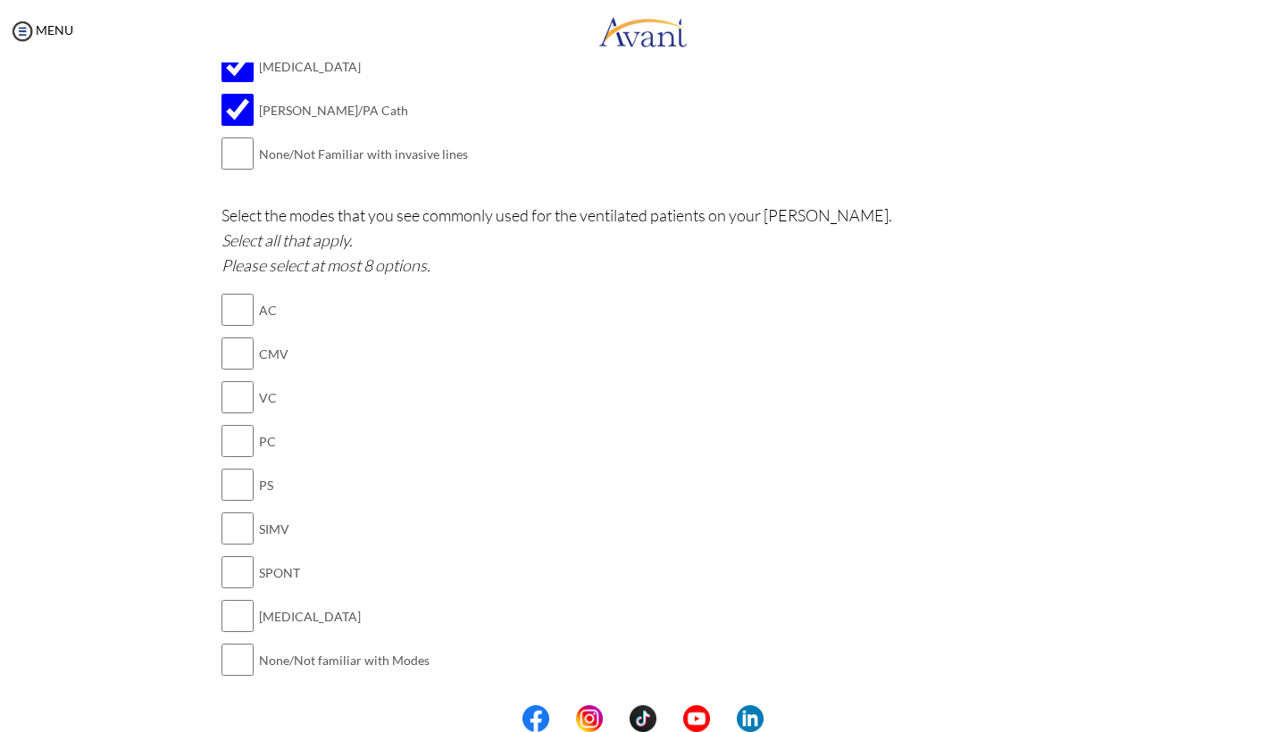
click at [230, 598] on input "checkbox" at bounding box center [238, 616] width 32 height 36
checkbox input "true"
click at [232, 467] on input "checkbox" at bounding box center [238, 485] width 32 height 36
checkbox input "true"
click at [230, 423] on input "checkbox" at bounding box center [238, 441] width 32 height 36
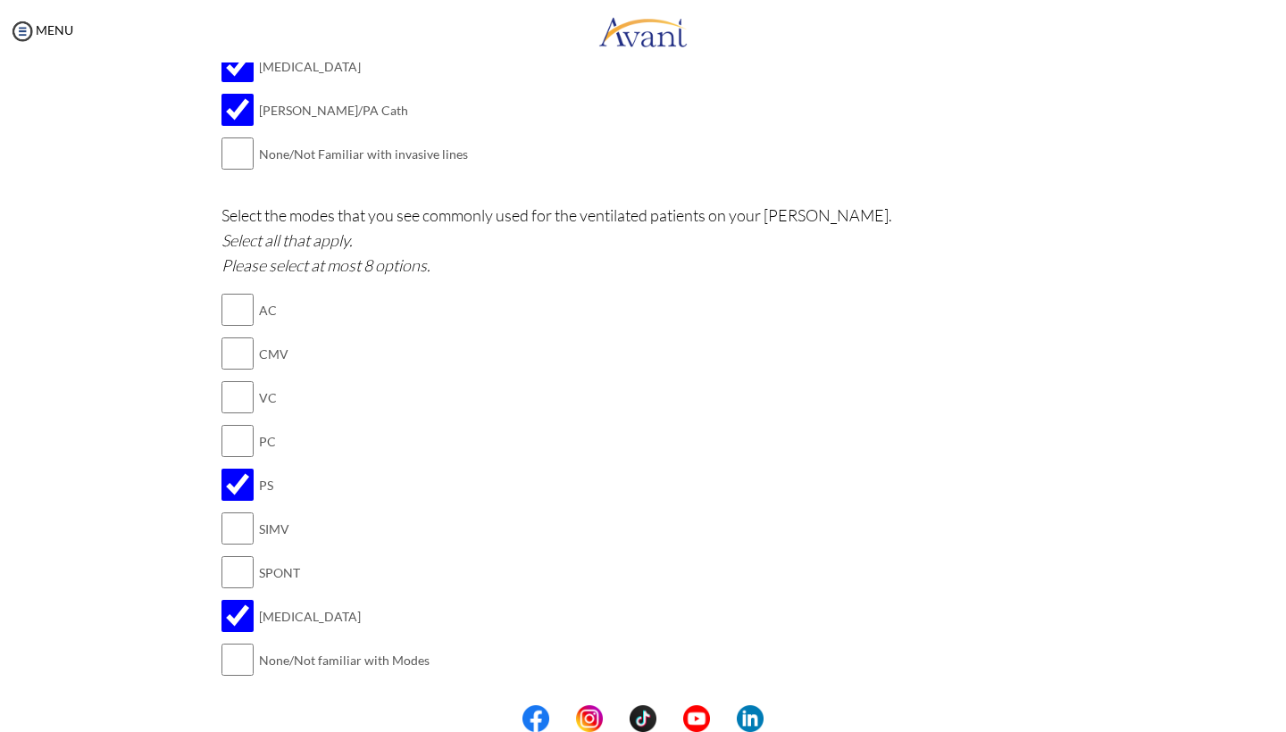
checkbox input "true"
click at [231, 380] on input "checkbox" at bounding box center [238, 398] width 32 height 36
checkbox input "true"
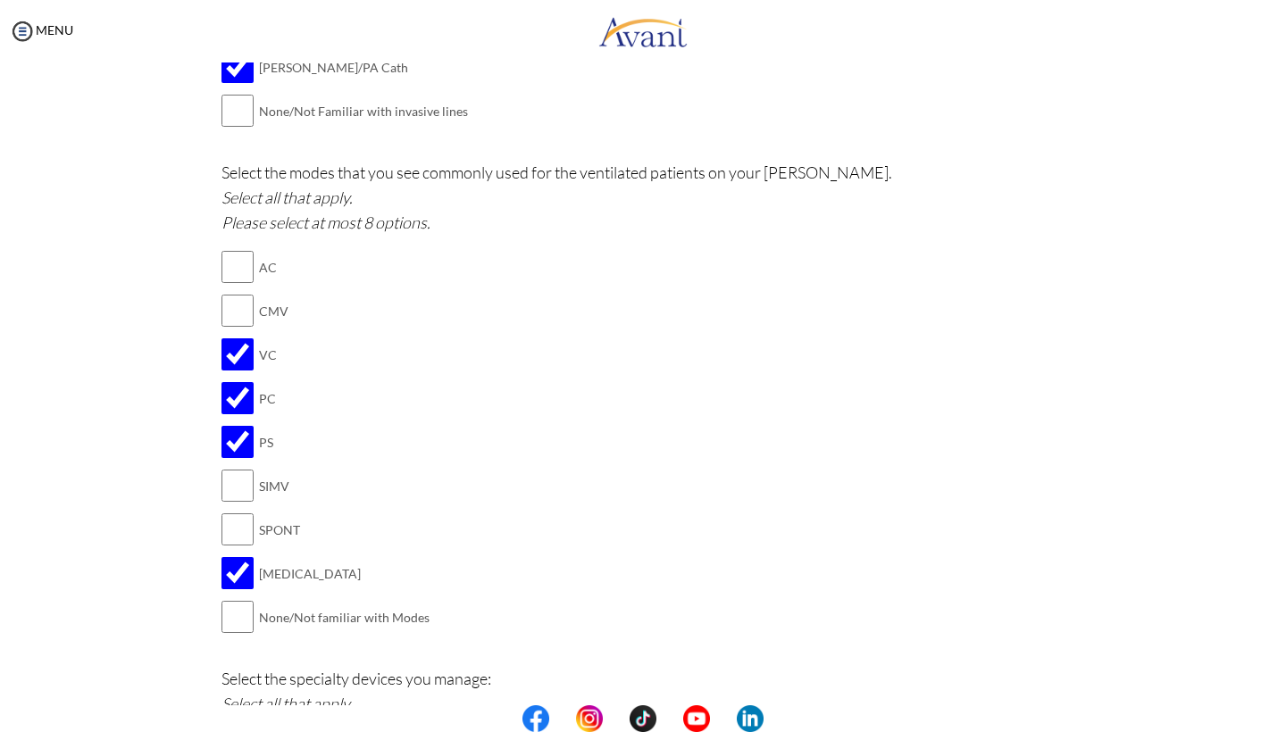
scroll to position [1309, 0]
click at [292, 507] on td "SPONT" at bounding box center [344, 529] width 171 height 44
click at [229, 511] on input "checkbox" at bounding box center [238, 529] width 32 height 36
checkbox input "true"
click at [224, 467] on input "checkbox" at bounding box center [238, 485] width 32 height 36
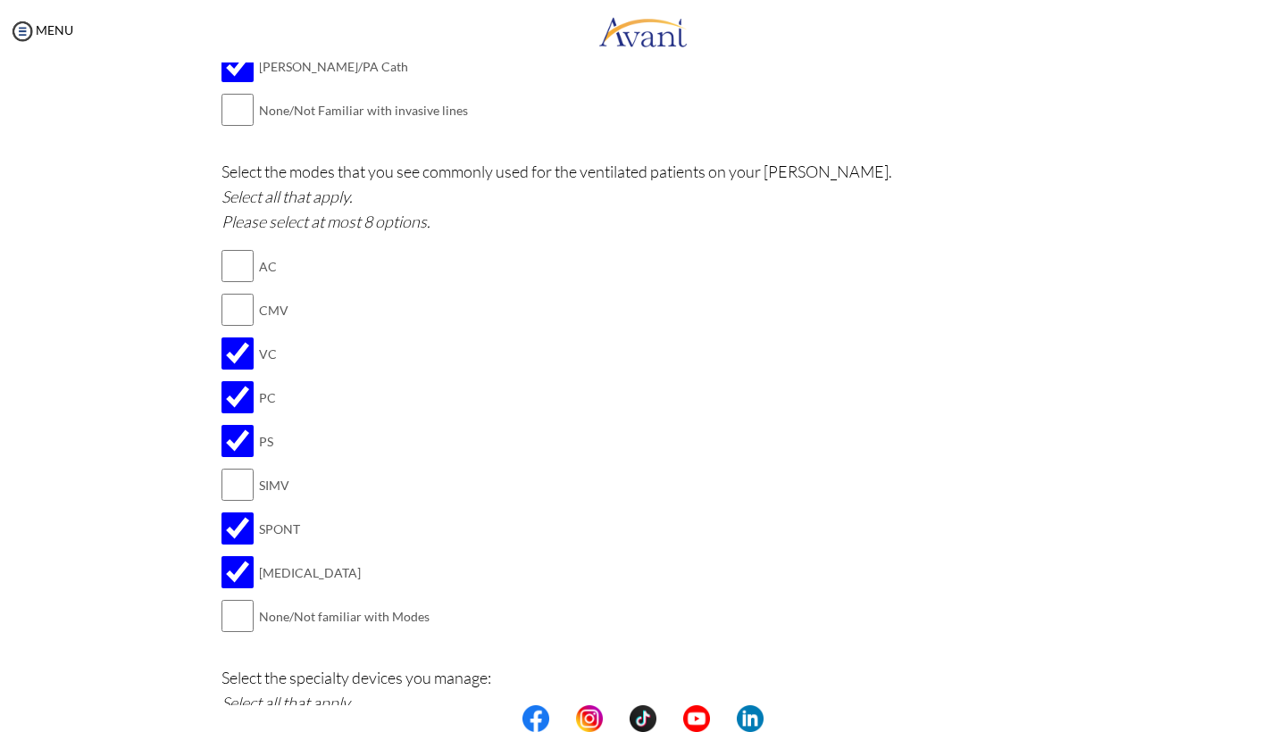
checkbox input "true"
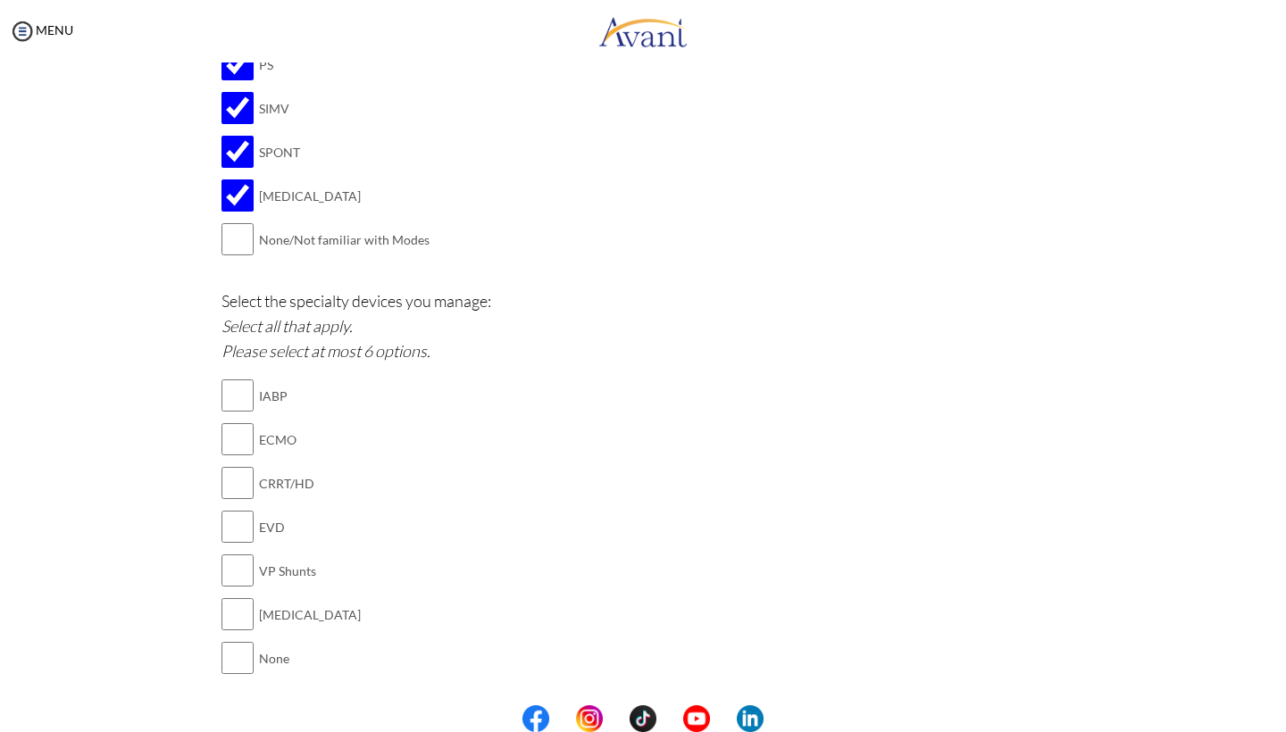
scroll to position [1696, 0]
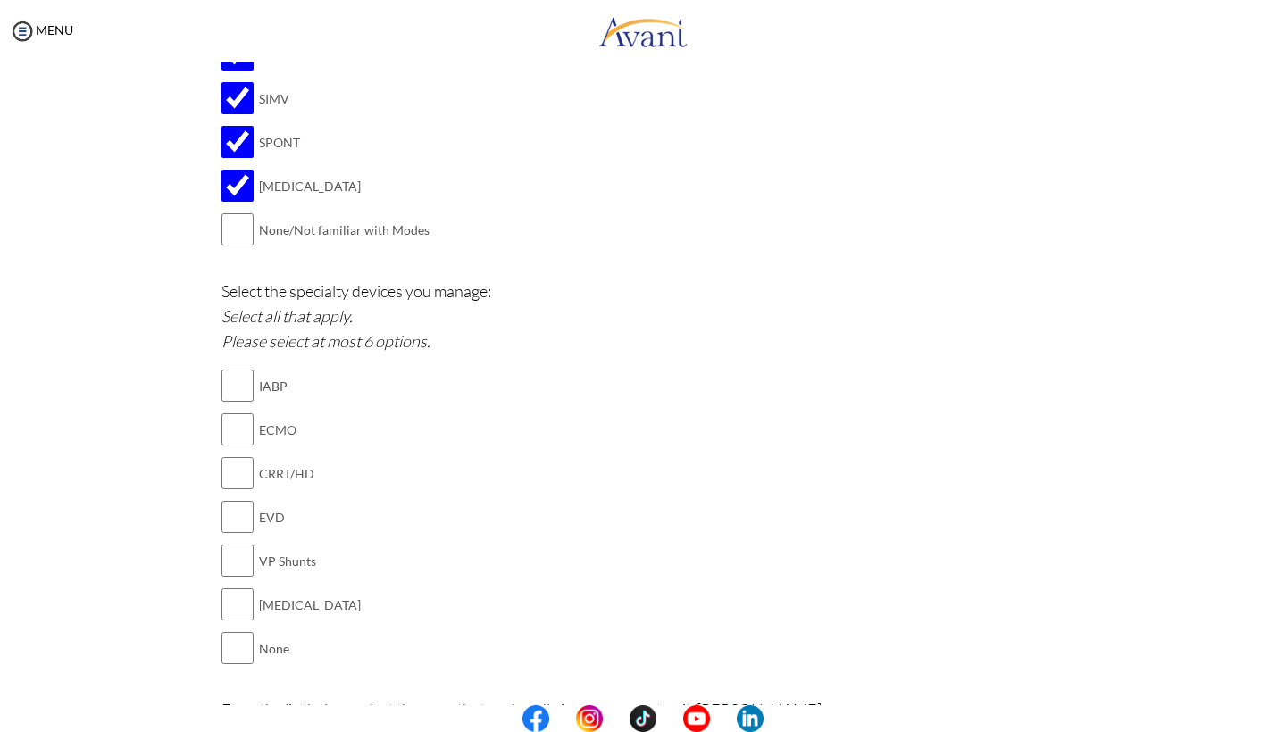
click at [265, 364] on td "IABP" at bounding box center [310, 386] width 102 height 44
click at [228, 368] on input "checkbox" at bounding box center [238, 386] width 32 height 36
checkbox input "true"
click at [229, 412] on input "checkbox" at bounding box center [238, 430] width 32 height 36
checkbox input "true"
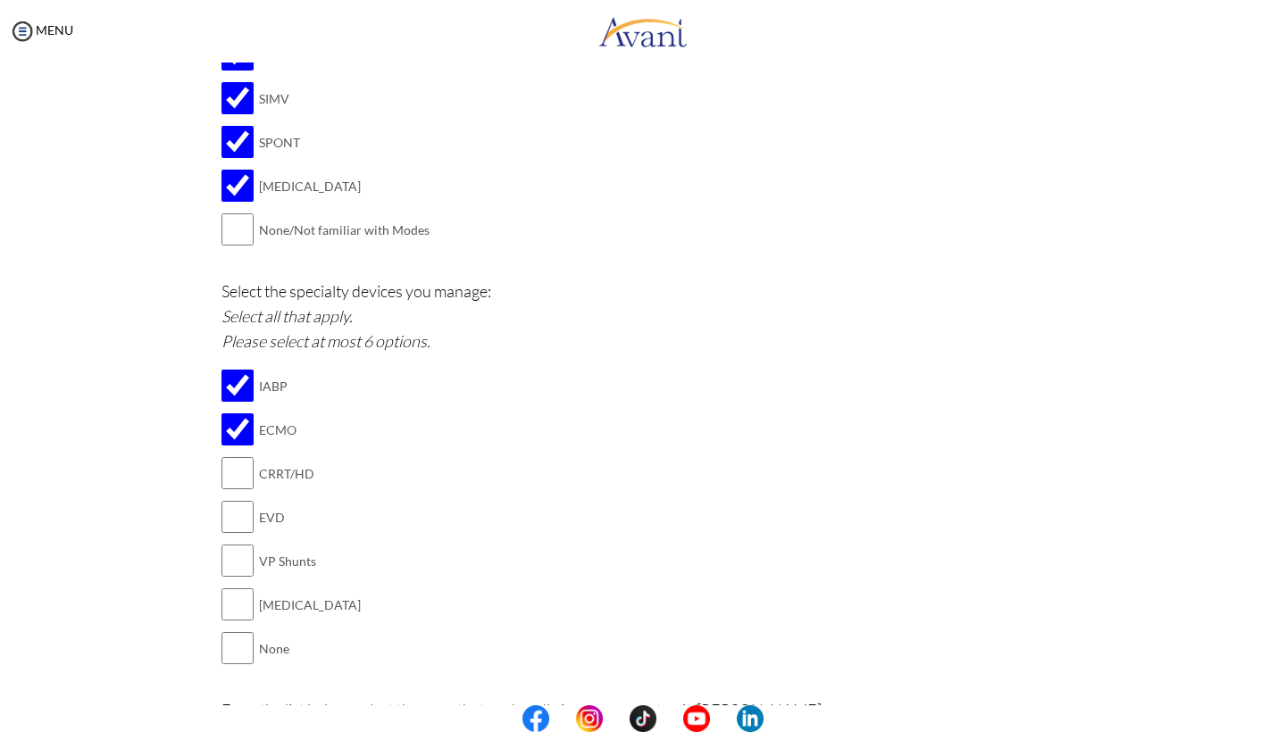
click at [234, 587] on input "checkbox" at bounding box center [238, 605] width 32 height 36
checkbox input "true"
drag, startPoint x: 261, startPoint y: 426, endPoint x: 318, endPoint y: 512, distance: 103.1
click at [318, 512] on tbody "IABP ECMO CRRT/HD EVD VP Shunts Chest Tube None" at bounding box center [291, 517] width 139 height 306
copy tbody "CRRT/HD EVD VP Shunts"
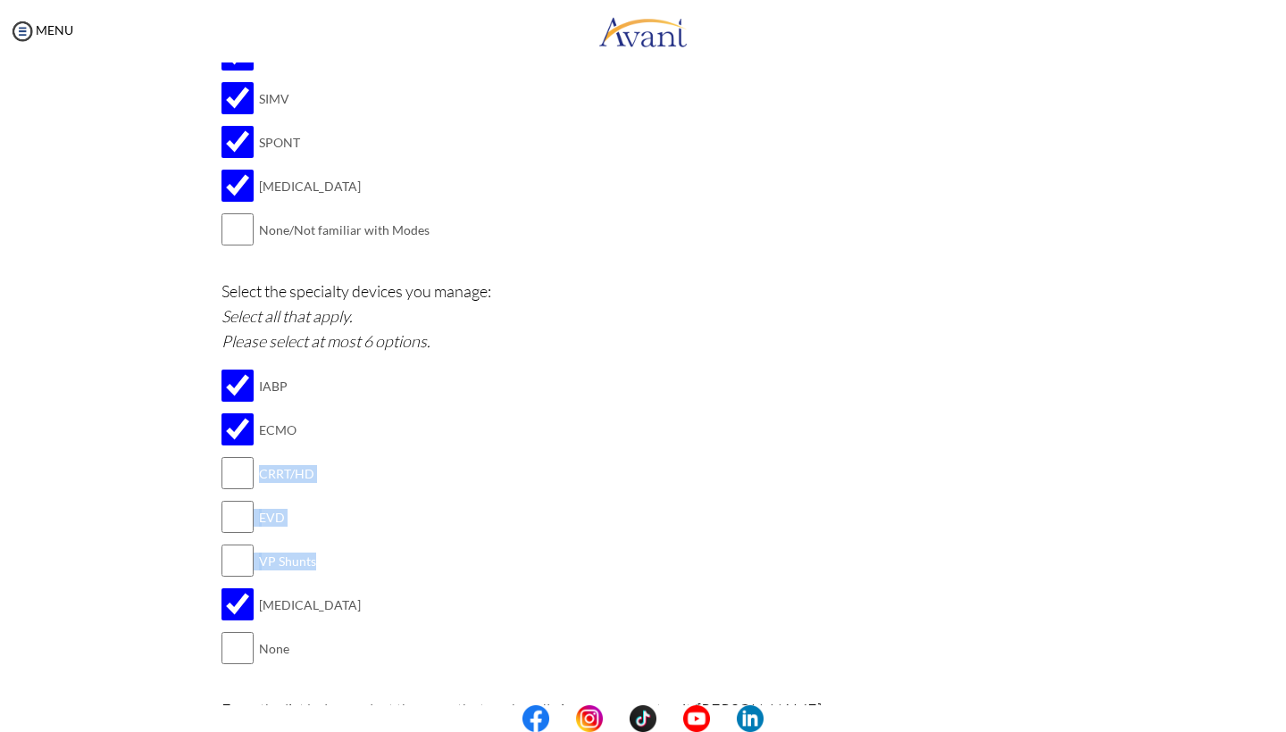
click at [283, 452] on td "CRRT/HD" at bounding box center [310, 474] width 102 height 44
click at [230, 456] on input "checkbox" at bounding box center [238, 474] width 32 height 36
checkbox input "true"
click at [231, 499] on input "checkbox" at bounding box center [238, 517] width 32 height 36
checkbox input "true"
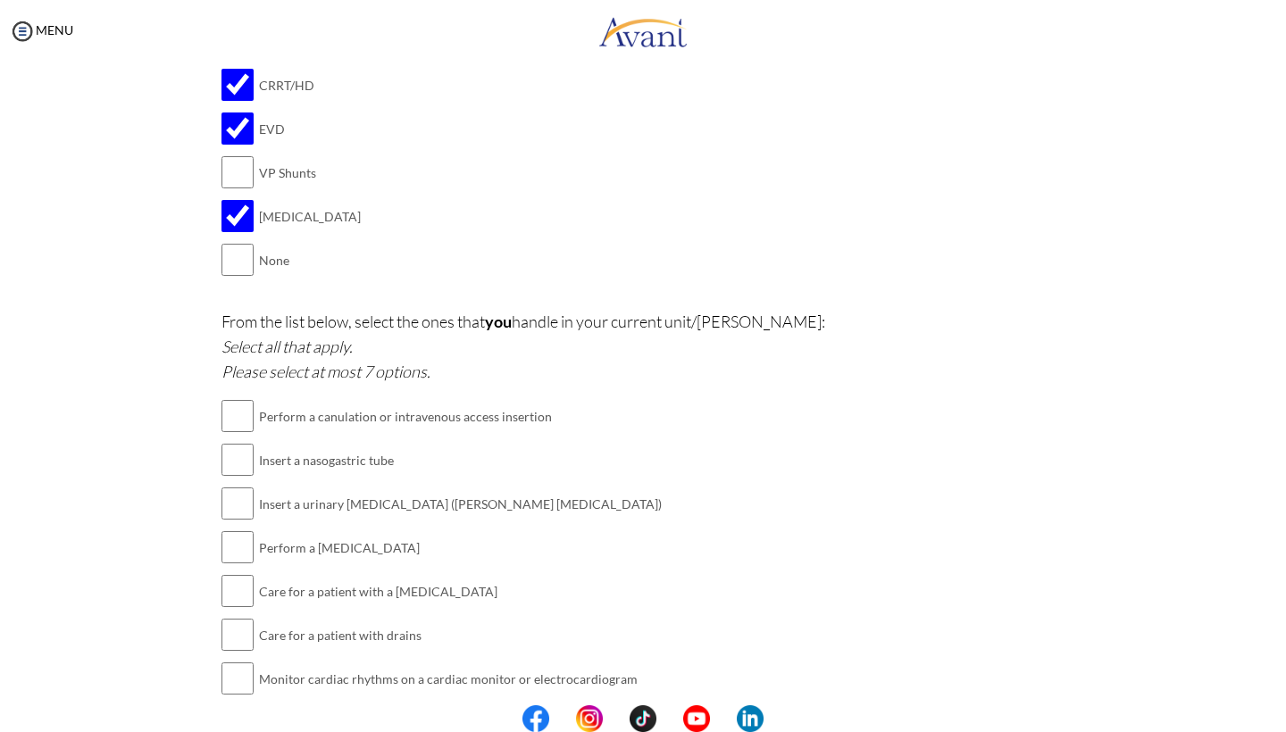
scroll to position [2086, 0]
click at [231, 397] on input "checkbox" at bounding box center [238, 415] width 32 height 36
checkbox input "true"
click at [234, 441] on input "checkbox" at bounding box center [238, 459] width 32 height 36
checkbox input "true"
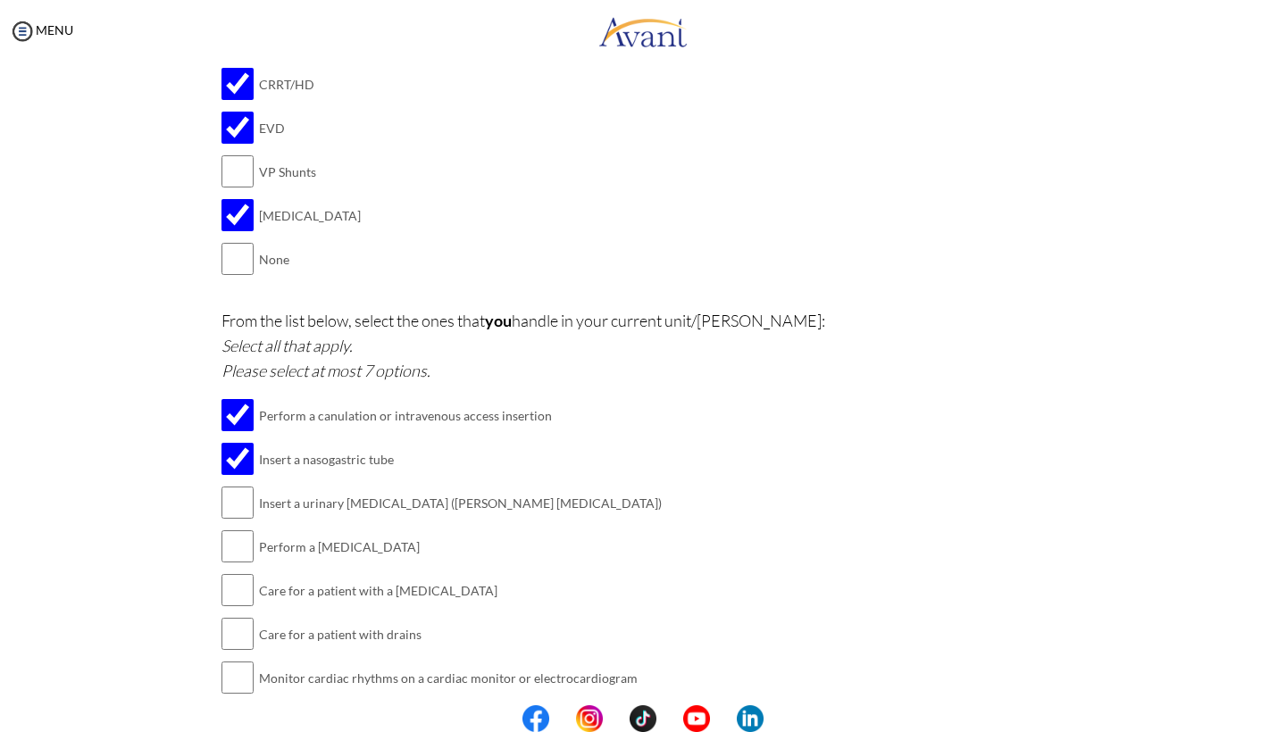
click at [238, 485] on input "checkbox" at bounding box center [238, 503] width 32 height 36
checkbox input "true"
click at [235, 529] on input "checkbox" at bounding box center [238, 547] width 32 height 36
checkbox input "true"
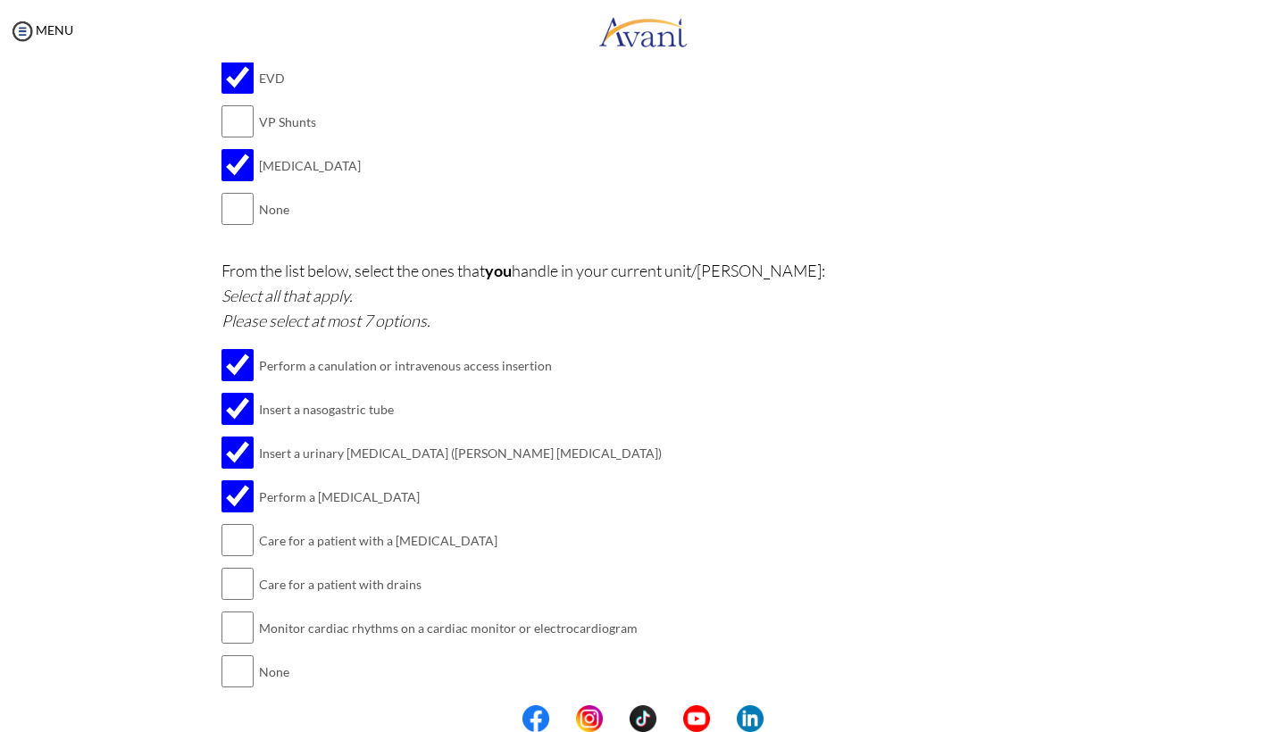
scroll to position [2135, 0]
click at [231, 523] on input "checkbox" at bounding box center [238, 541] width 32 height 36
checkbox input "true"
click at [233, 567] on input "checkbox" at bounding box center [238, 585] width 32 height 36
checkbox input "true"
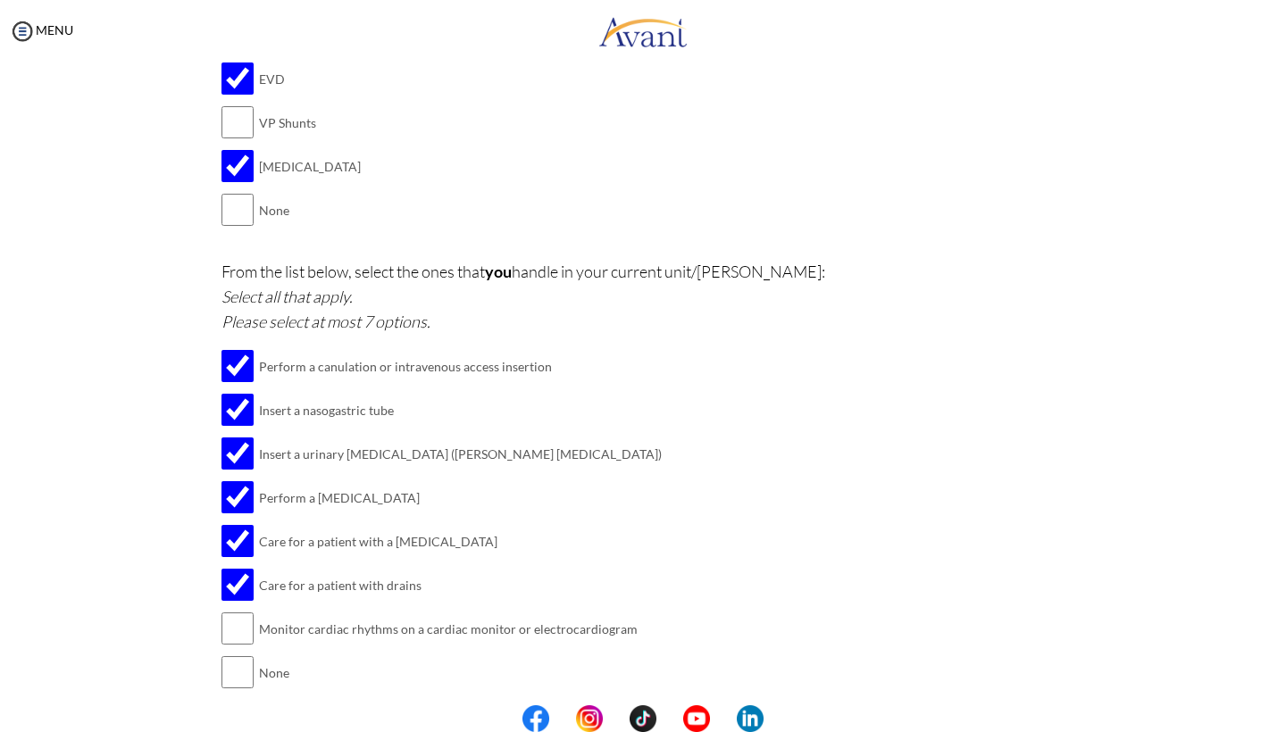
click at [237, 611] on input "checkbox" at bounding box center [238, 629] width 32 height 36
checkbox input "true"
click at [712, 717] on button "Submit" at bounding box center [701, 731] width 107 height 29
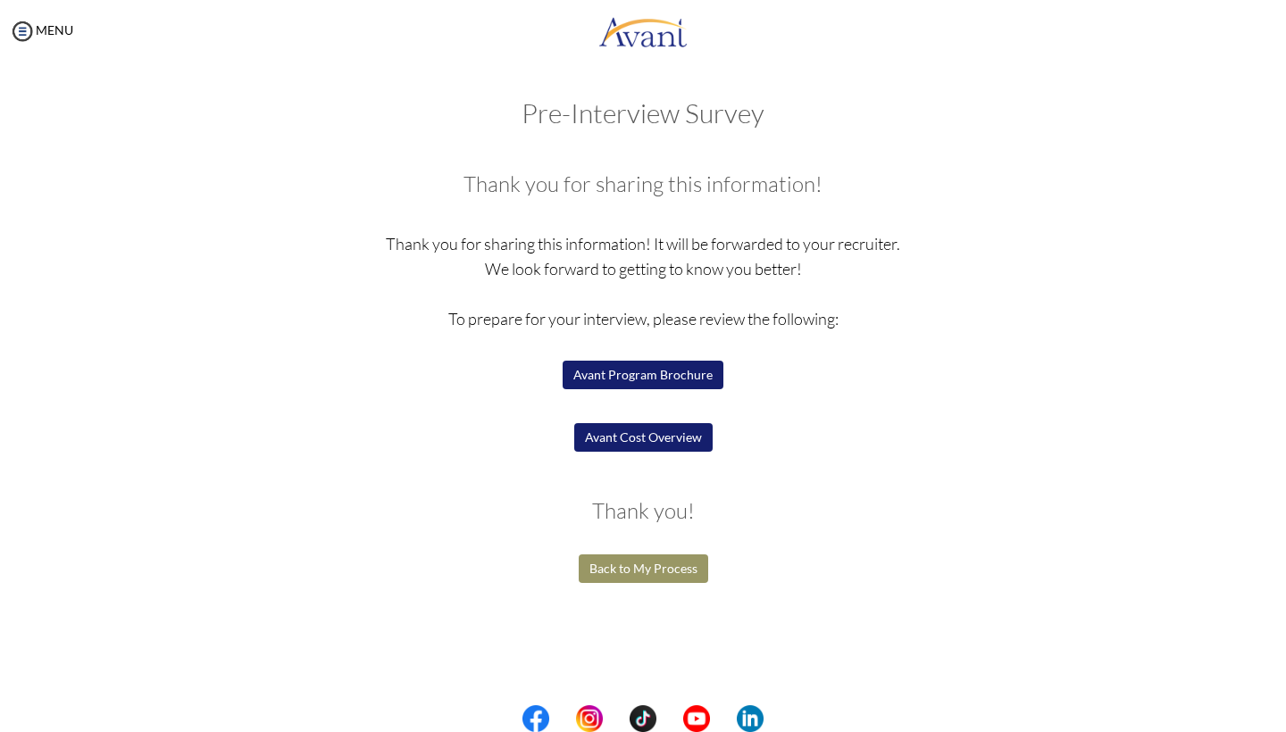
drag, startPoint x: 678, startPoint y: 436, endPoint x: 1218, endPoint y: -54, distance: 729.1
click at [1218, 0] on html "Maintenance break. Please come back in 2 hours. MENU My Status What is the next…" at bounding box center [643, 366] width 1286 height 732
click at [640, 434] on button "Avant Cost Overview" at bounding box center [643, 437] width 138 height 29
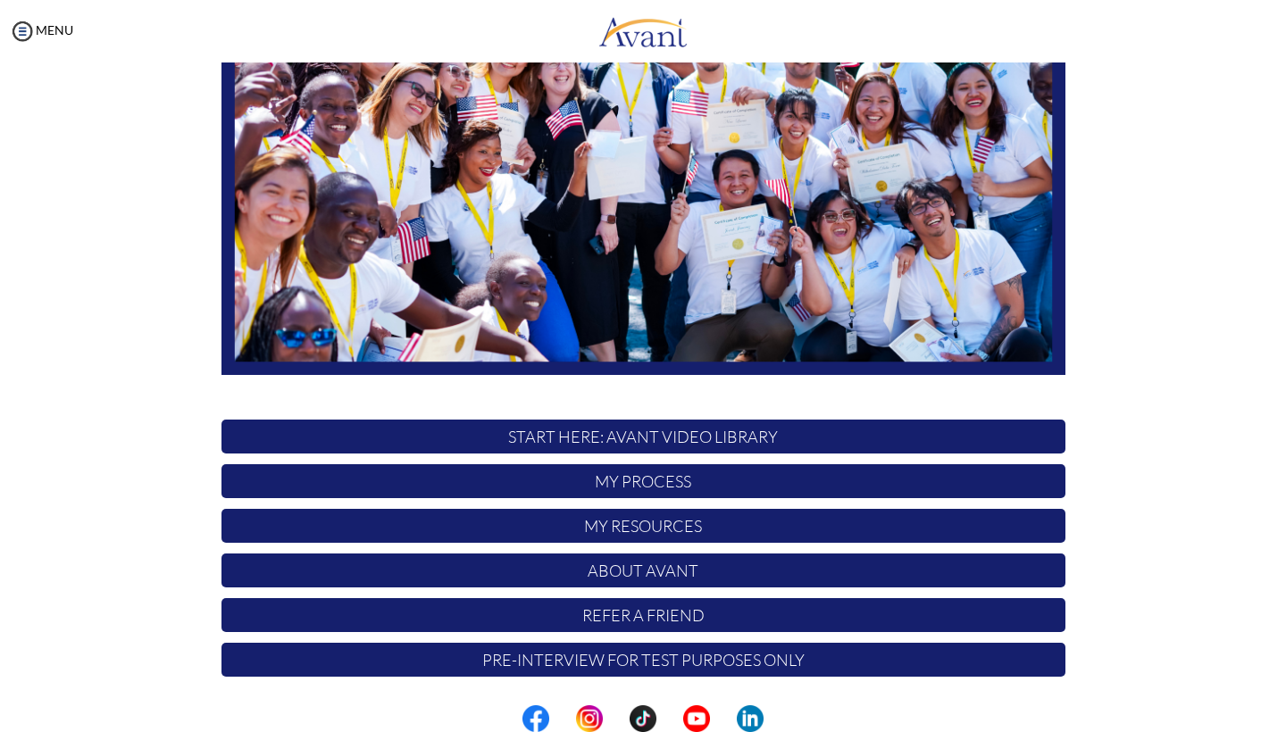
scroll to position [260, 0]
click at [651, 487] on p "My Process" at bounding box center [644, 481] width 844 height 34
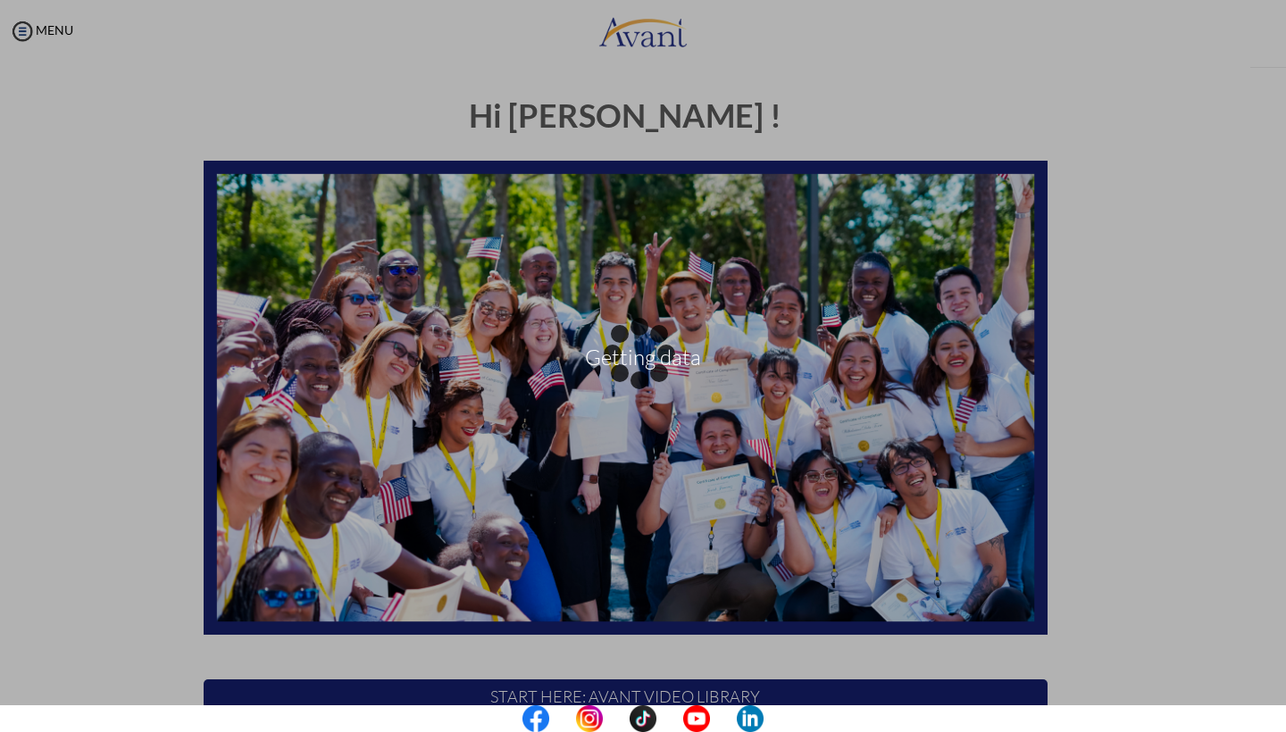
click at [656, 379] on div "Getting data" at bounding box center [643, 366] width 25 height 25
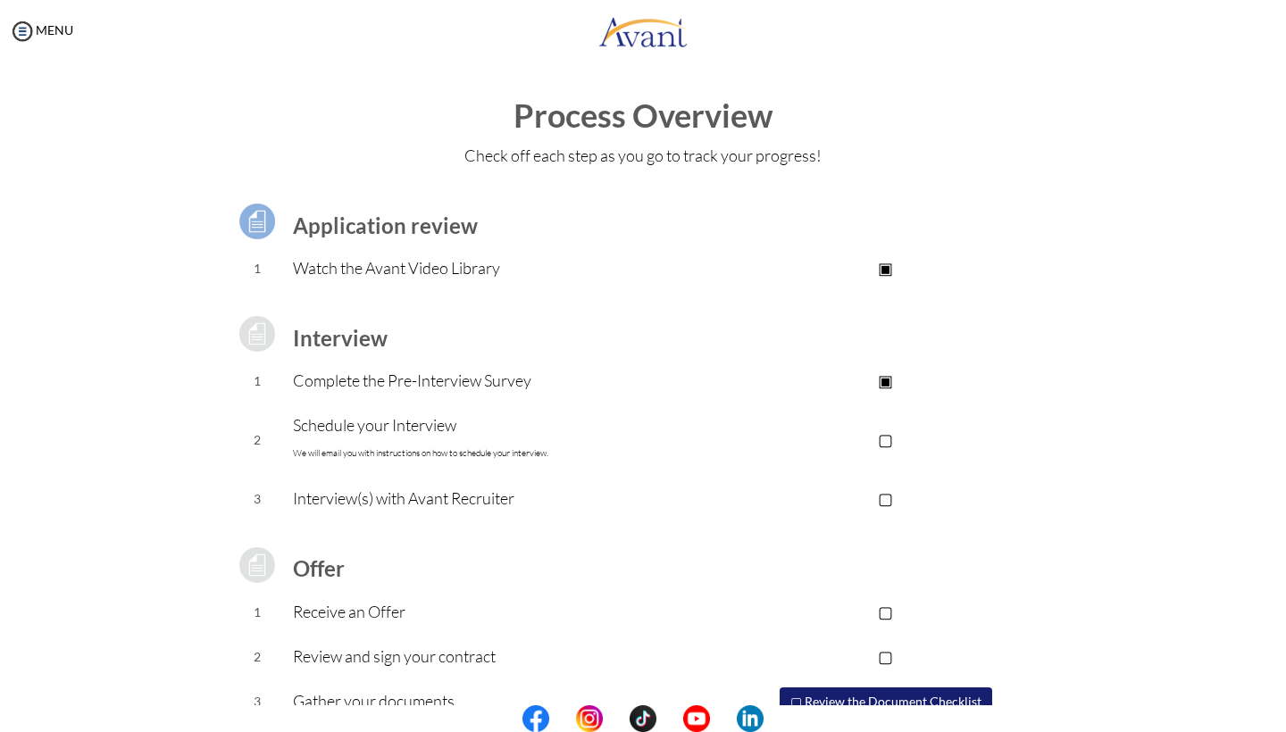
scroll to position [26, 0]
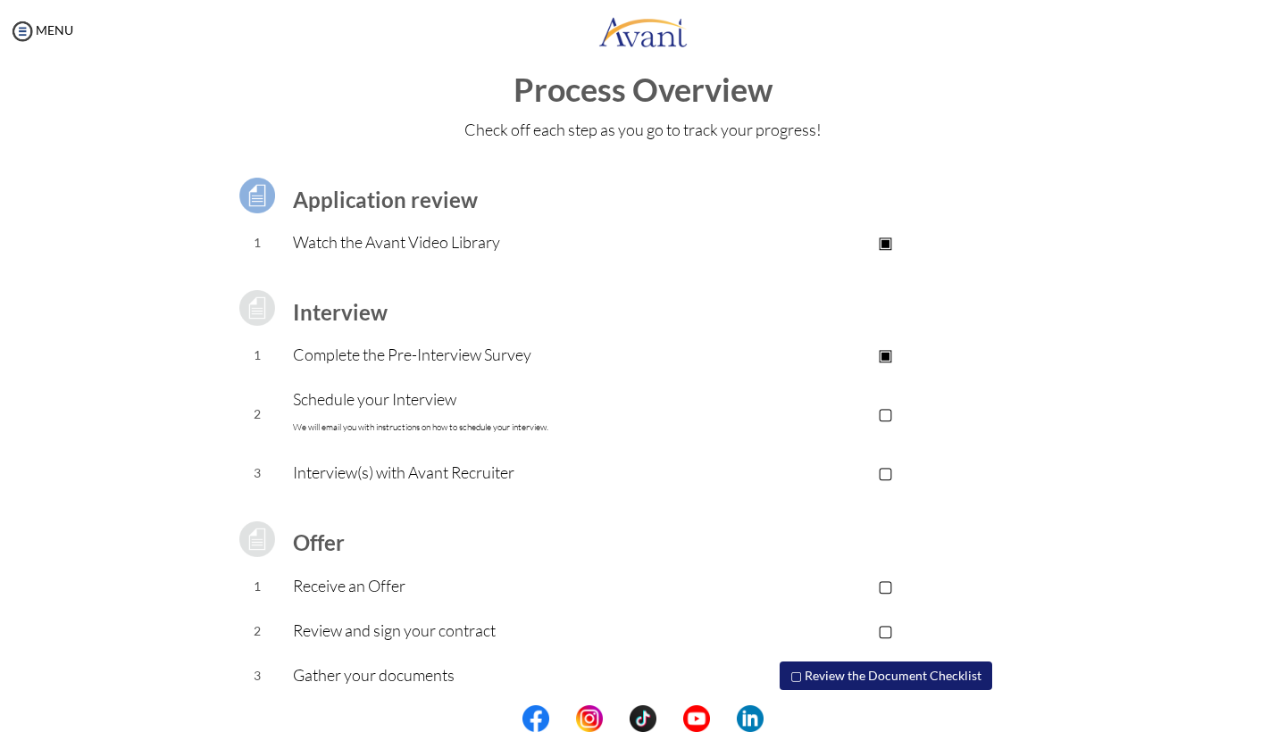
click at [890, 414] on p "▢" at bounding box center [886, 413] width 358 height 25
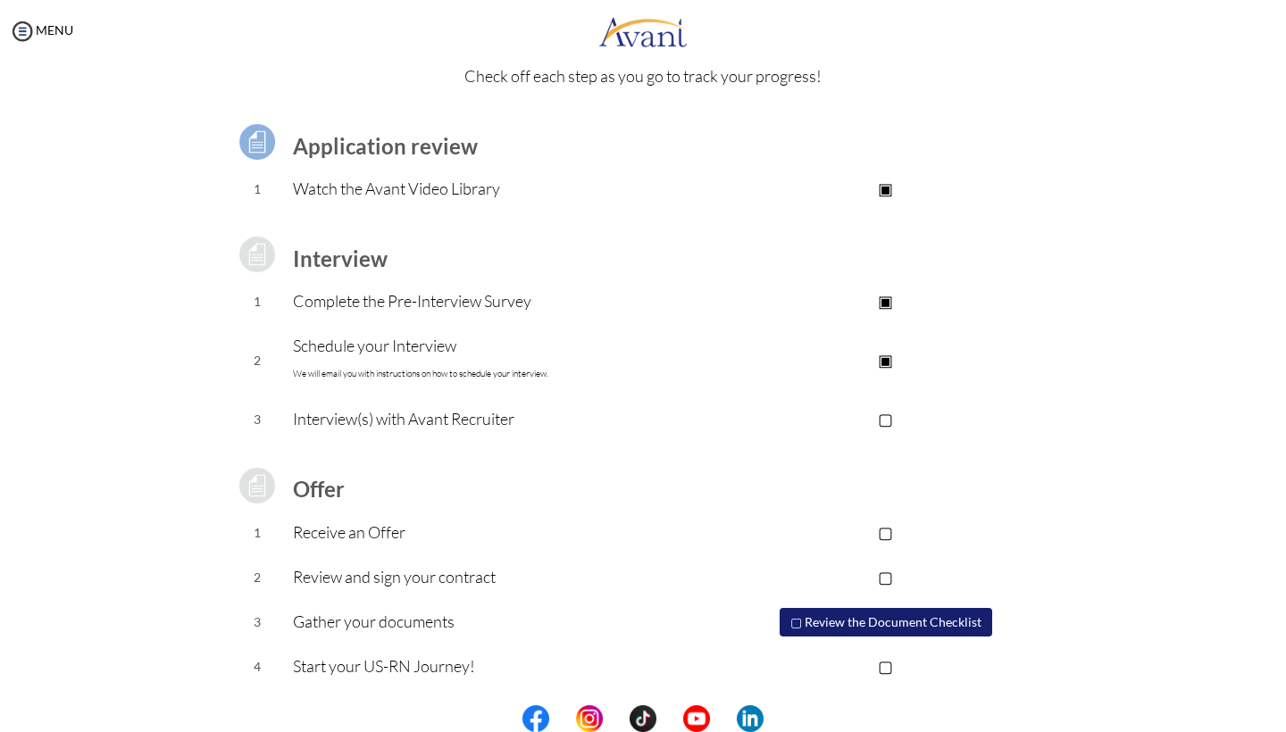
scroll to position [79, 0]
click at [886, 416] on p "▢" at bounding box center [886, 419] width 358 height 25
click at [886, 416] on p "▣" at bounding box center [886, 419] width 358 height 25
click at [885, 367] on p "▣" at bounding box center [886, 360] width 358 height 25
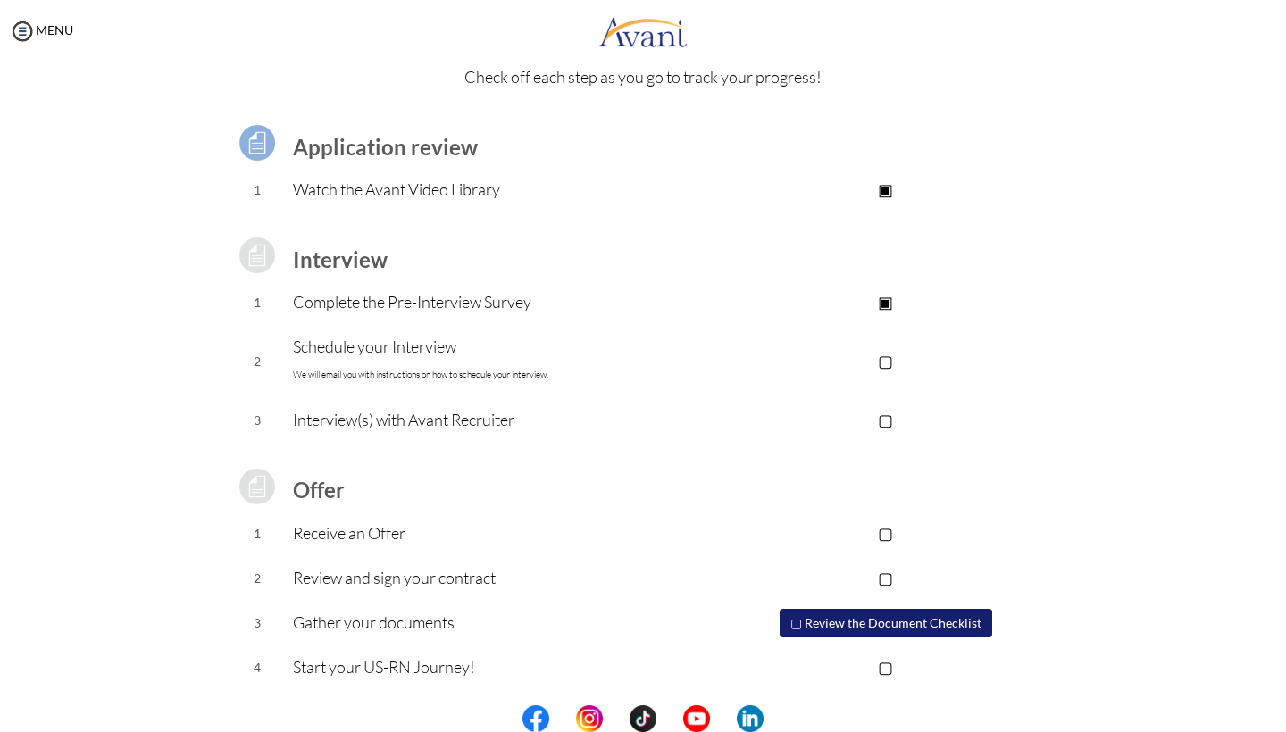
click at [893, 360] on p "▢" at bounding box center [886, 360] width 358 height 25
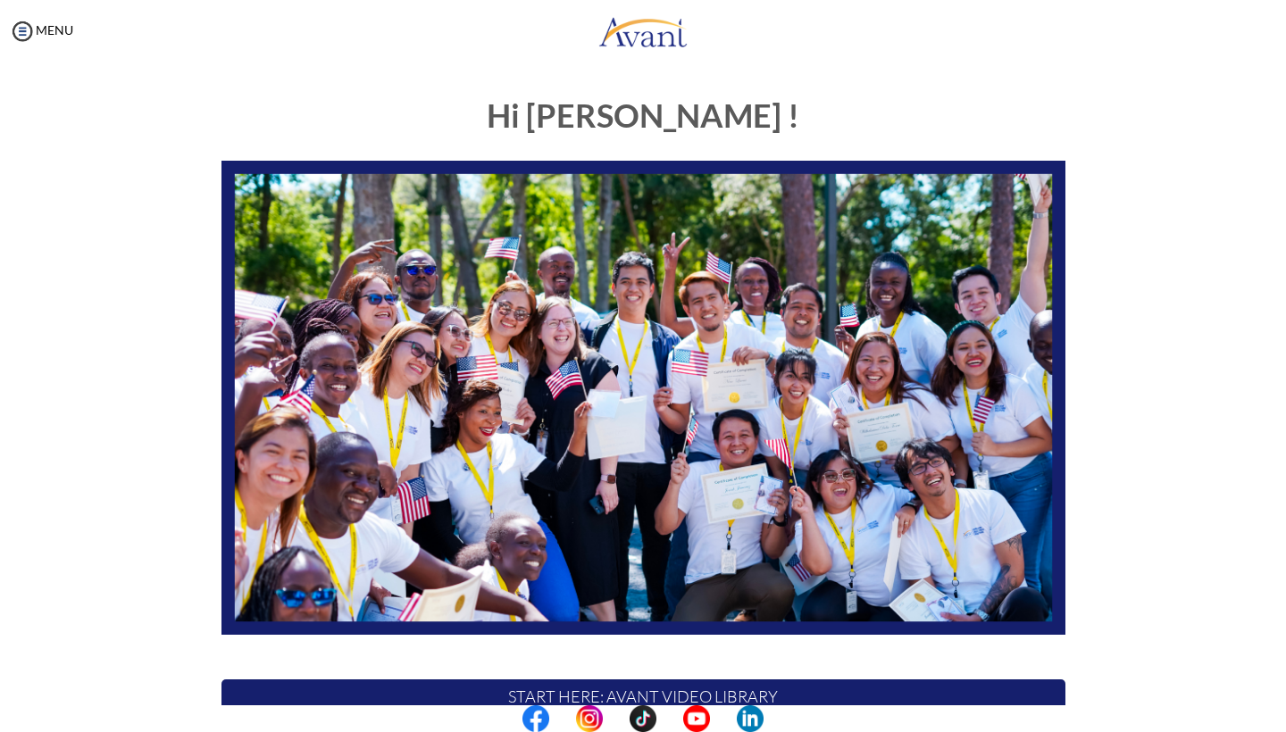
scroll to position [260, 0]
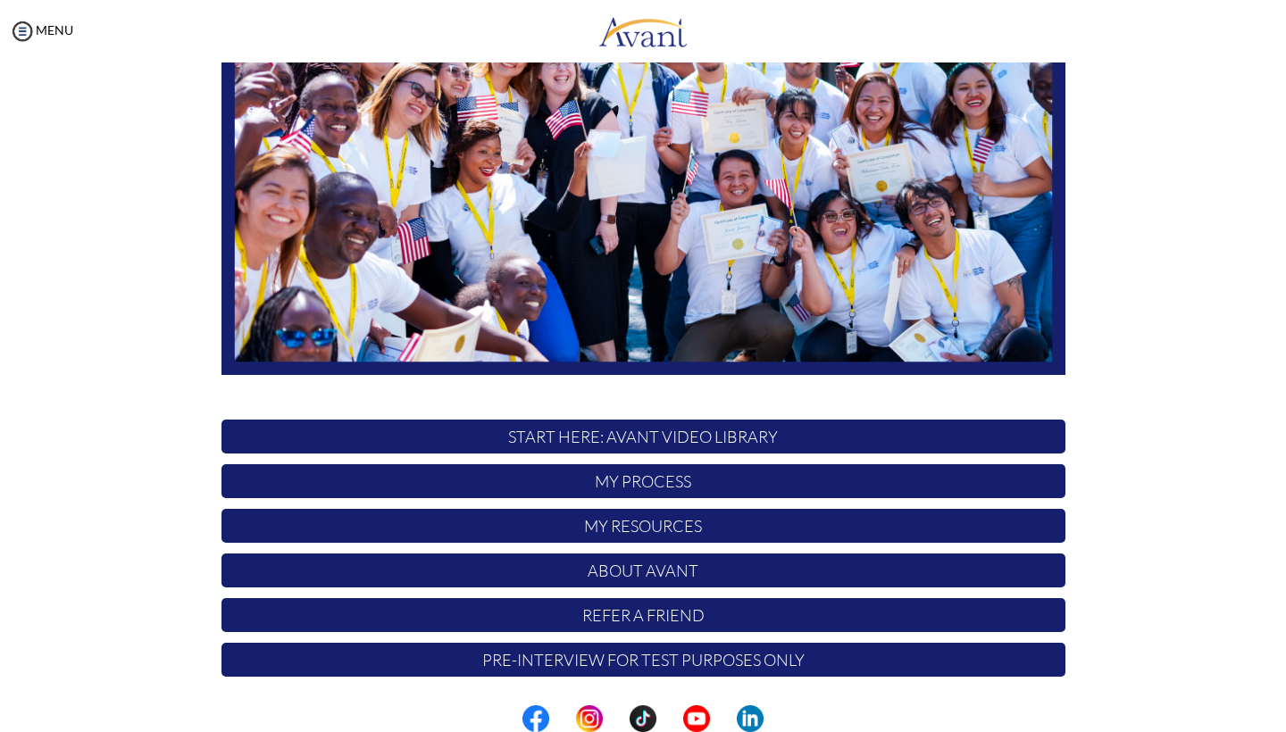
click at [688, 654] on p "Pre-Interview for test purposes only" at bounding box center [644, 660] width 844 height 34
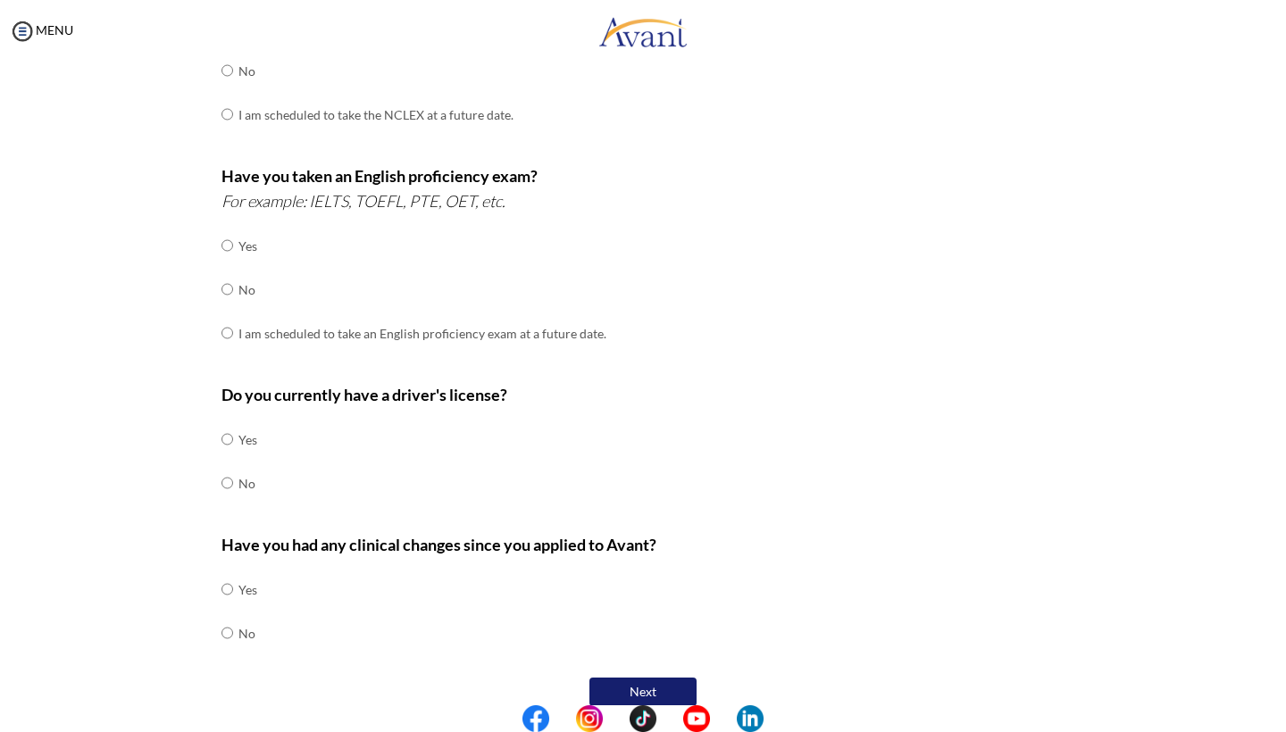
scroll to position [74, 0]
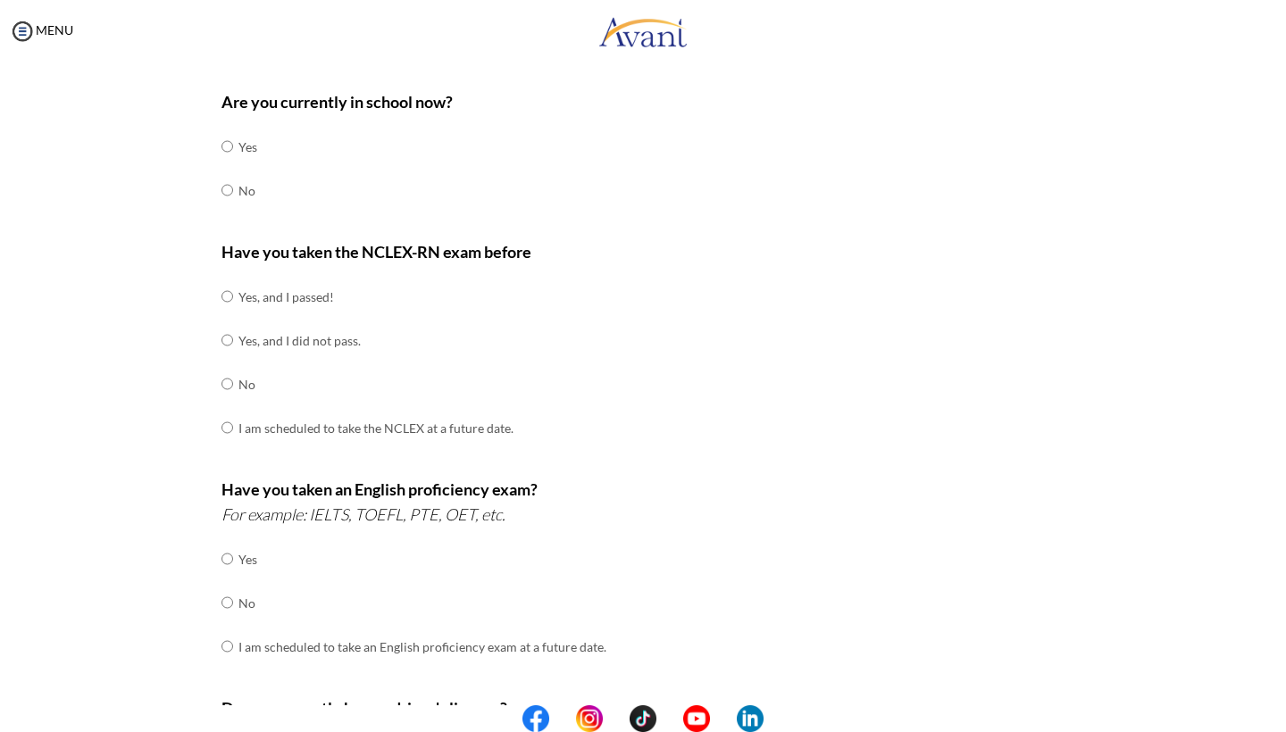
click at [228, 187] on input "radio" at bounding box center [228, 190] width 12 height 36
radio input "true"
click at [263, 290] on td "Yes, and I passed!" at bounding box center [375, 297] width 275 height 44
click at [228, 295] on input "radio" at bounding box center [228, 297] width 12 height 36
radio input "true"
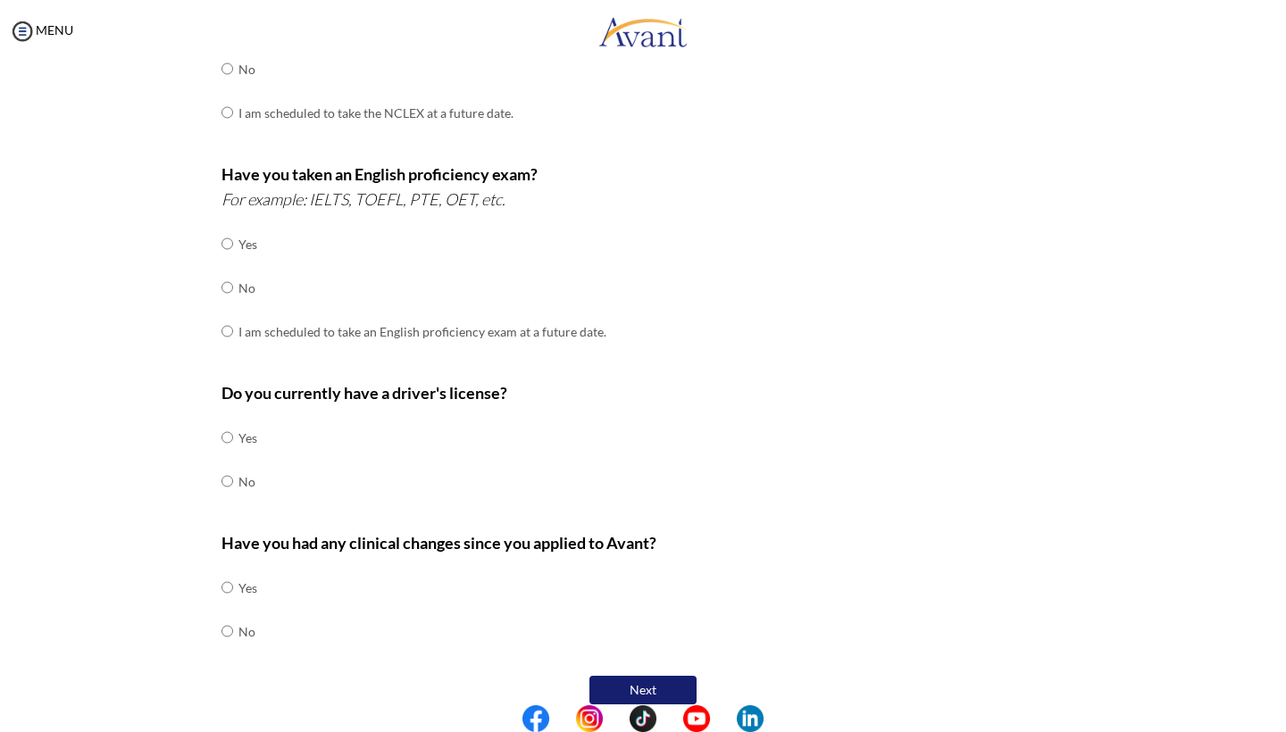
scroll to position [388, 0]
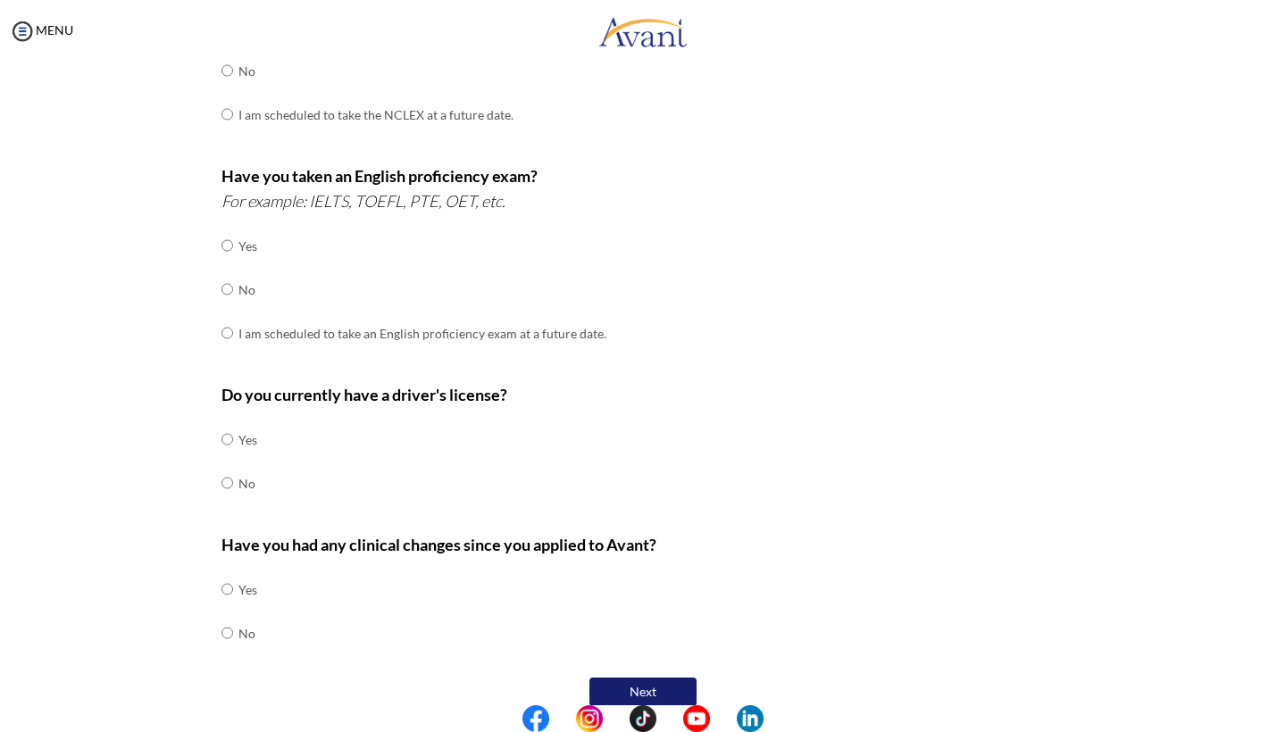
click at [230, 234] on input "radio" at bounding box center [228, 246] width 12 height 36
radio input "true"
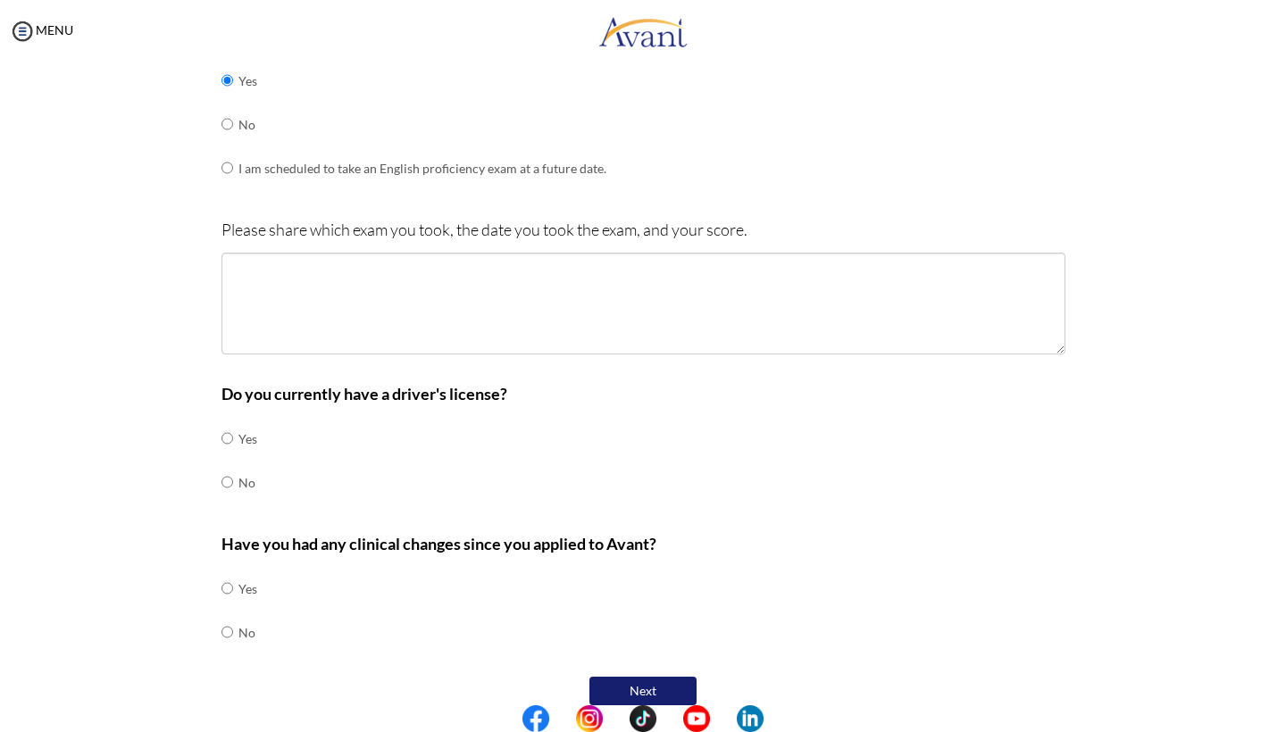
scroll to position [552, 0]
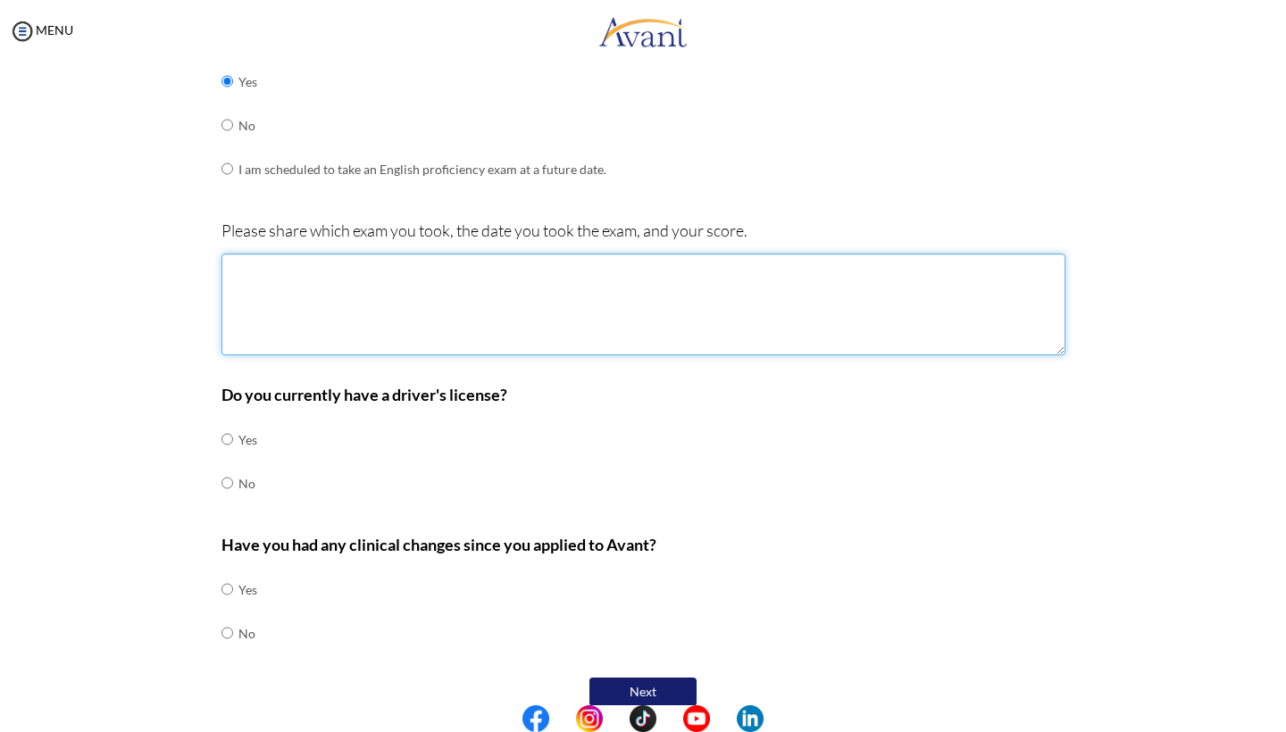
click at [375, 292] on textarea at bounding box center [644, 305] width 844 height 102
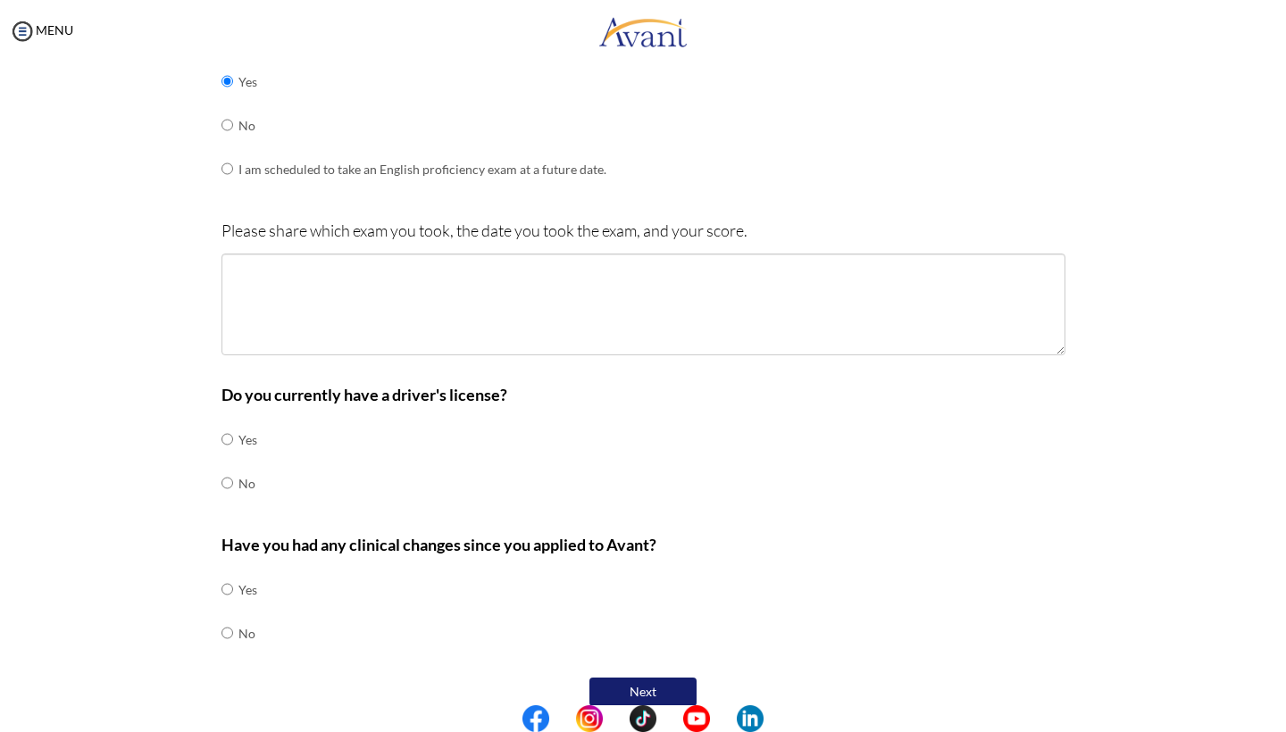
click at [46, 39] on div "MENU" at bounding box center [36, 366] width 73 height 732
click at [37, 21] on div "MENU" at bounding box center [36, 366] width 73 height 732
click at [37, 33] on link "MENU" at bounding box center [41, 29] width 64 height 15
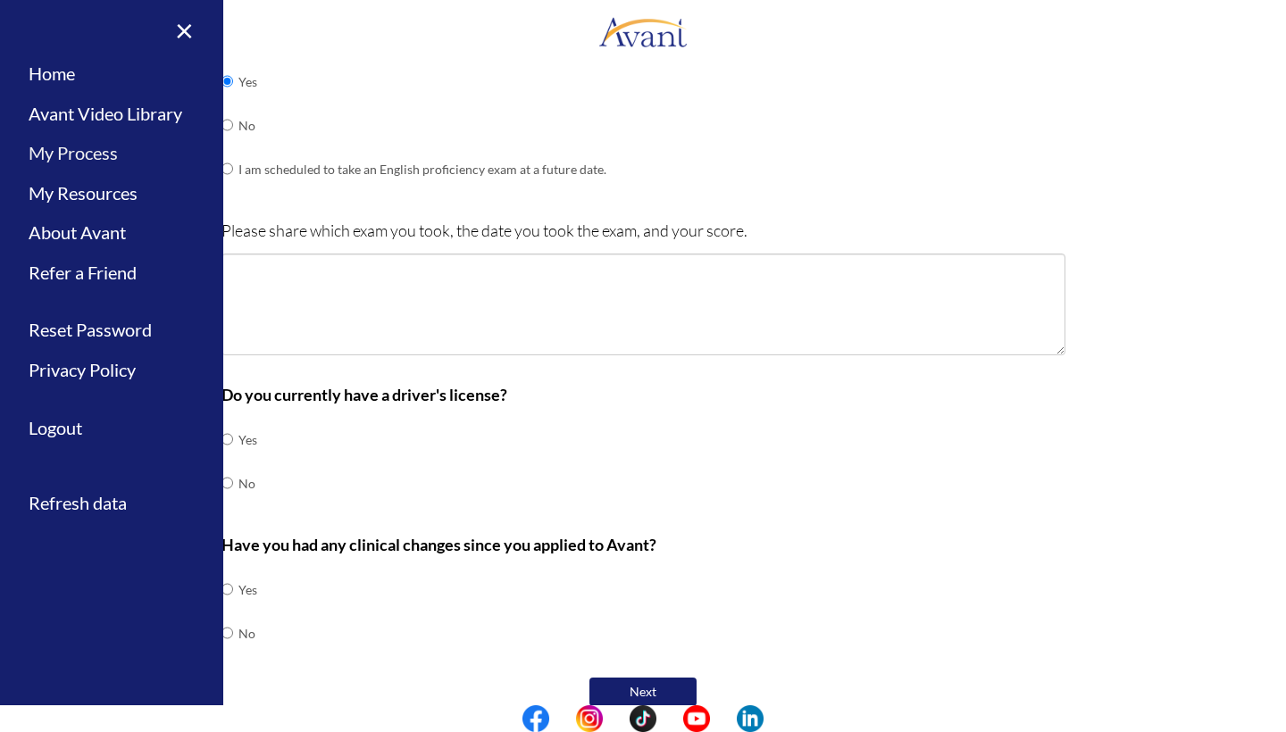
click at [68, 149] on link "My Process" at bounding box center [111, 153] width 223 height 40
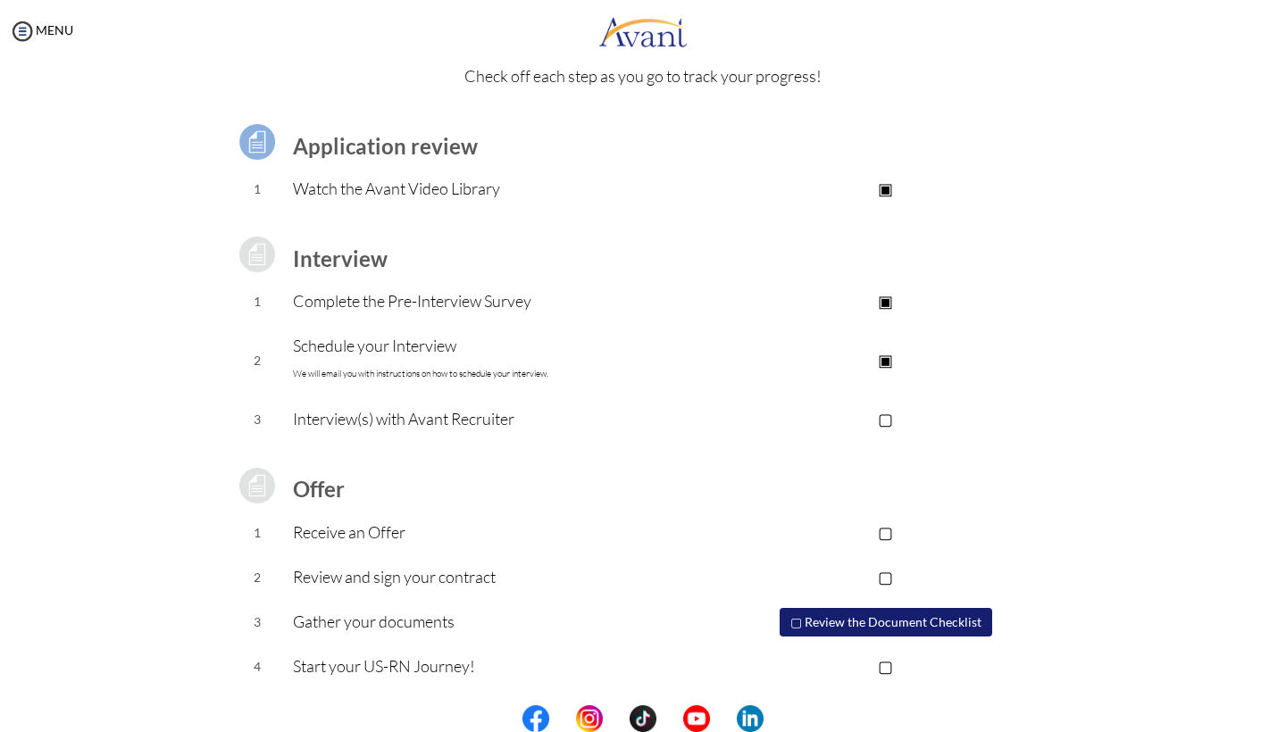
scroll to position [79, 0]
click at [888, 530] on p "▢" at bounding box center [886, 533] width 358 height 25
click at [888, 530] on p "▣" at bounding box center [886, 533] width 358 height 25
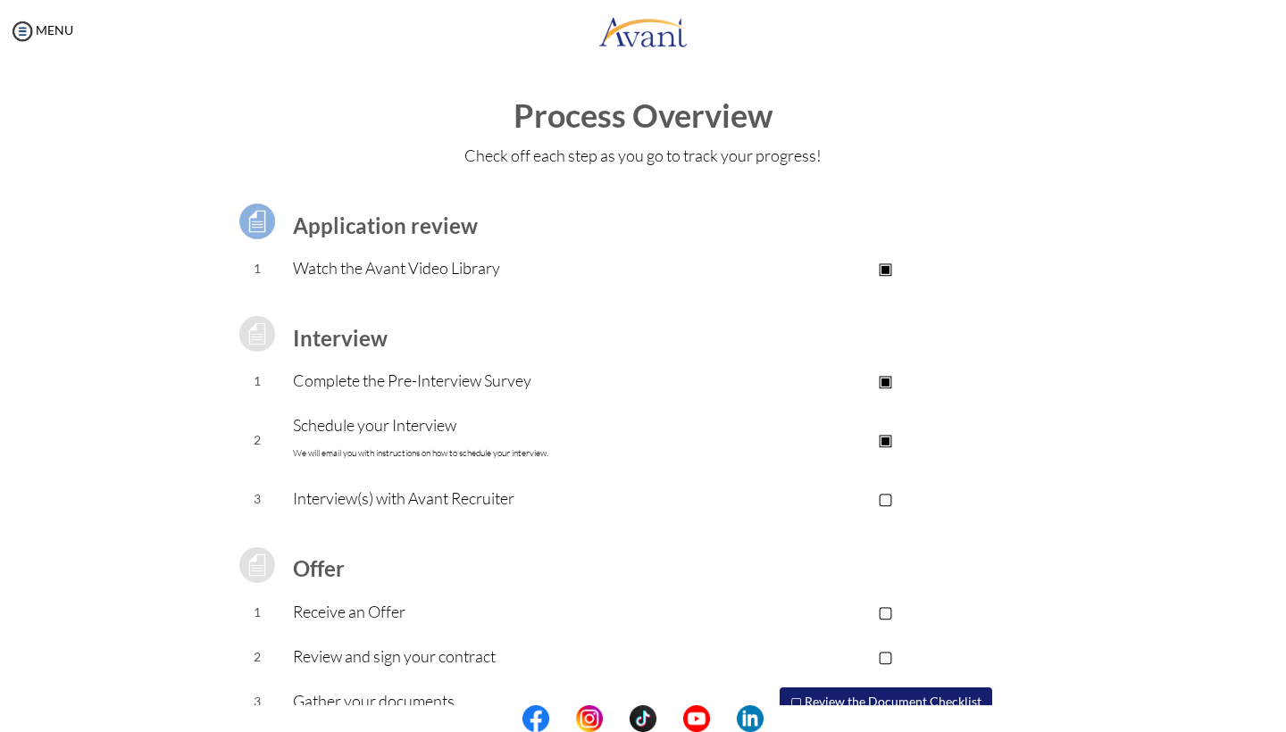
scroll to position [0, 0]
